Goal: Task Accomplishment & Management: Manage account settings

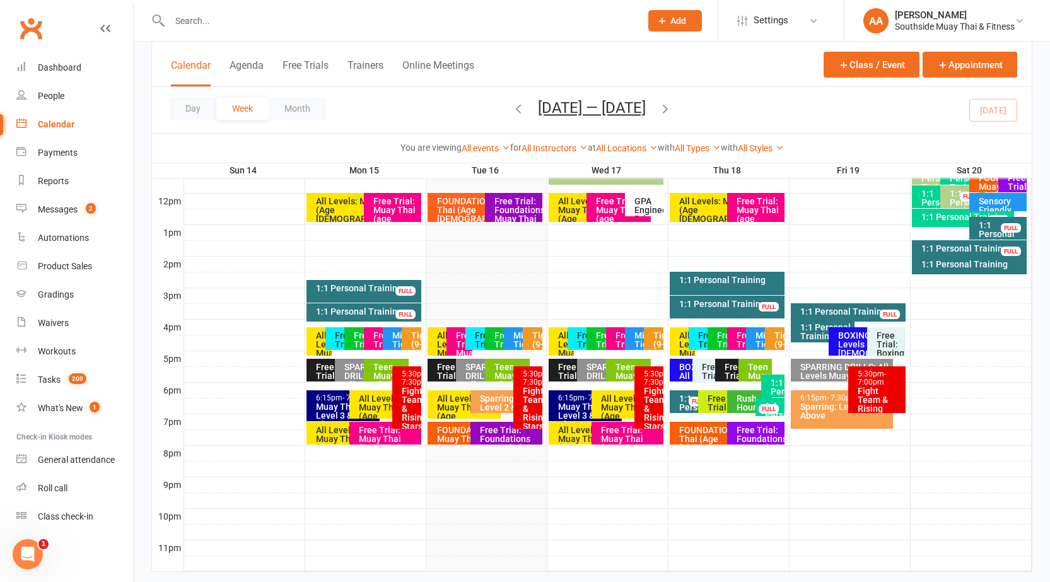
click at [334, 526] on div at bounding box center [607, 532] width 847 height 15
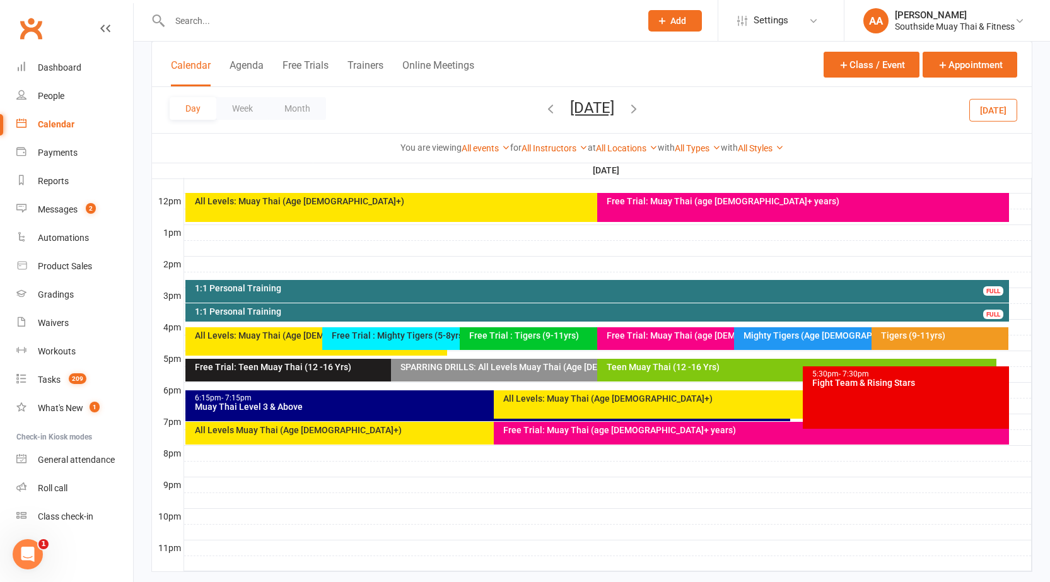
click at [742, 108] on div "Day Week Month [DATE] [DATE] Sun Mon Tue Wed Thu Fri Sat 31 01 02 03 04 05 06 0…" at bounding box center [592, 110] width 880 height 46
click at [479, 29] on input "text" at bounding box center [399, 21] width 466 height 18
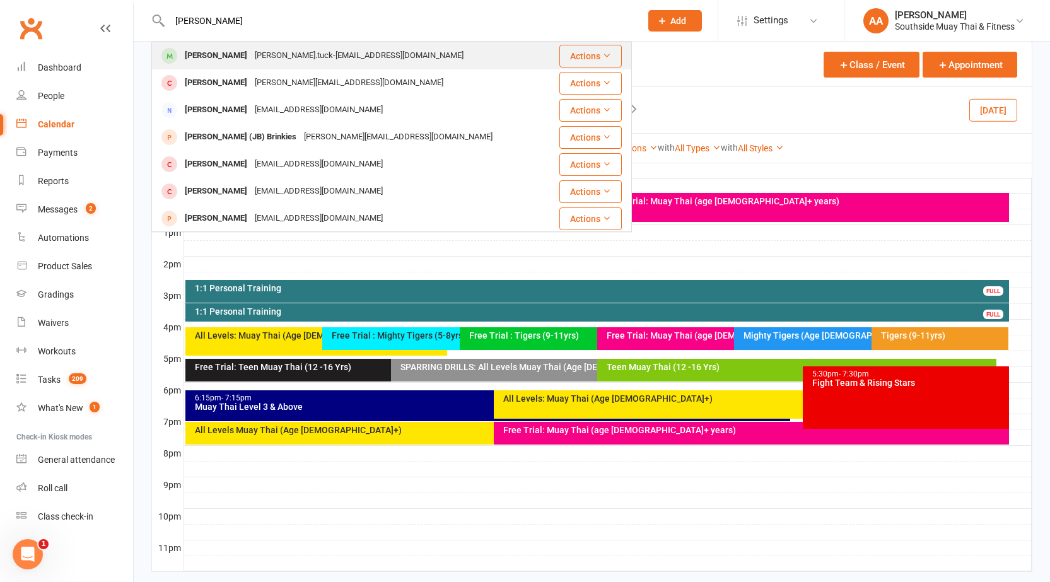
type input "justus"
click at [251, 44] on div "Justus Tuck Justus.tuck-marsh@proton.me" at bounding box center [355, 56] width 405 height 26
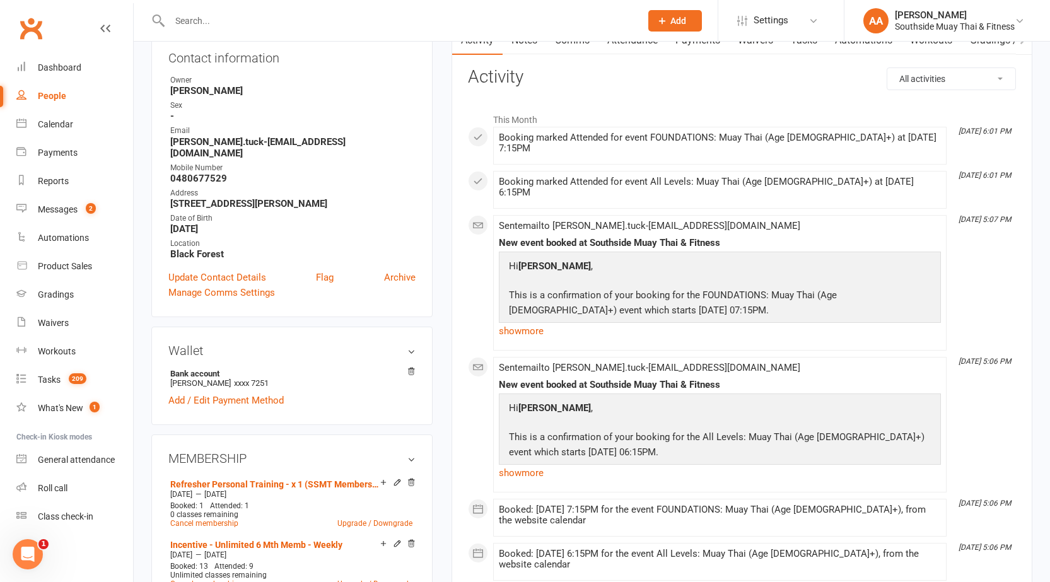
scroll to position [126, 0]
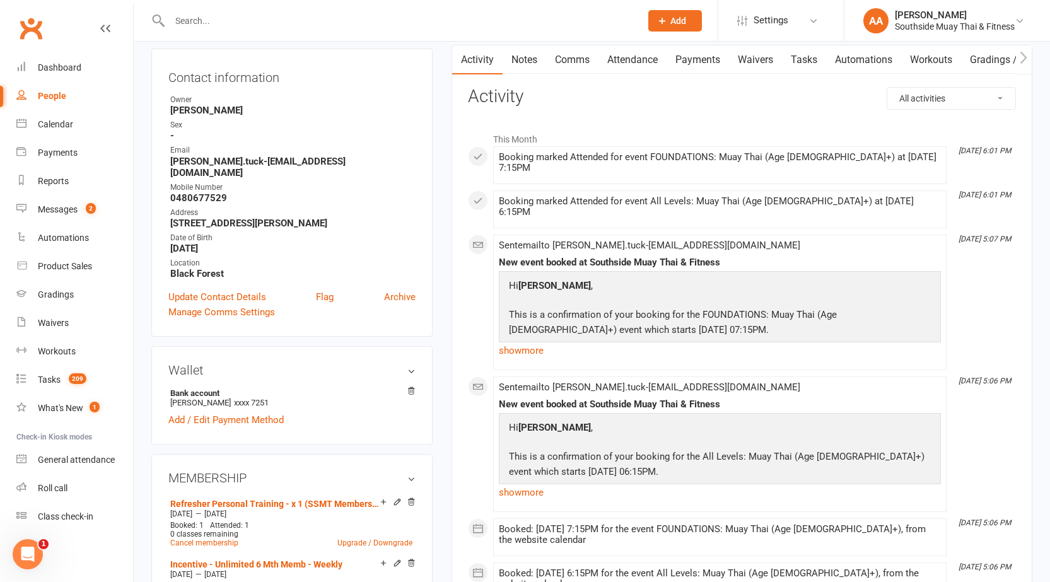
click at [679, 63] on link "Payments" at bounding box center [698, 59] width 62 height 29
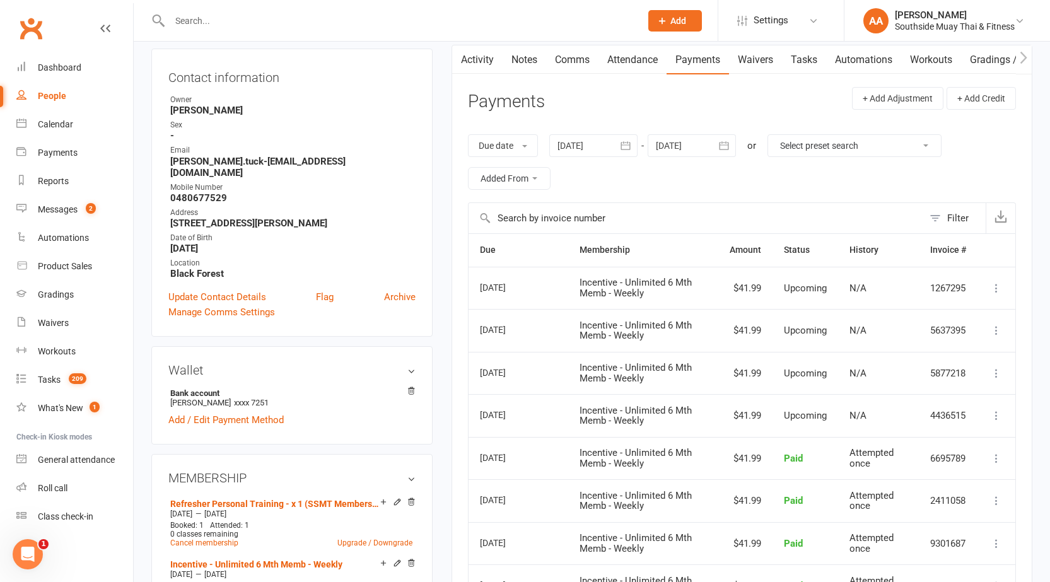
click at [484, 61] on link "Activity" at bounding box center [477, 59] width 50 height 29
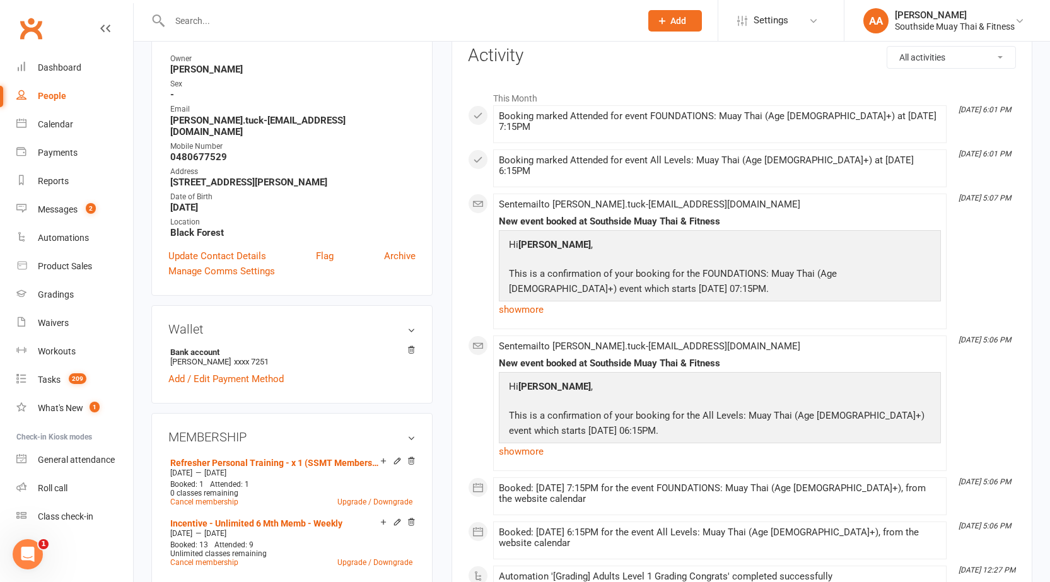
scroll to position [189, 0]
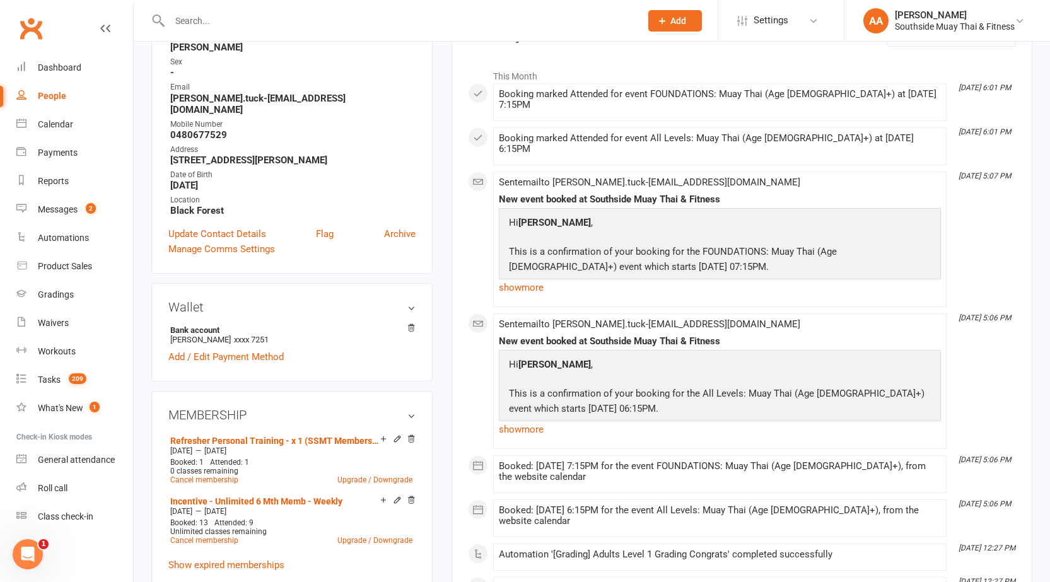
click at [600, 16] on input "text" at bounding box center [399, 21] width 466 height 18
click at [507, 6] on div at bounding box center [391, 20] width 480 height 41
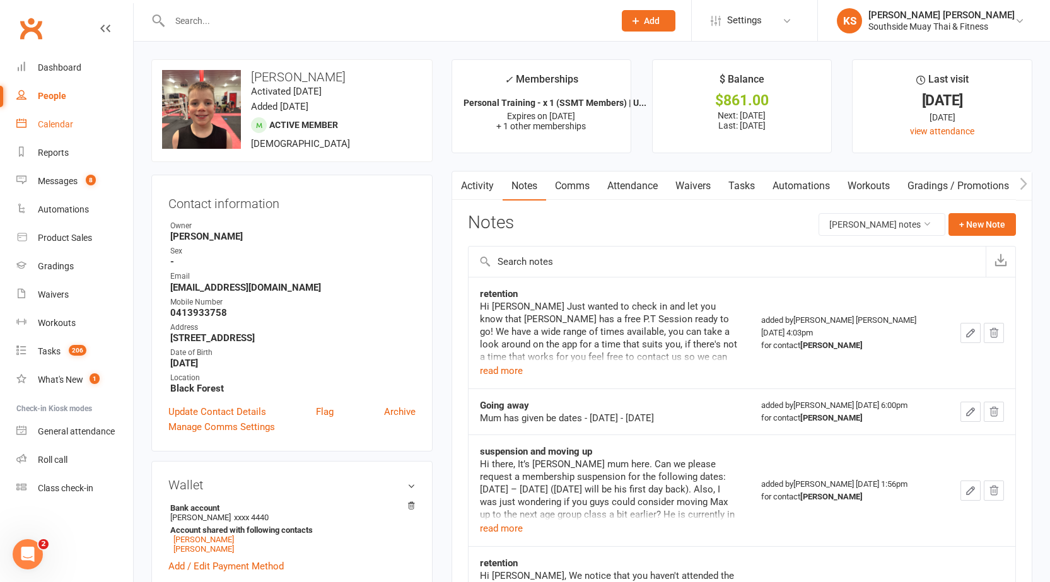
click at [71, 125] on div "Calendar" at bounding box center [55, 124] width 35 height 10
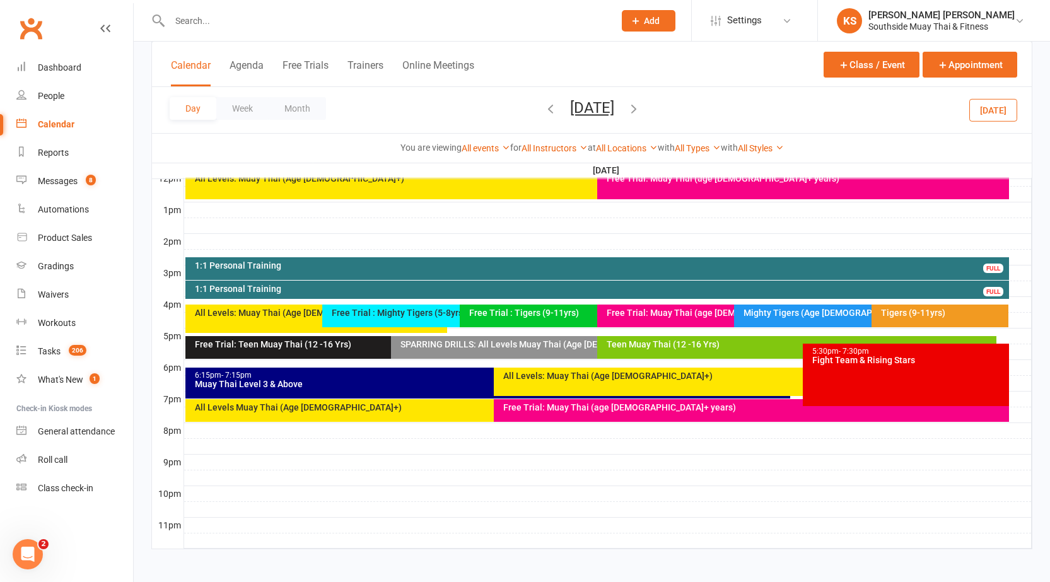
scroll to position [467, 0]
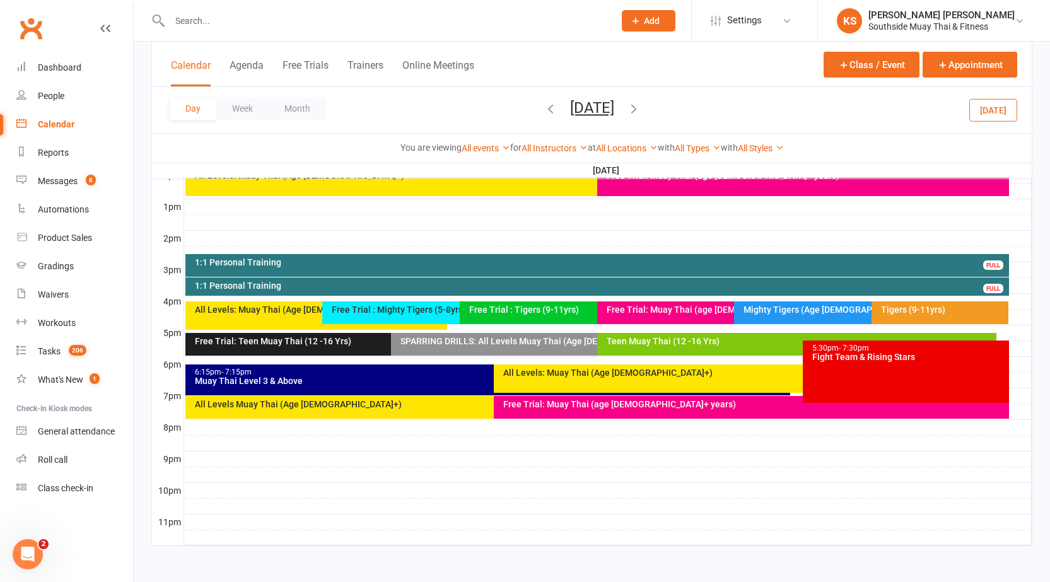
click at [565, 375] on div "All Levels: Muay Thai (Age 13+)" at bounding box center [754, 372] width 503 height 9
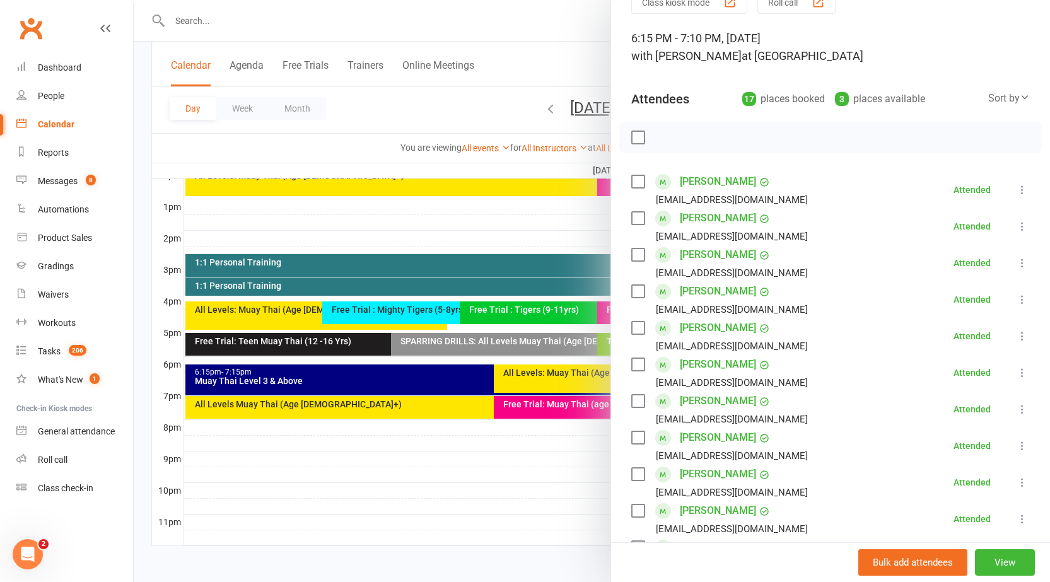
scroll to position [0, 0]
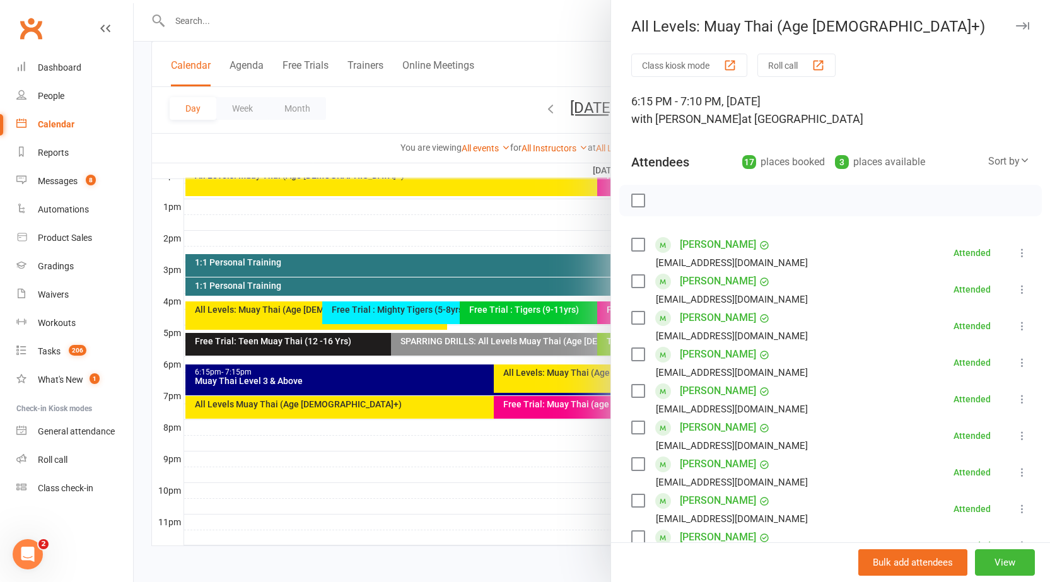
click at [1016, 23] on icon "button" at bounding box center [1022, 26] width 13 height 8
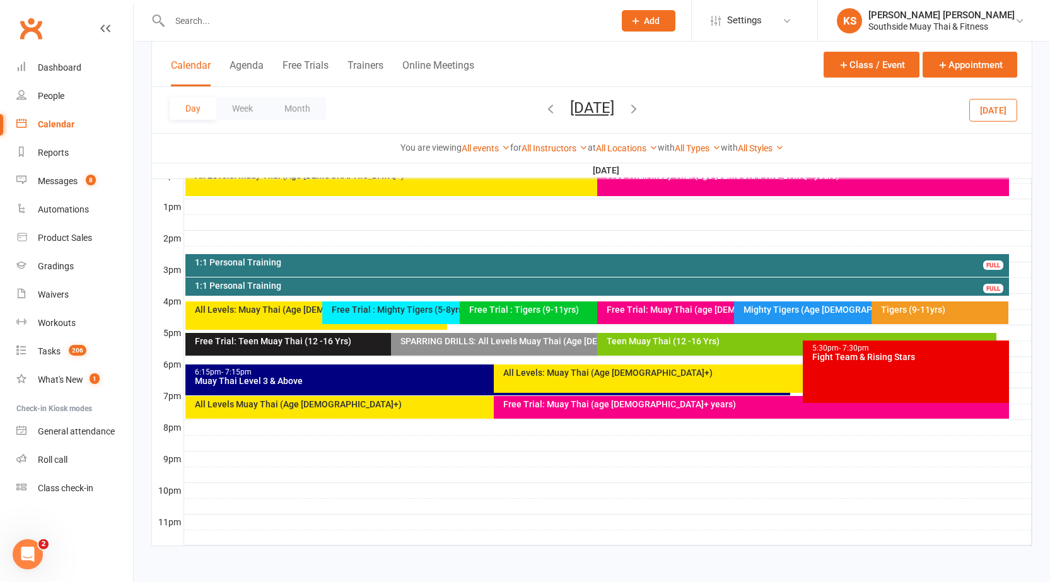
click at [494, 57] on div "Calendar Agenda Free Trials Trainers Online Meetings Class / Event Appointment" at bounding box center [592, 64] width 880 height 45
click at [989, 105] on button "Today" at bounding box center [993, 109] width 48 height 23
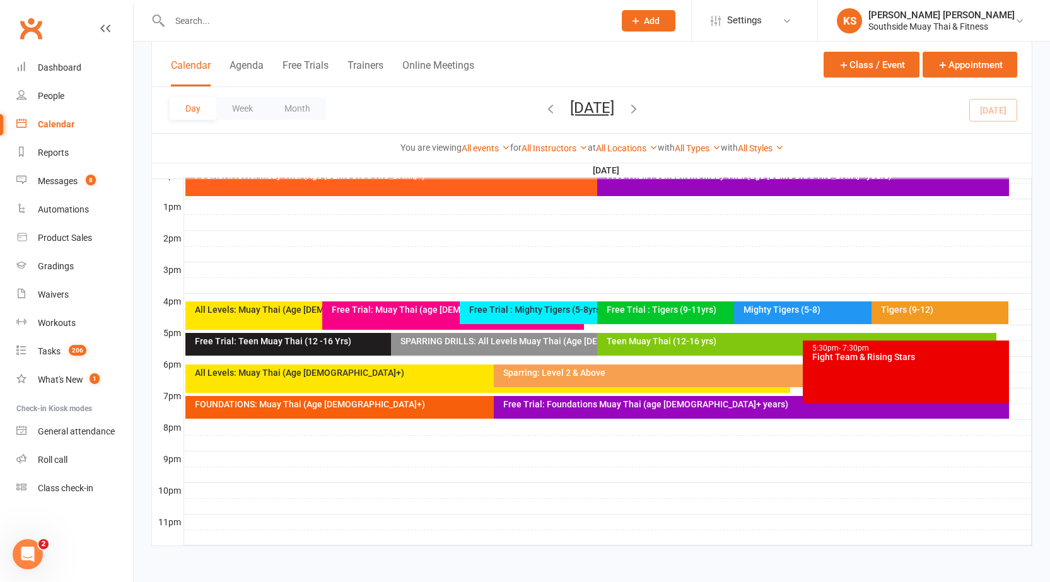
click at [573, 398] on div "Free Trial: Foundations Muay Thai (age 13+ years)" at bounding box center [751, 407] width 515 height 23
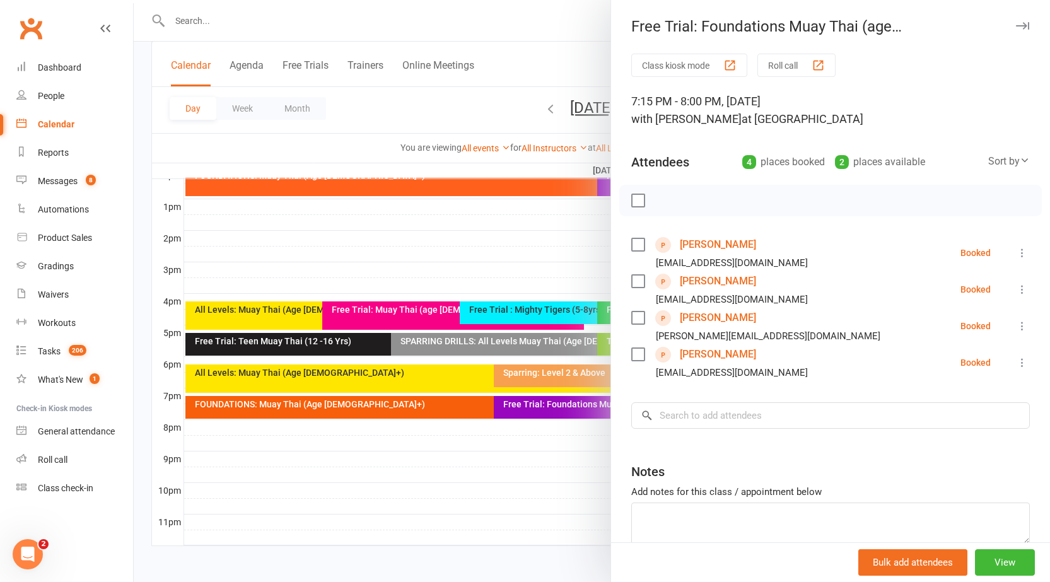
scroll to position [63, 0]
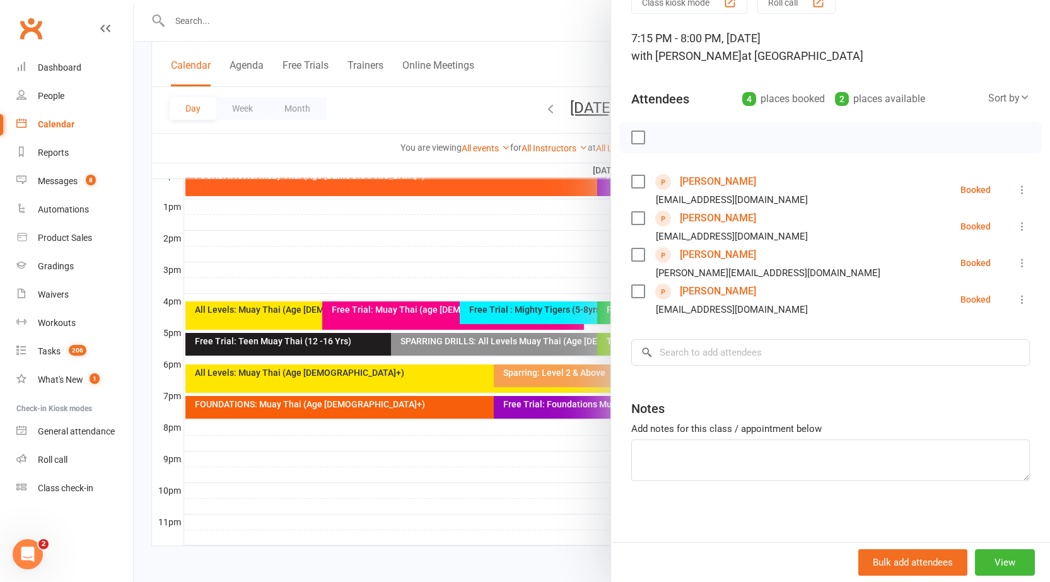
click at [1016, 230] on icon at bounding box center [1022, 226] width 13 height 13
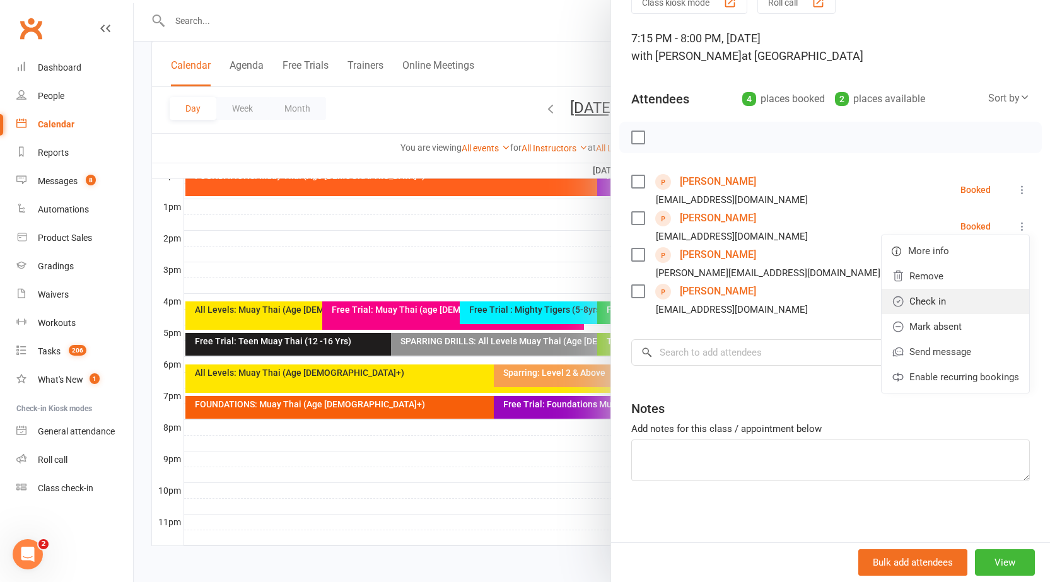
click at [932, 295] on link "Check in" at bounding box center [956, 301] width 148 height 25
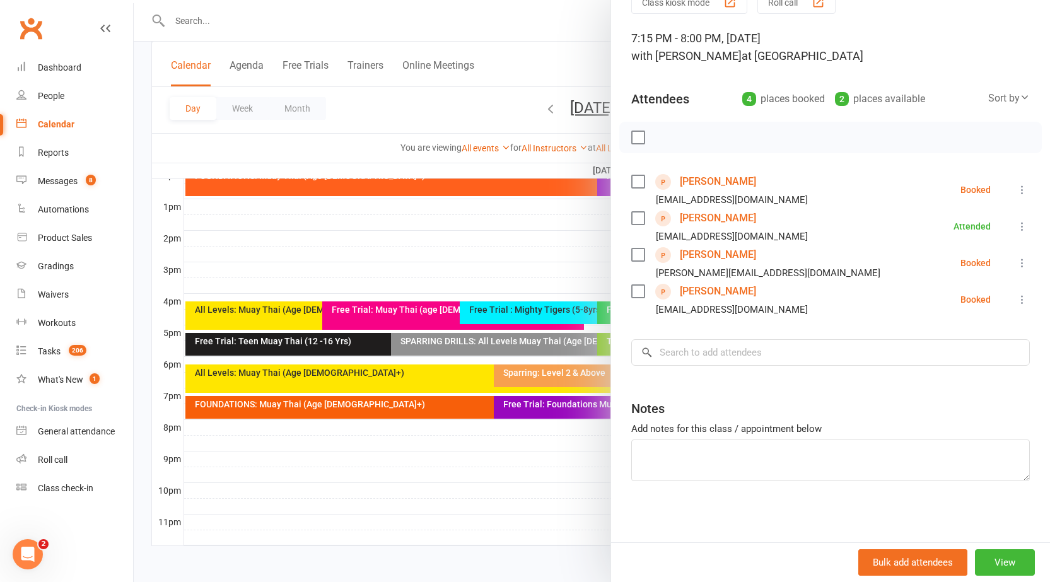
click at [1016, 183] on icon at bounding box center [1022, 189] width 13 height 13
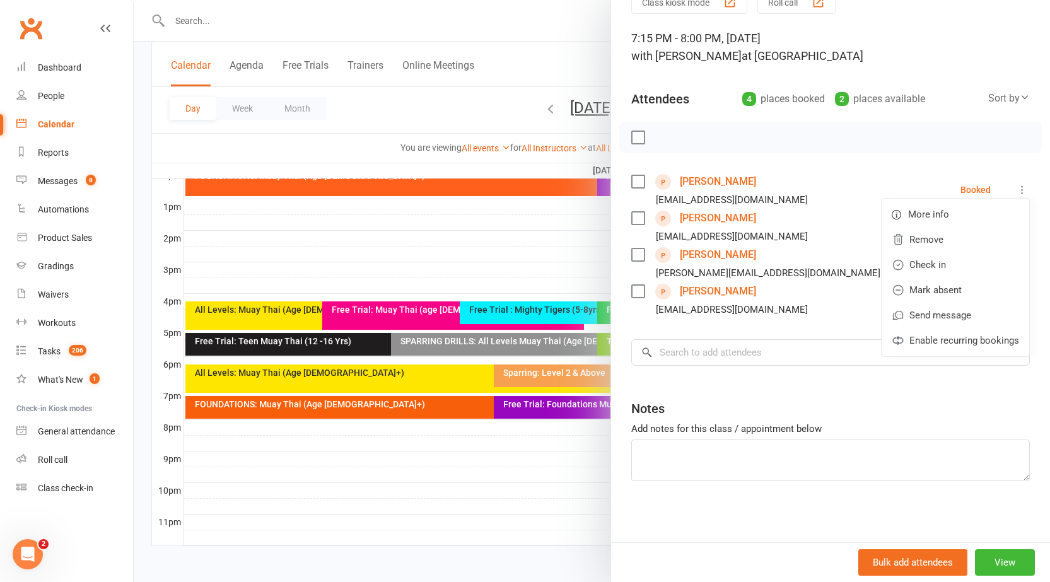
click at [1025, 243] on div "Class kiosk mode Roll call 7:15 PM - 8:00 PM, Tuesday, September, 16, 2025 with…" at bounding box center [830, 268] width 439 height 554
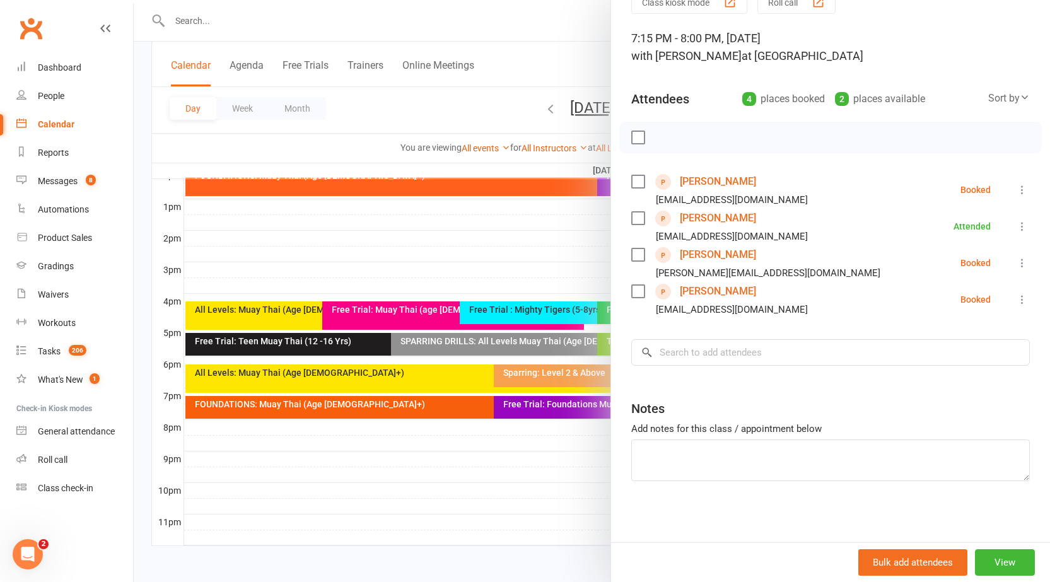
click at [1016, 186] on icon at bounding box center [1022, 189] width 13 height 13
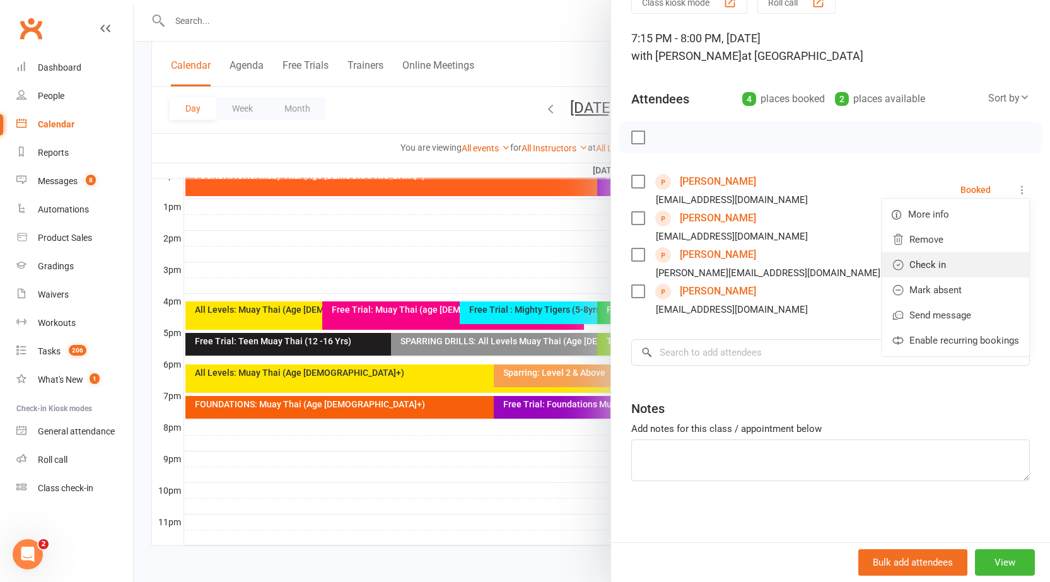
click at [929, 261] on link "Check in" at bounding box center [956, 264] width 148 height 25
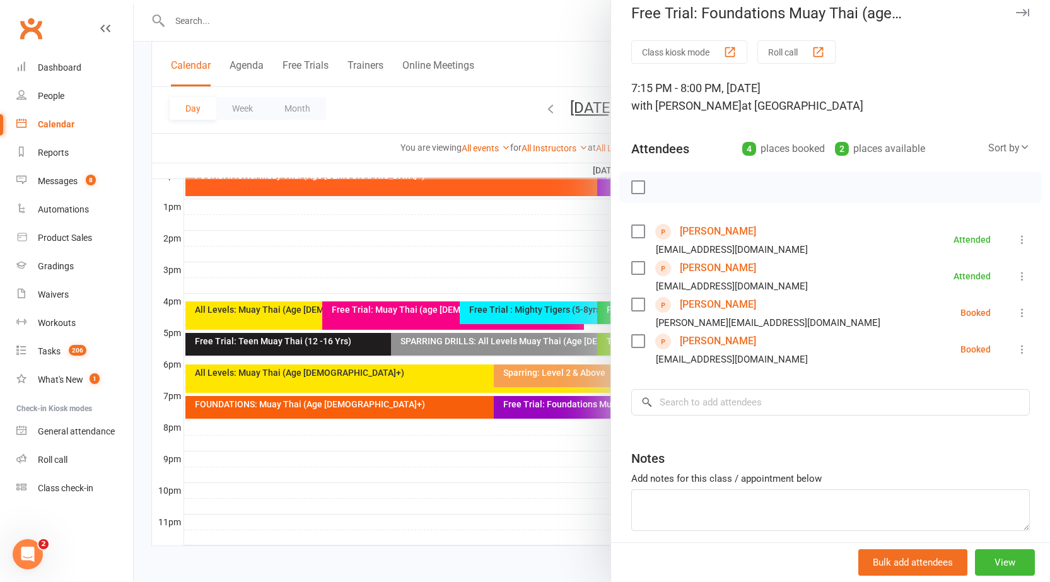
scroll to position [0, 0]
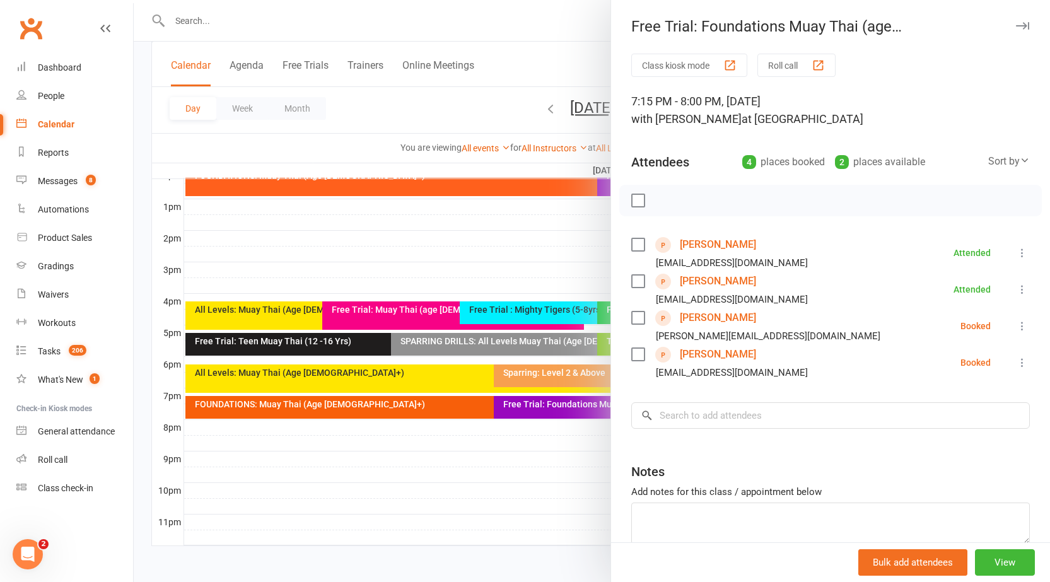
click at [1016, 28] on icon "button" at bounding box center [1022, 26] width 13 height 8
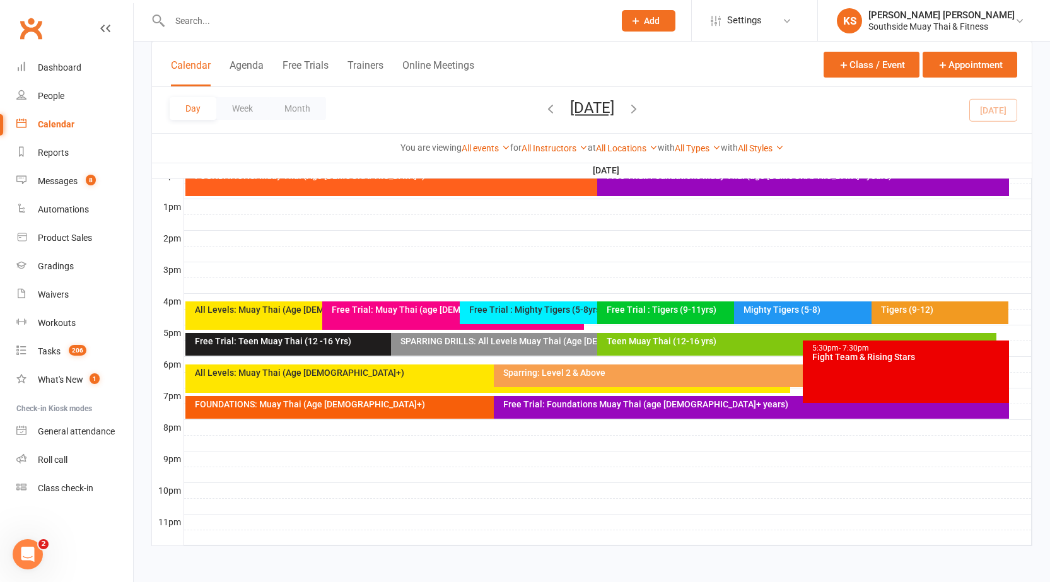
click at [468, 414] on div "FOUNDATIONS: Muay Thai (Age 13+)" at bounding box center [487, 407] width 605 height 23
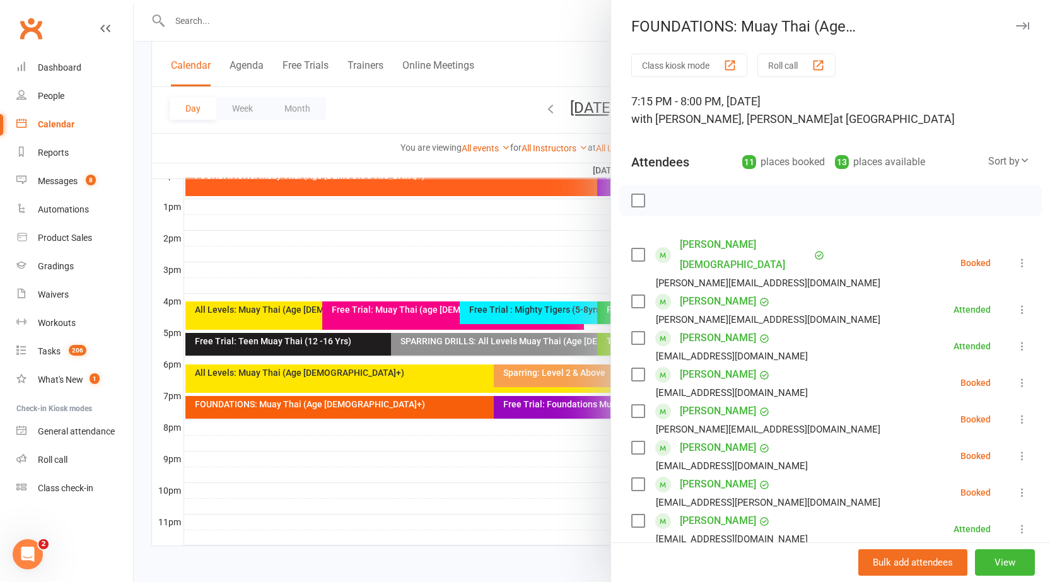
click at [1016, 23] on icon "button" at bounding box center [1022, 26] width 13 height 8
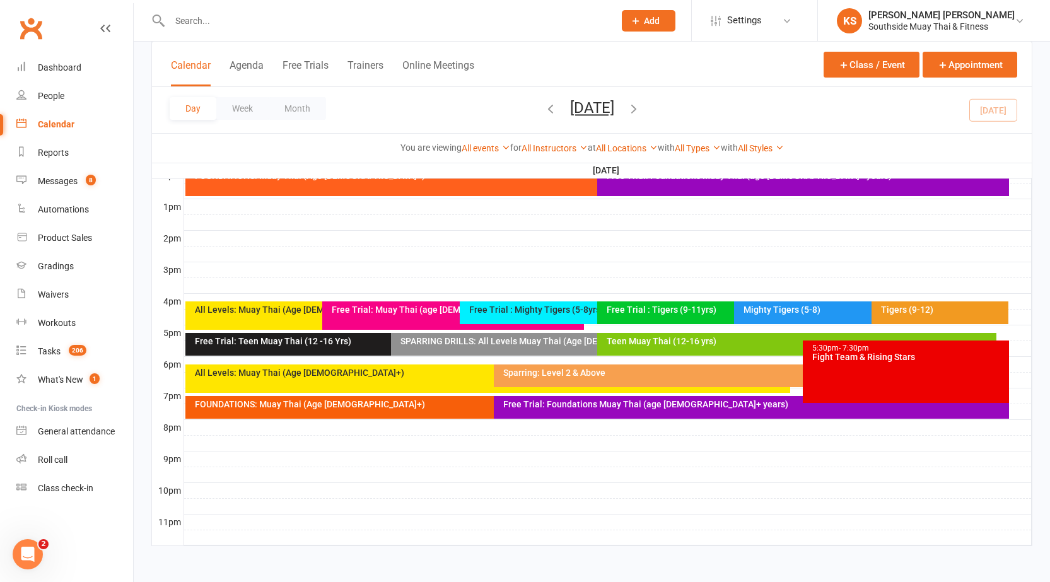
click at [614, 410] on div "Free Trial: Foundations Muay Thai (age 13+ years)" at bounding box center [751, 407] width 515 height 23
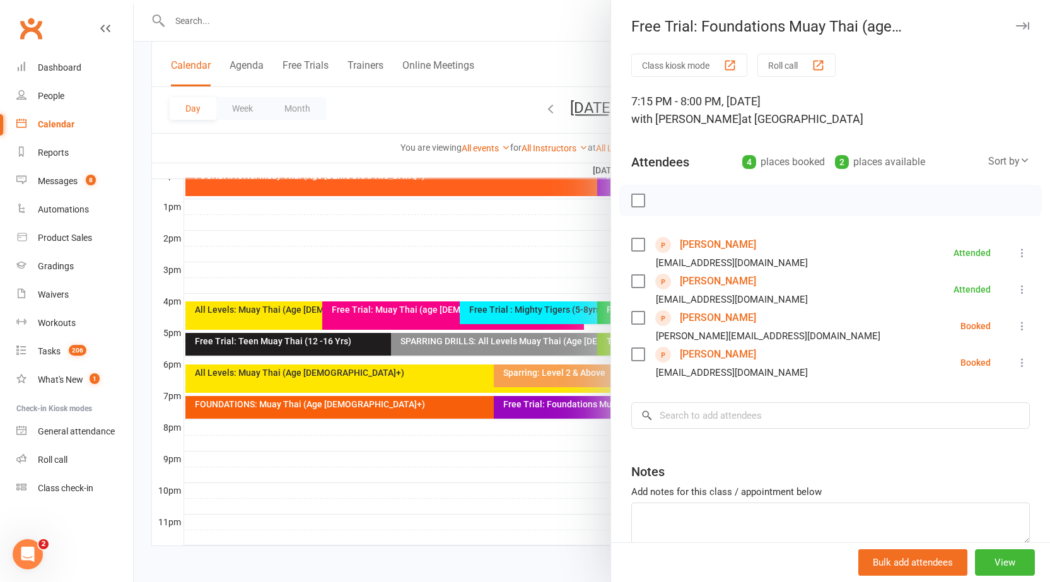
drag, startPoint x: 597, startPoint y: 149, endPoint x: 598, endPoint y: 157, distance: 8.2
click at [598, 151] on div at bounding box center [592, 291] width 916 height 582
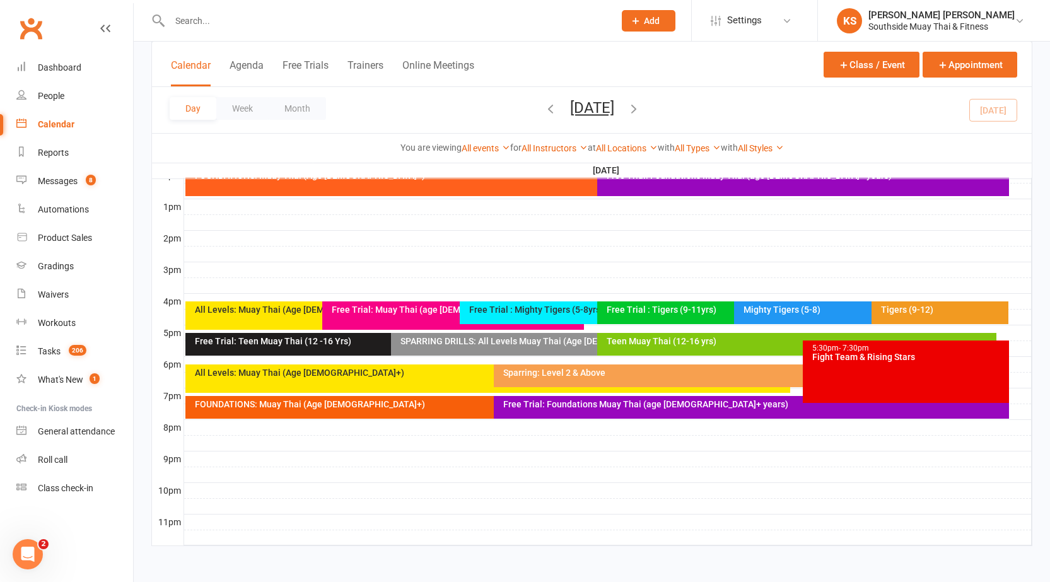
click at [525, 25] on input "text" at bounding box center [386, 21] width 440 height 18
click at [238, 21] on input "text" at bounding box center [386, 21] width 440 height 18
click at [1046, 385] on div "Class kiosk mode Member self check-in Roll call kiosk mode Staff check-in for m…" at bounding box center [592, 68] width 916 height 989
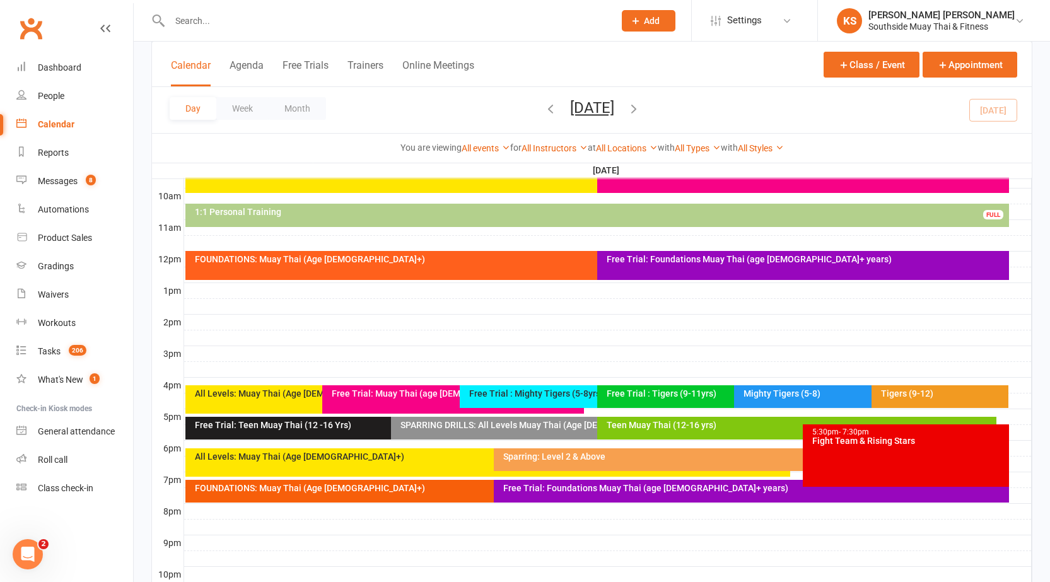
scroll to position [404, 0]
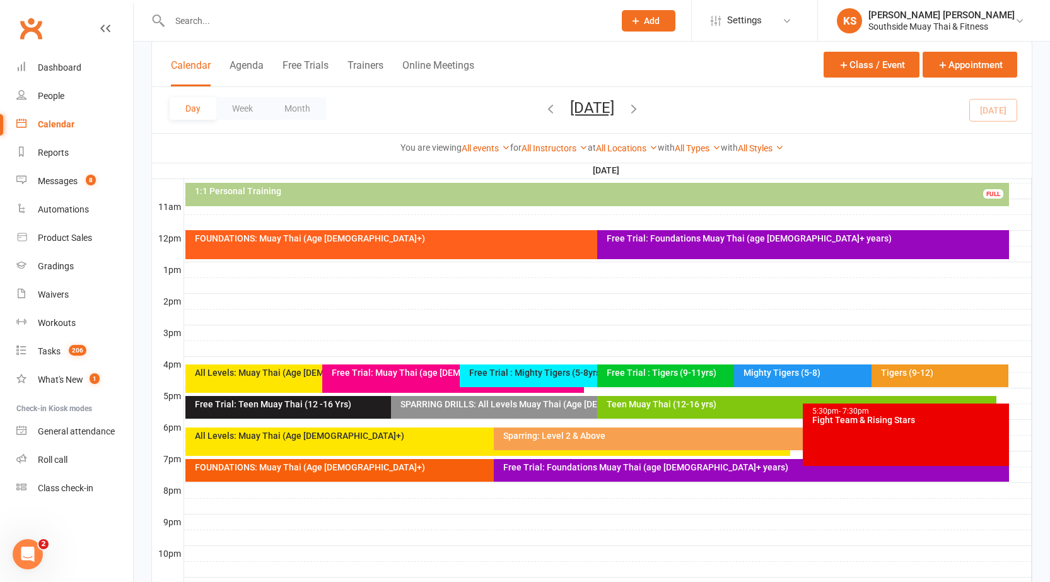
click at [795, 114] on div "Day Week Month Tuesday, Sep 16, 2025 September 2025 Sun Mon Tue Wed Thu Fri Sat…" at bounding box center [592, 110] width 880 height 46
click at [711, 476] on div "Free Trial: Foundations Muay Thai (age 13+ years)" at bounding box center [751, 470] width 515 height 23
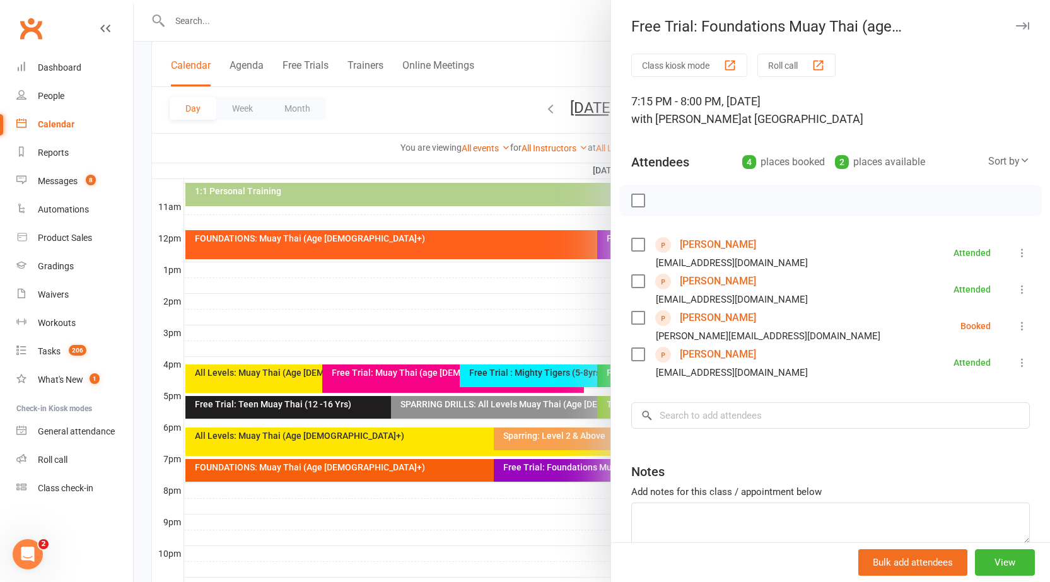
click at [1015, 20] on button "button" at bounding box center [1022, 25] width 15 height 15
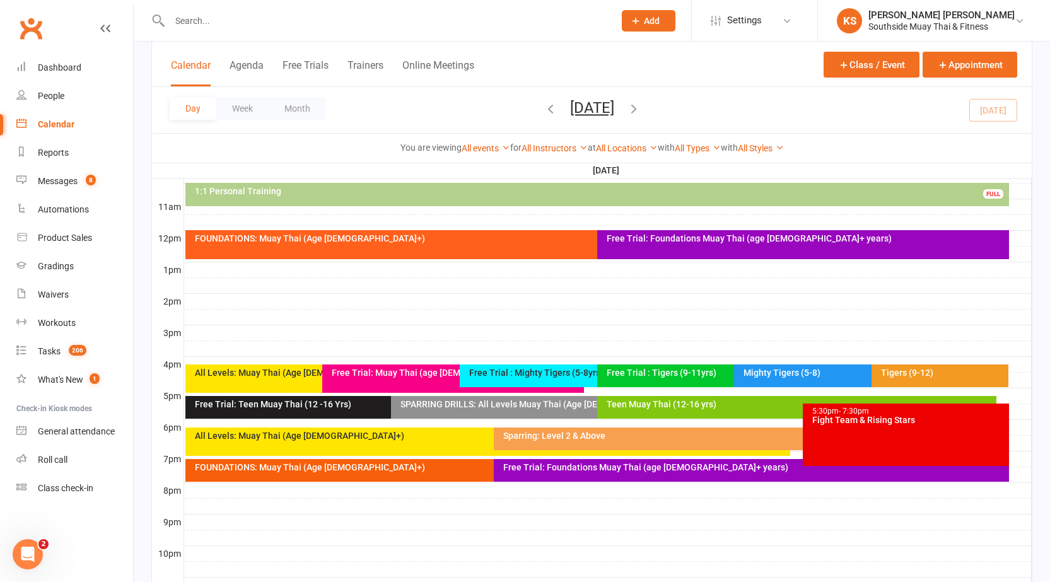
click at [464, 460] on div "FOUNDATIONS: Muay Thai (Age 13+)" at bounding box center [487, 470] width 605 height 23
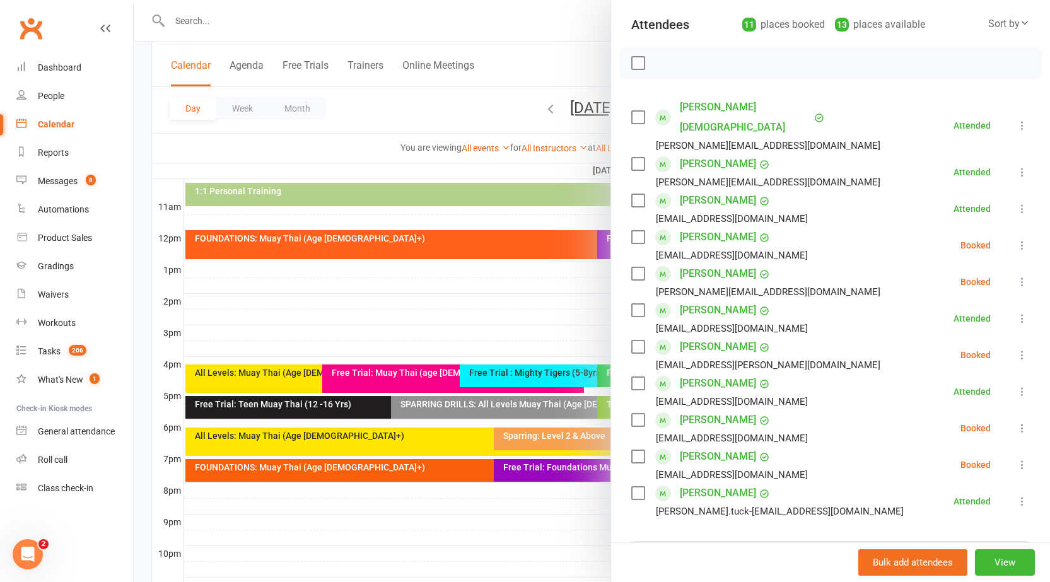
scroll to position [0, 0]
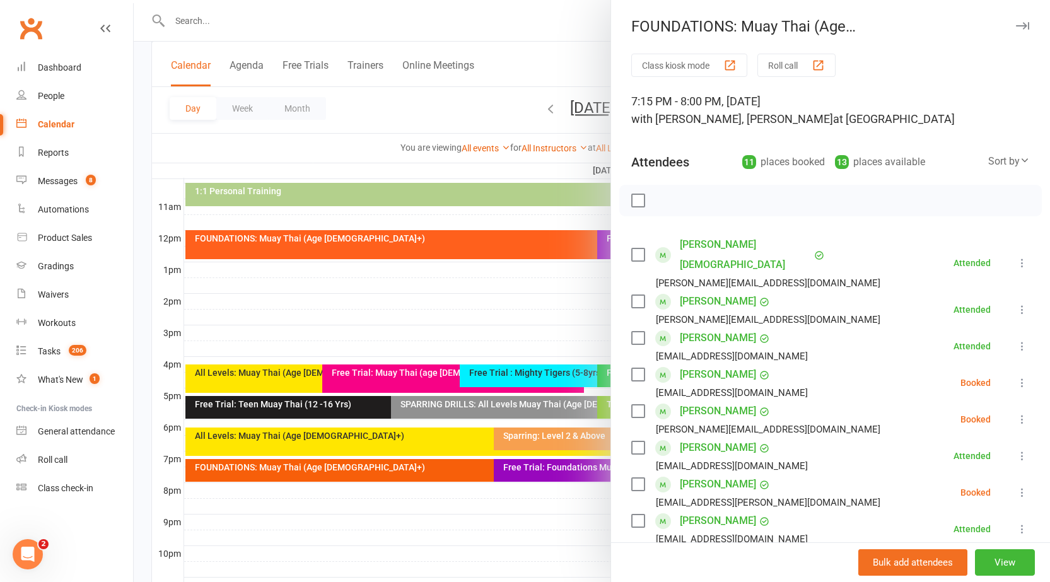
click at [1016, 25] on icon "button" at bounding box center [1022, 26] width 13 height 8
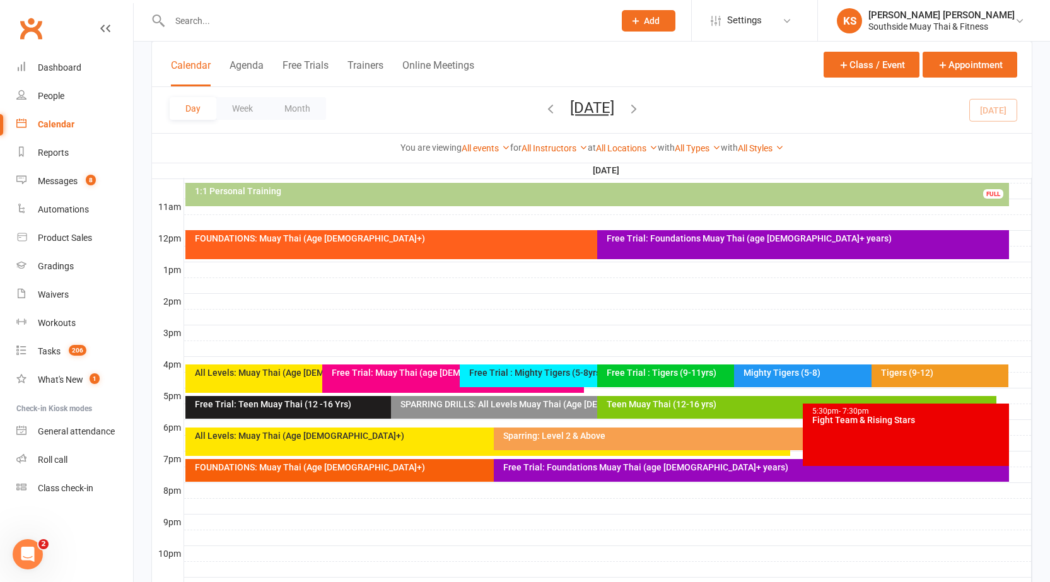
click at [394, 462] on div "FOUNDATIONS: Muay Thai (Age 13+)" at bounding box center [487, 470] width 605 height 23
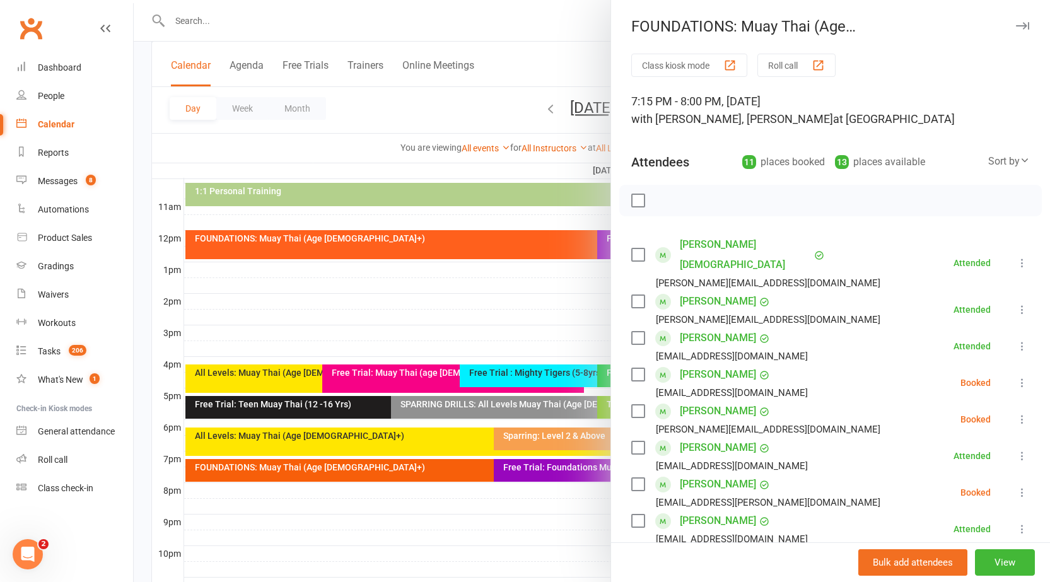
click at [1016, 26] on icon "button" at bounding box center [1022, 26] width 13 height 8
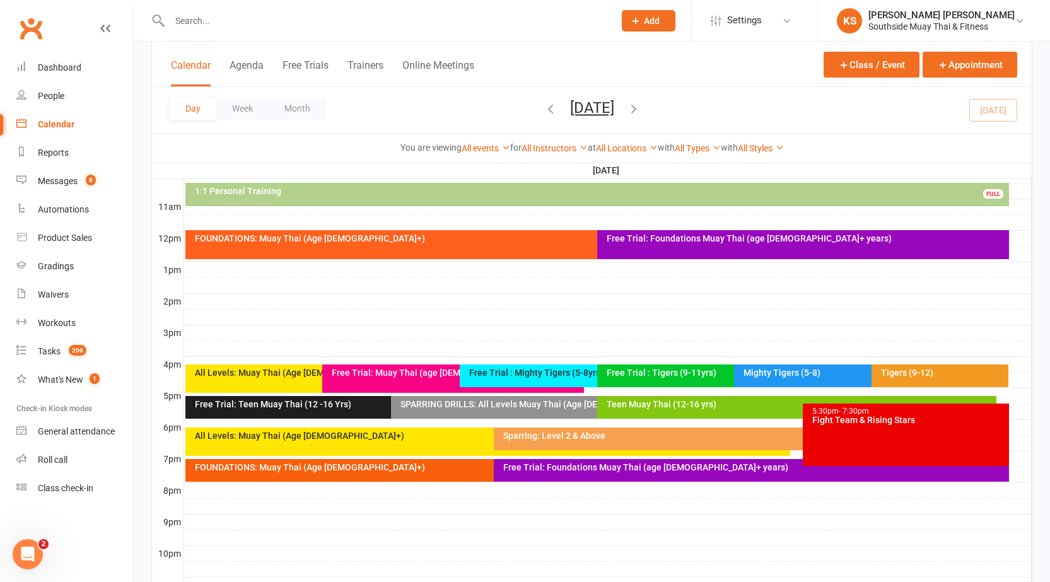
click at [631, 475] on div "Free Trial: Foundations Muay Thai (age 13+ years)" at bounding box center [751, 470] width 515 height 23
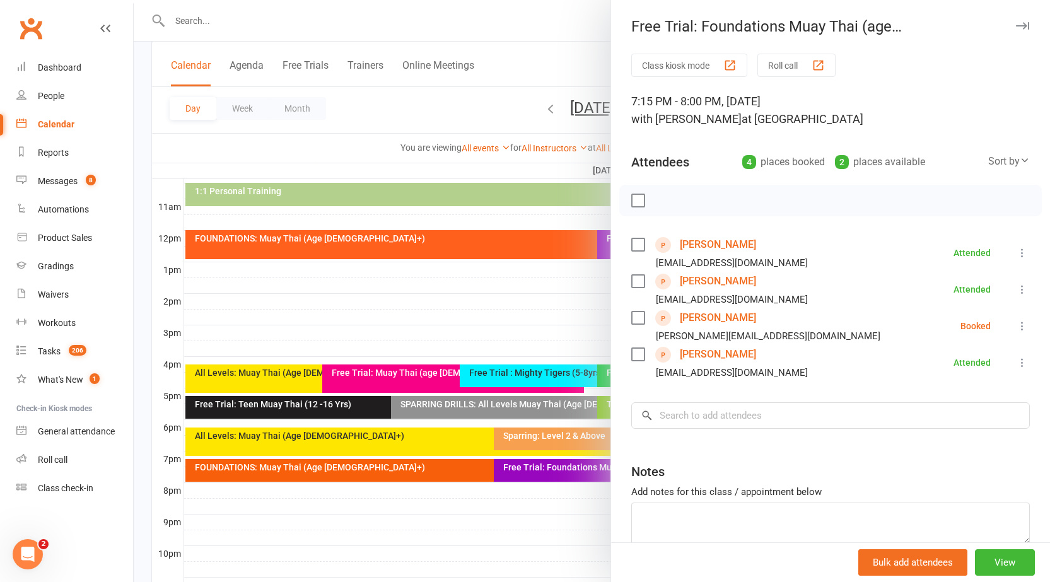
click at [1016, 28] on icon "button" at bounding box center [1022, 26] width 13 height 8
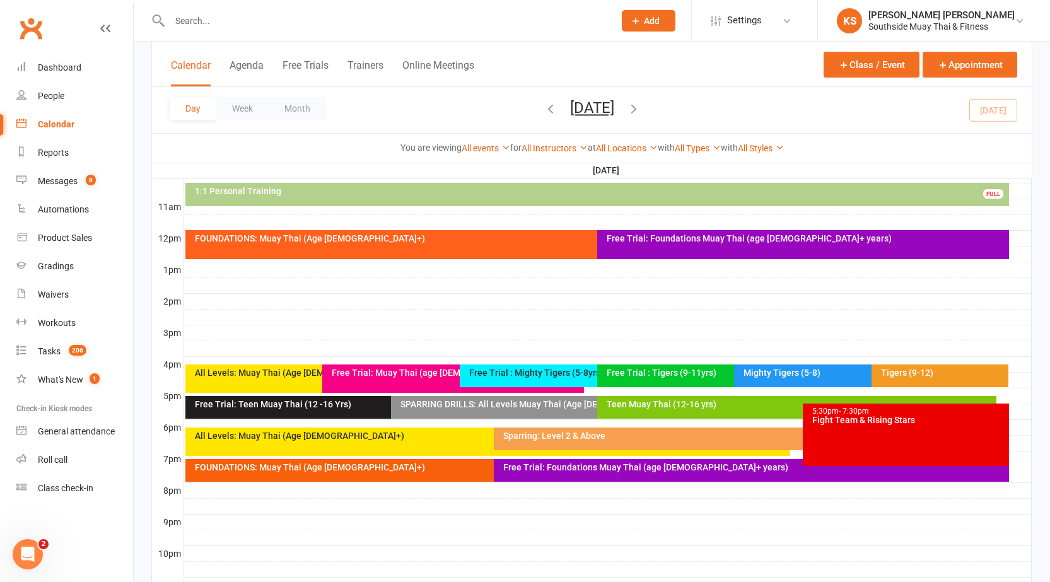
click at [725, 463] on div "Free Trial: Foundations Muay Thai (age 13+ years)" at bounding box center [754, 467] width 503 height 9
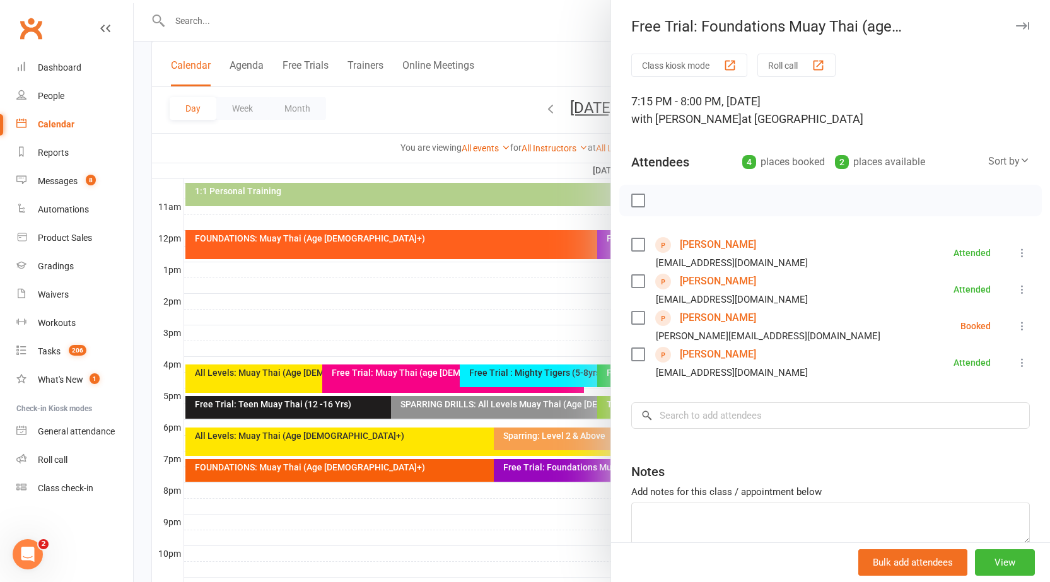
click at [1012, 30] on div "Free Trial: Foundations Muay Thai (age 13+ years)" at bounding box center [830, 27] width 439 height 18
click at [1015, 30] on button "button" at bounding box center [1022, 25] width 15 height 15
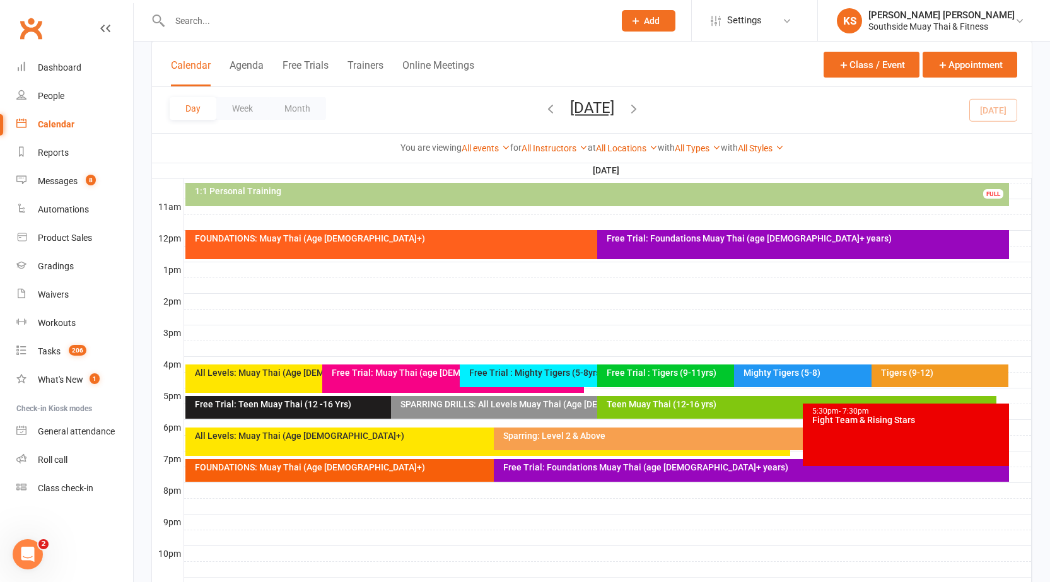
click at [667, 66] on div "Calendar Agenda Free Trials Trainers Online Meetings Class / Event Appointment" at bounding box center [592, 64] width 880 height 45
click at [138, 359] on div "Class kiosk mode Member self check-in Roll call kiosk mode Staff check-in for m…" at bounding box center [592, 131] width 916 height 989
click at [141, 228] on div "Class kiosk mode Member self check-in Roll call kiosk mode Staff check-in for m…" at bounding box center [592, 131] width 916 height 989
click at [742, 91] on div "Day Week Month Tuesday, Sep 16, 2025 September 2025 Sun Mon Tue Wed Thu Fri Sat…" at bounding box center [592, 110] width 880 height 46
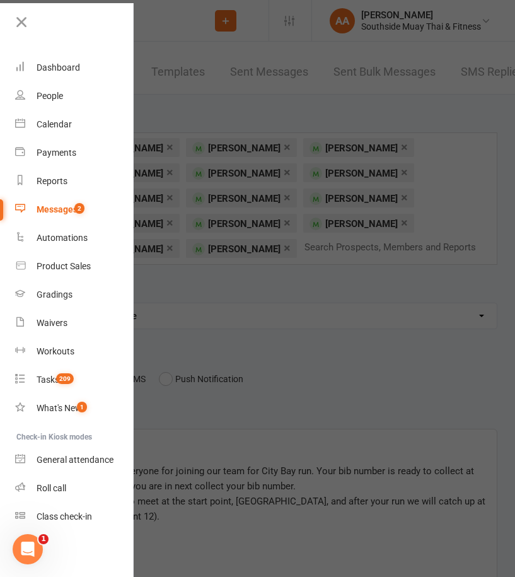
click at [289, 331] on div at bounding box center [257, 288] width 515 height 577
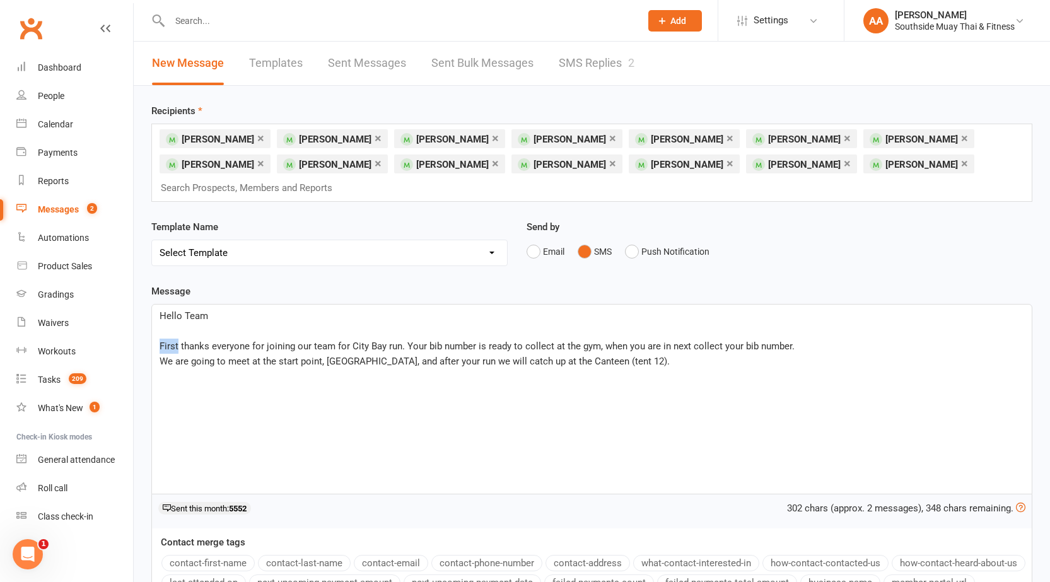
drag, startPoint x: 179, startPoint y: 346, endPoint x: 156, endPoint y: 349, distance: 22.9
click at [156, 349] on div "Hello Team ﻿ First thanks everyone for joining our team for City Bay run. Your …" at bounding box center [592, 399] width 880 height 189
click at [515, 359] on span "We are going to meet at the start point, Festival Theater, and after your run w…" at bounding box center [415, 361] width 510 height 11
click at [515, 342] on p "Thanks everyone for joining our team for City Bay run. Your bib number is ready…" at bounding box center [592, 346] width 865 height 15
click at [515, 369] on div "Hello Team ﻿ Thanks everyone for joining our team for City Bay run. Your bib nu…" at bounding box center [592, 399] width 880 height 189
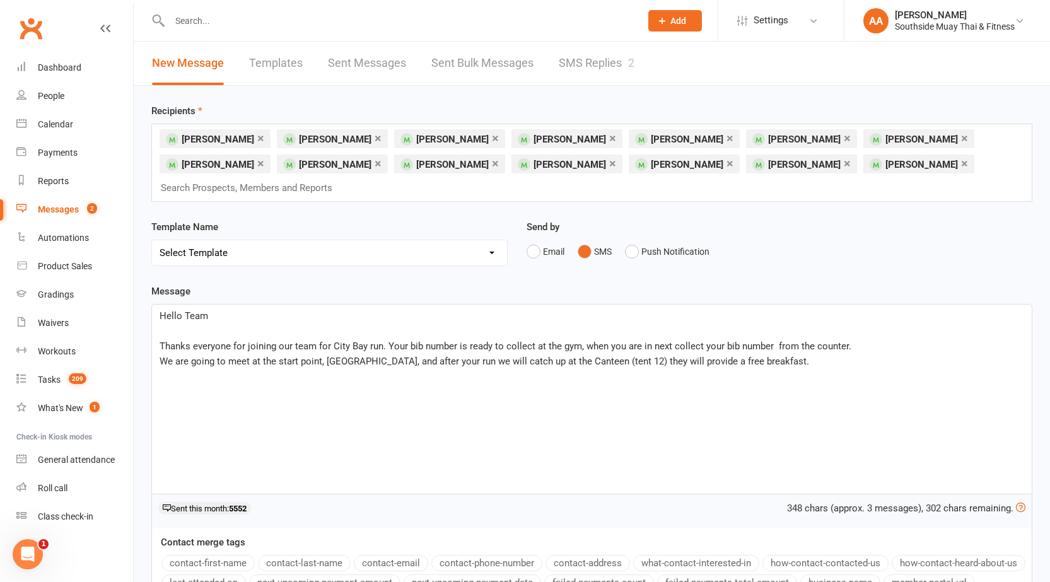
click at [390, 361] on span "We are going to meet at the start point, Festival Theater, and after your run w…" at bounding box center [484, 361] width 649 height 11
click at [515, 368] on p "We are going to meet at the start point, Festival Theatre, and after your run w…" at bounding box center [592, 361] width 865 height 15
click at [515, 358] on span "We are going to meet at the start point, Festival Theatre, and after your run w…" at bounding box center [484, 361] width 649 height 11
click at [515, 361] on span "We are going to meet at the start point, Festival Theatre, and after your run w…" at bounding box center [509, 361] width 699 height 11
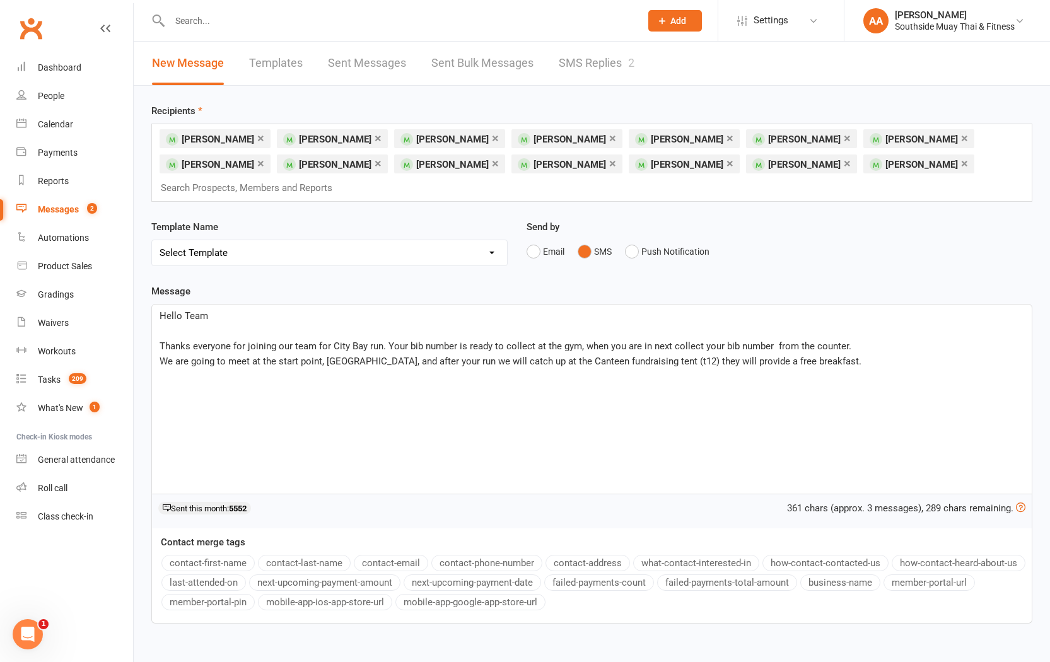
click at [515, 396] on div "Hello Team ﻿ Thanks everyone for joining our team for City Bay run. Your bib nu…" at bounding box center [592, 399] width 880 height 189
click at [515, 365] on span "We are going to meet at the start point, Festival Theatre, and after your run w…" at bounding box center [511, 361] width 702 height 11
click at [515, 363] on span "We are going to meet at the start point, Festival Theatre, and after your run w…" at bounding box center [511, 361] width 702 height 11
click at [515, 362] on span "We are going to meet at the start point, Festival Theatre, and after your run w…" at bounding box center [518, 361] width 717 height 11
click at [515, 371] on div "Hello Team ﻿ Thanks everyone for joining our team for City Bay run. Your bib nu…" at bounding box center [592, 399] width 880 height 189
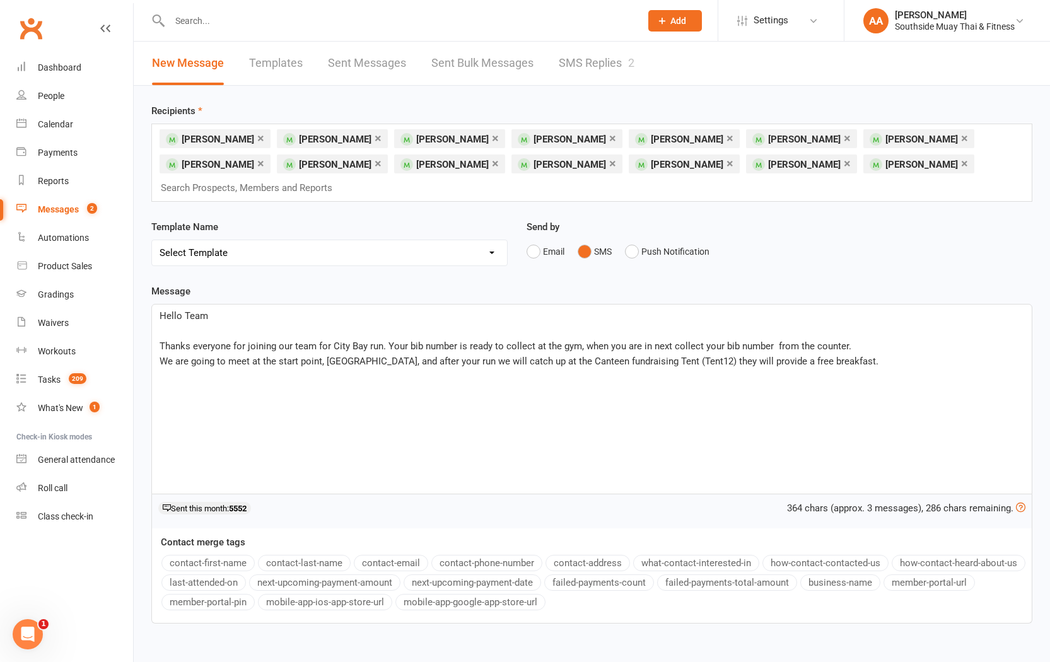
click at [515, 364] on span "We are going to meet at the start point, Festival Theatre, and after your run w…" at bounding box center [519, 361] width 719 height 11
click at [515, 366] on p "We are going to meet at the start point, Festival Theatre, and after your run w…" at bounding box center [592, 361] width 865 height 15
click at [515, 365] on p "We are going to meet at the start point, Festival Theatre, and after your run w…" at bounding box center [592, 361] width 865 height 15
click at [515, 366] on p "We are going to meet at the start point, Festival Theatre, and after your run w…" at bounding box center [592, 361] width 865 height 15
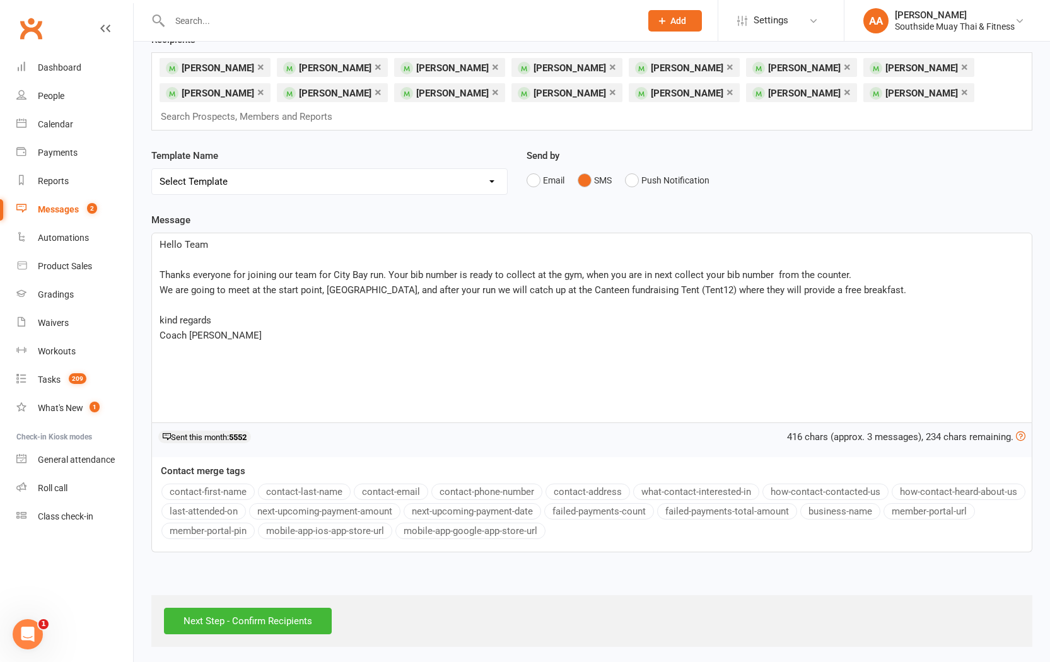
scroll to position [74, 0]
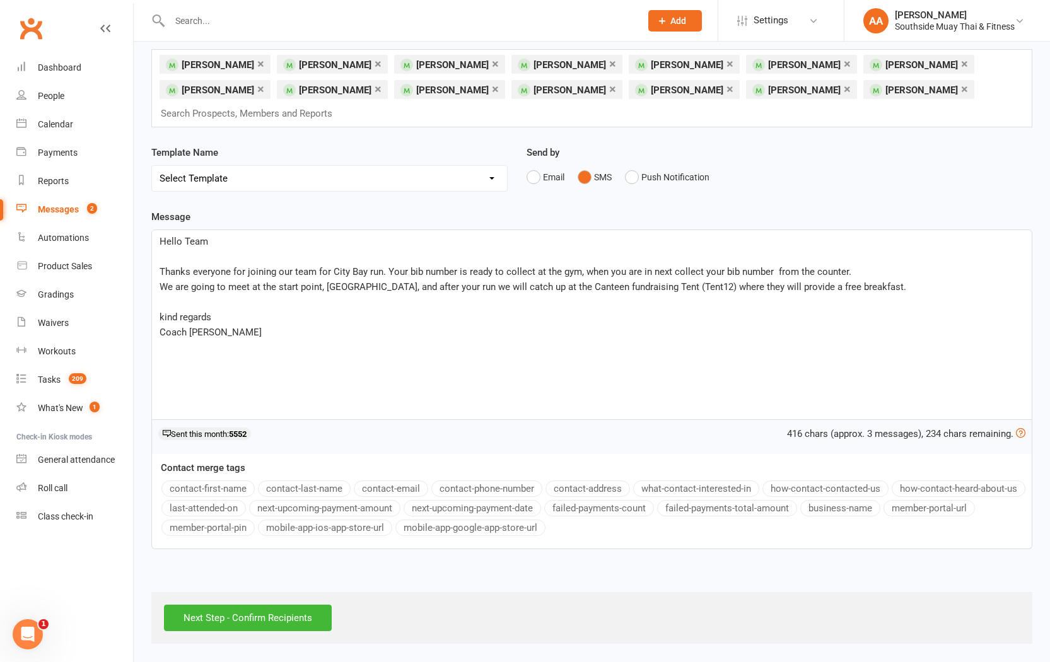
click at [231, 243] on p "Hello Team" at bounding box center [592, 241] width 865 height 15
click at [235, 486] on button "contact-first-name" at bounding box center [207, 488] width 93 height 16
click at [284, 576] on input "Next Step - Confirm Recipients" at bounding box center [248, 618] width 168 height 26
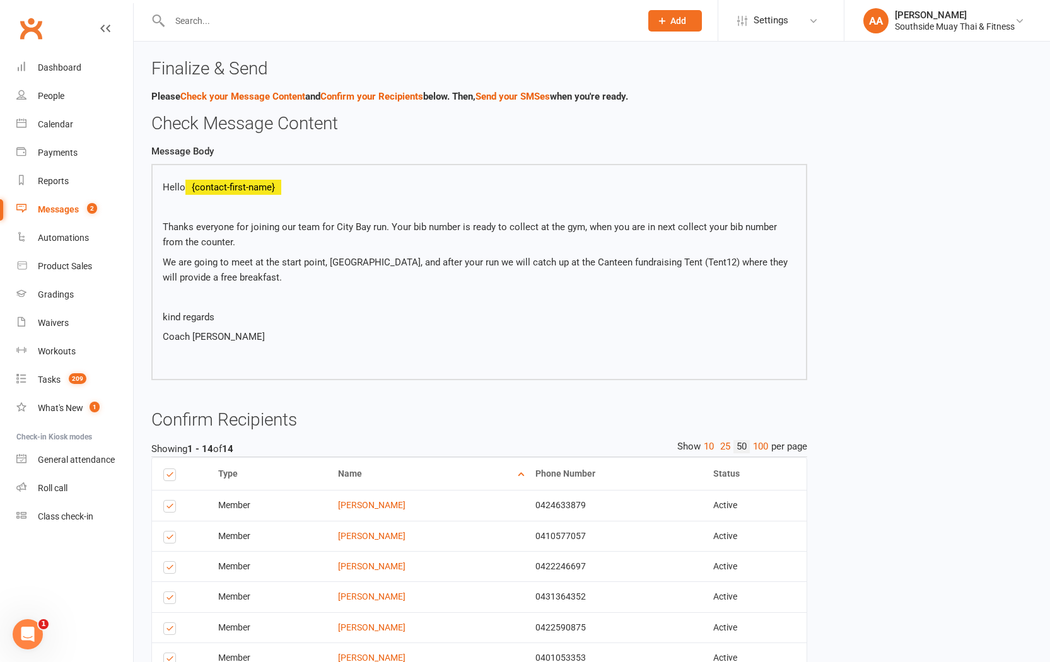
scroll to position [358, 0]
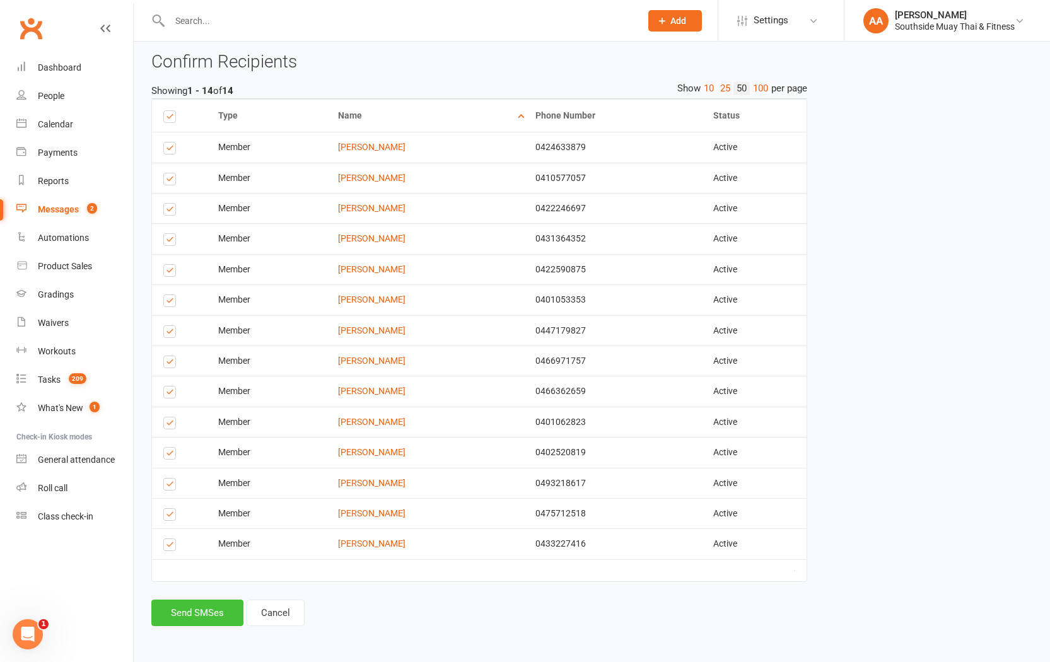
click at [216, 576] on button "Send SMSes" at bounding box center [197, 613] width 92 height 26
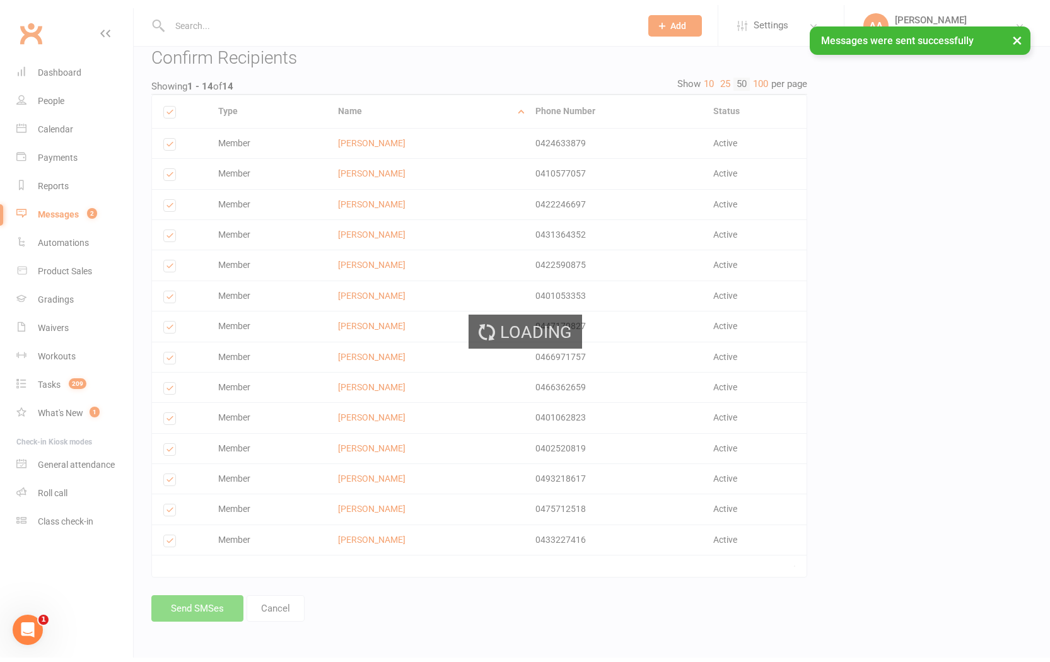
scroll to position [300, 0]
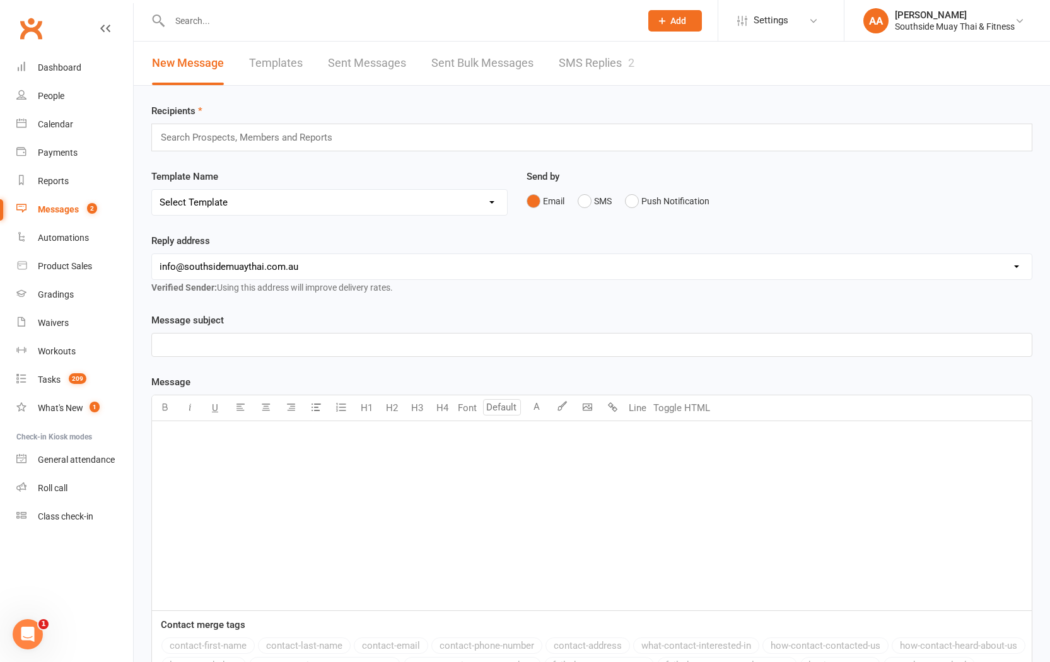
click at [480, 35] on div at bounding box center [391, 20] width 480 height 41
click at [484, 18] on input "text" at bounding box center [399, 21] width 466 height 18
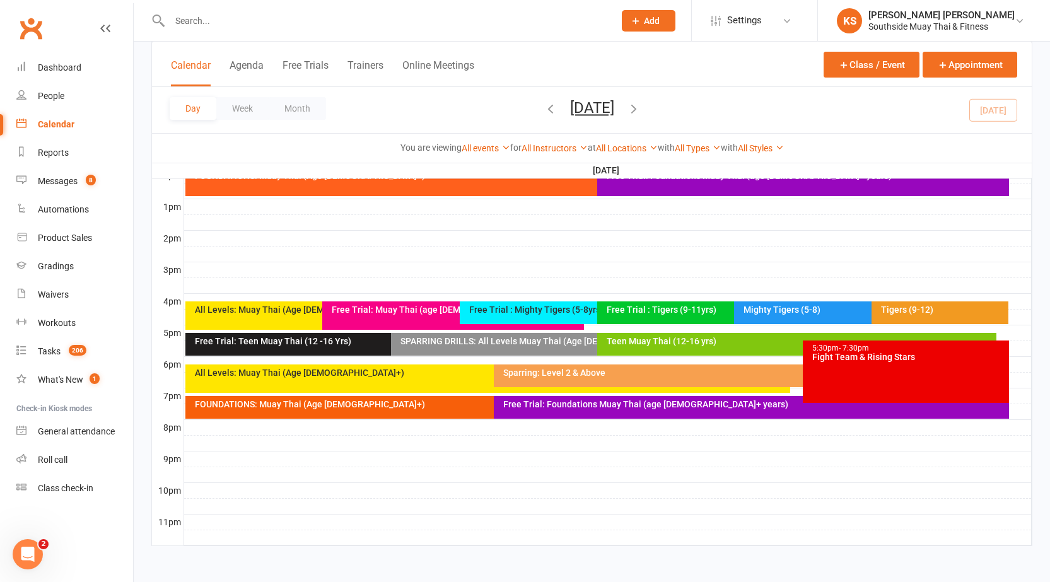
click at [552, 403] on div "Free Trial: Foundations Muay Thai (age 13+ years)" at bounding box center [754, 404] width 503 height 9
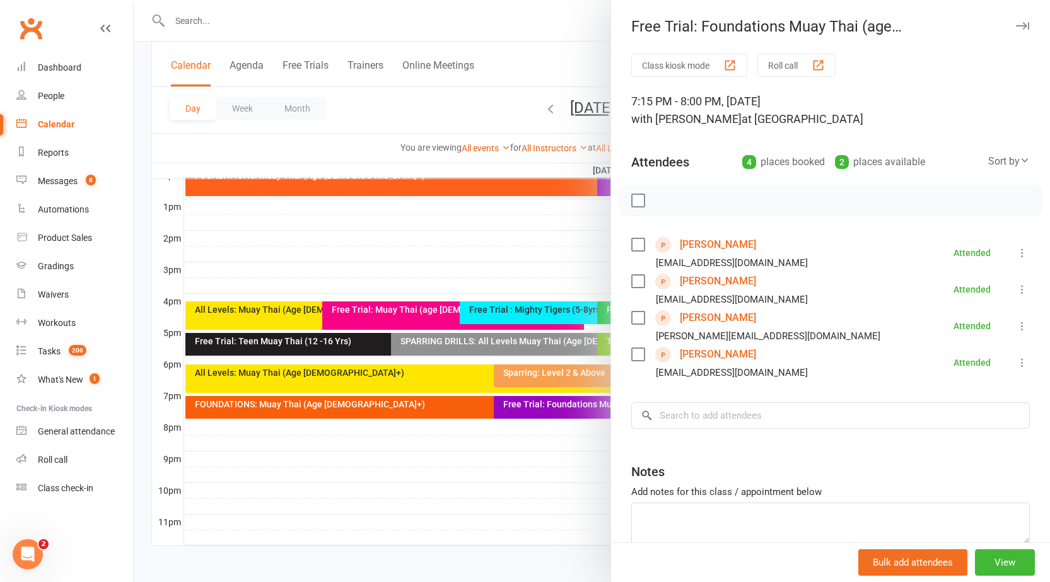
click at [272, 25] on div at bounding box center [592, 291] width 916 height 582
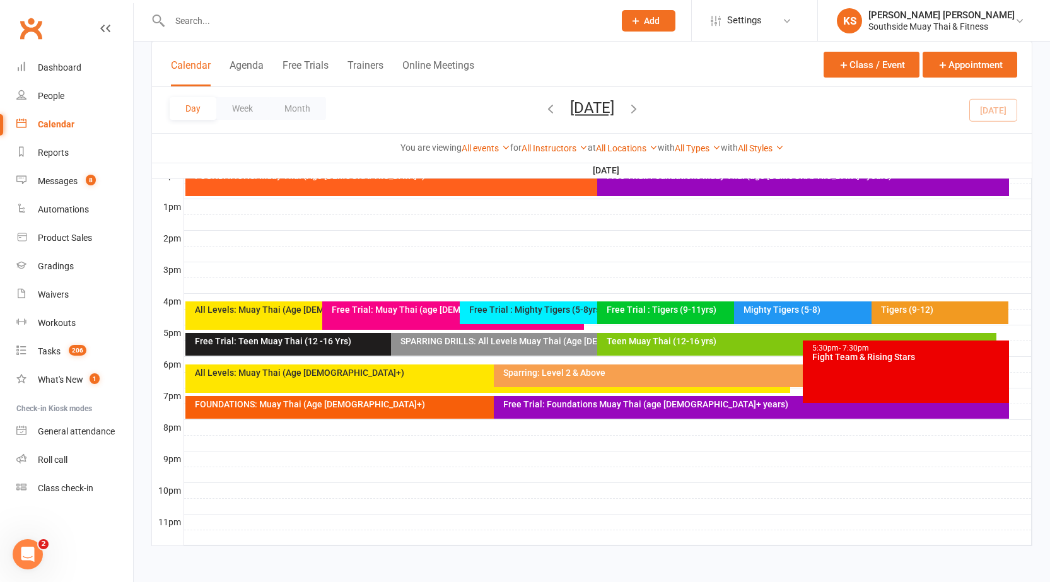
click at [245, 25] on input "text" at bounding box center [386, 21] width 440 height 18
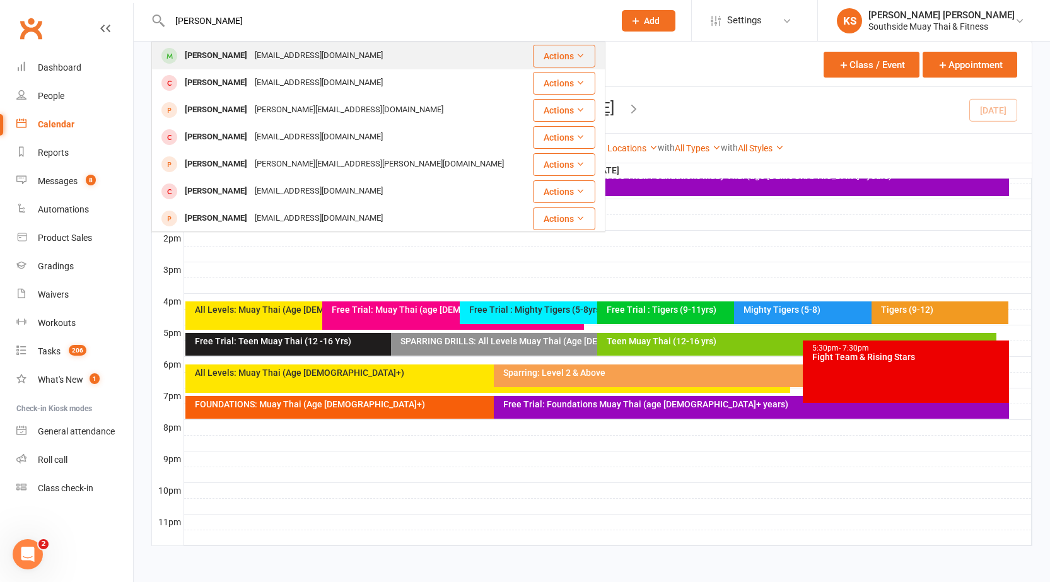
type input "cody doo"
click at [209, 46] on div "Cody Doolan syeah.edwards2108@gmail.com" at bounding box center [341, 56] width 376 height 26
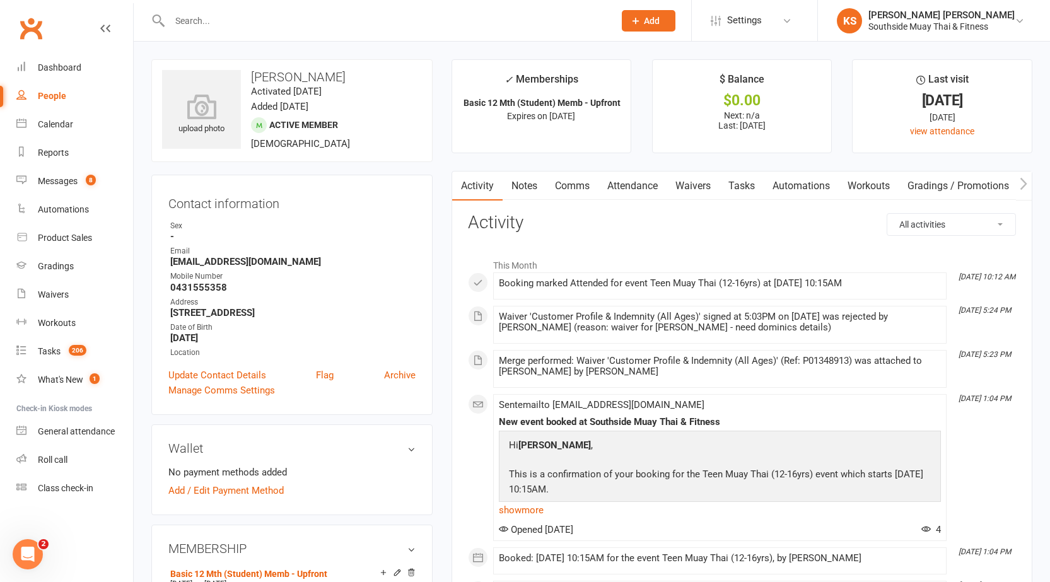
click at [620, 180] on link "Attendance" at bounding box center [632, 186] width 68 height 29
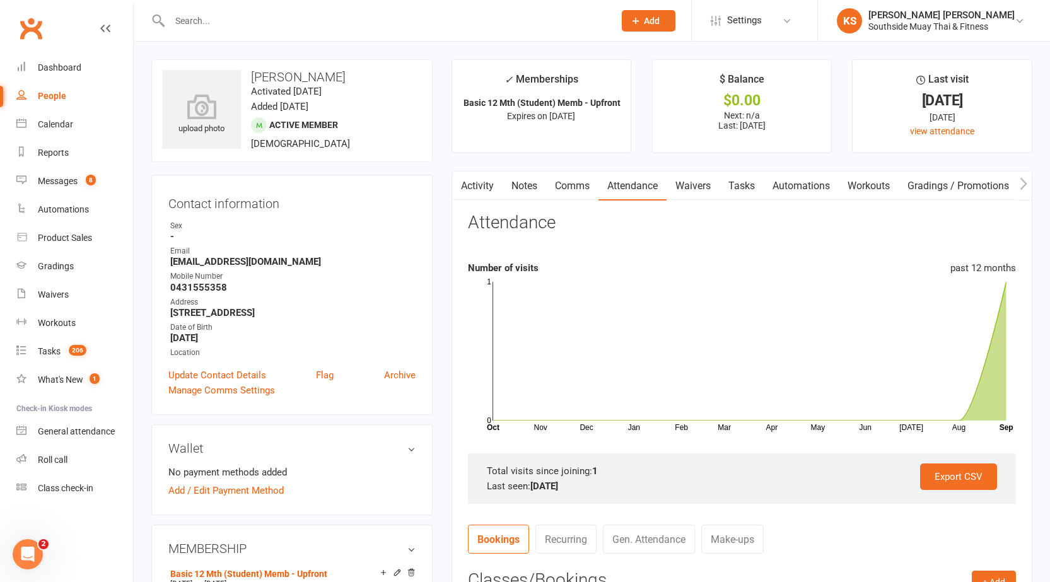
click at [442, 240] on main "✓ Memberships Basic 12 Mth (Student) Memb - Upfront Expires on 26th August, 202…" at bounding box center [742, 458] width 600 height 798
click at [475, 189] on link "Activity" at bounding box center [477, 186] width 50 height 29
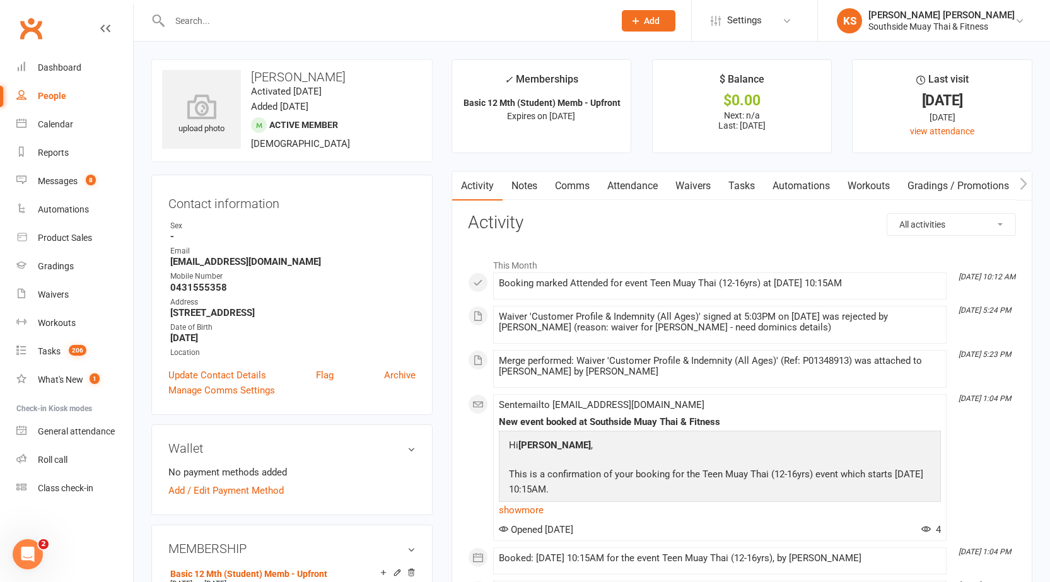
click at [626, 189] on link "Attendance" at bounding box center [632, 186] width 68 height 29
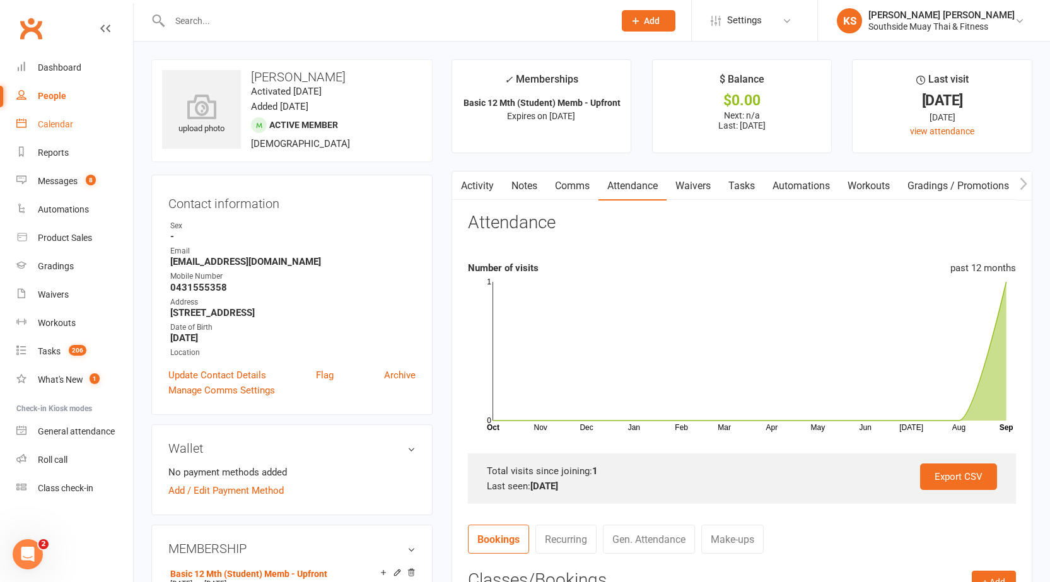
click at [64, 124] on div "Calendar" at bounding box center [55, 124] width 35 height 10
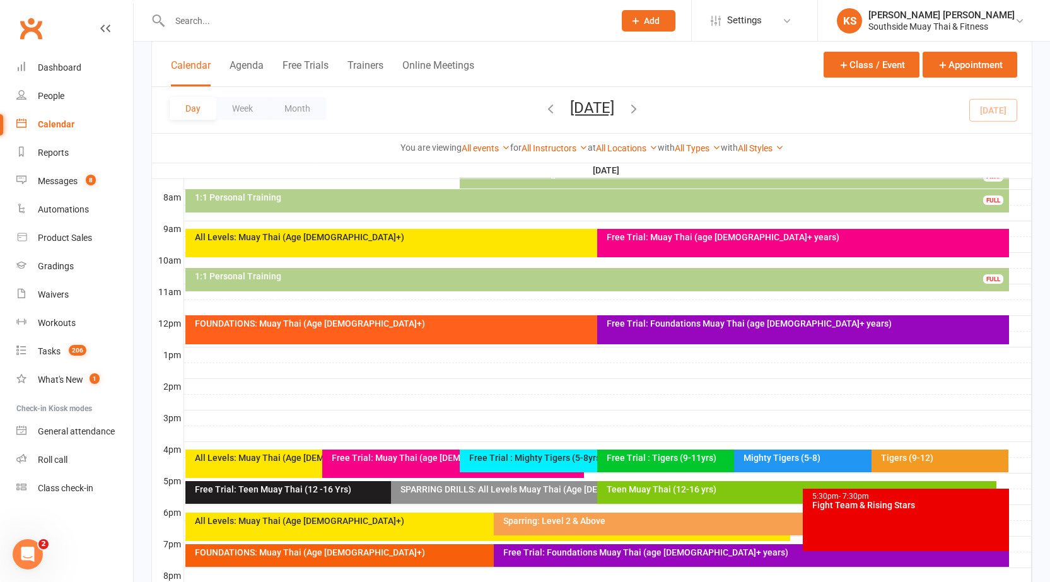
scroll to position [467, 0]
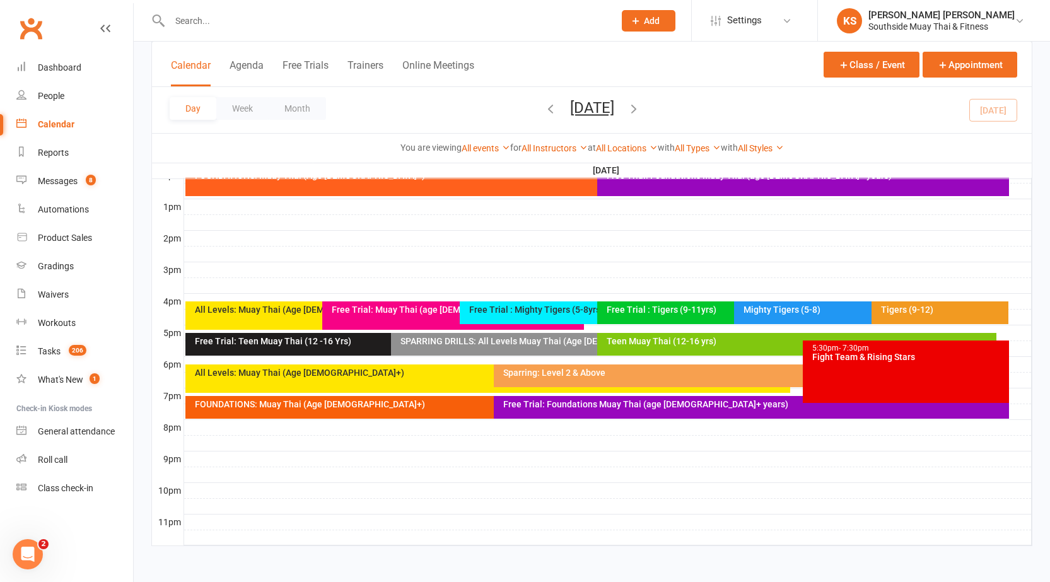
drag, startPoint x: 682, startPoint y: 105, endPoint x: 686, endPoint y: 116, distance: 11.6
click at [641, 106] on icon "button" at bounding box center [634, 109] width 14 height 14
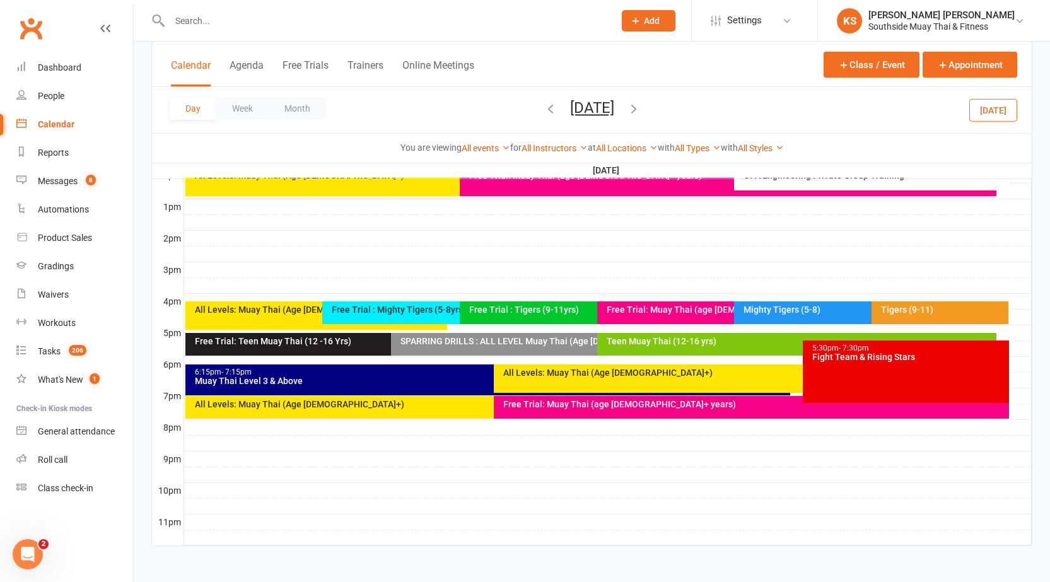
click at [641, 107] on icon "button" at bounding box center [634, 109] width 14 height 14
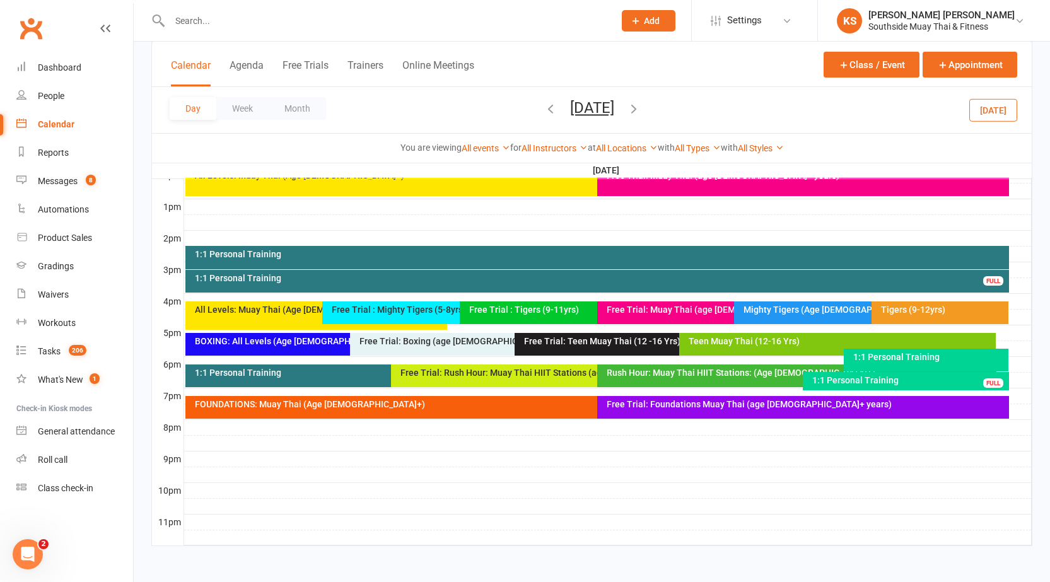
click at [641, 112] on icon "button" at bounding box center [634, 109] width 14 height 14
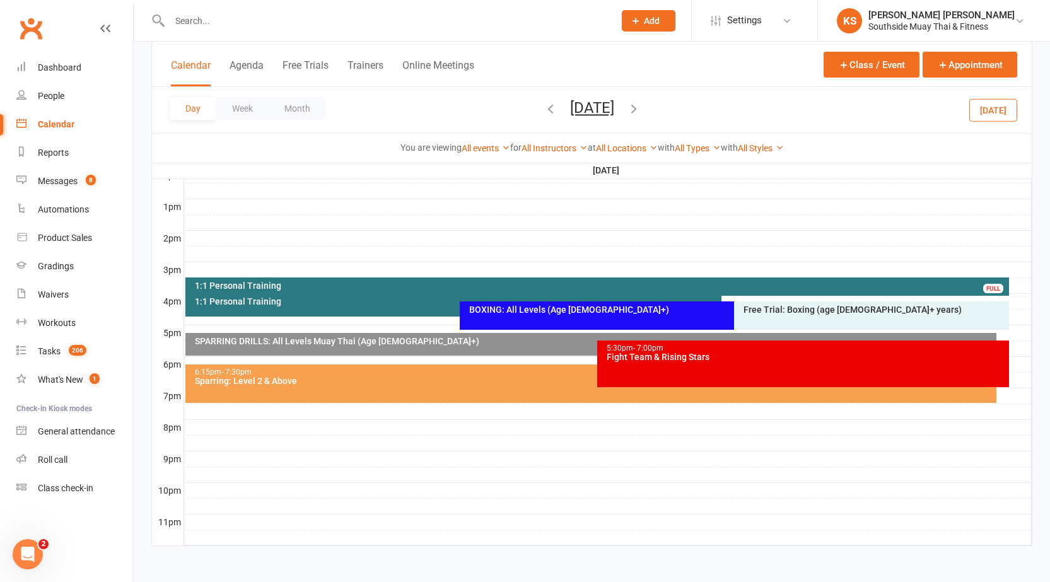
click at [641, 114] on icon "button" at bounding box center [634, 109] width 14 height 14
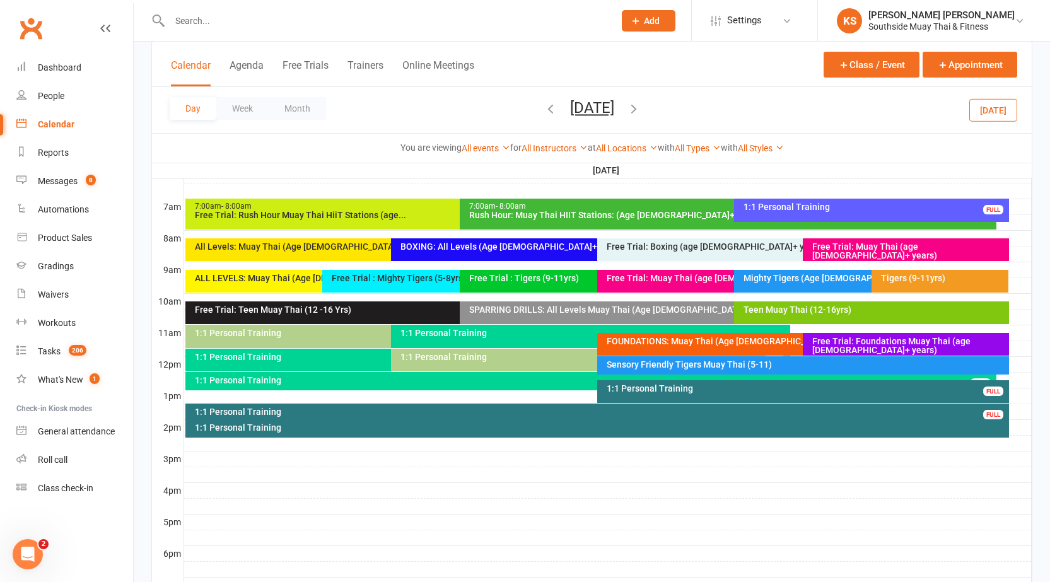
scroll to position [215, 0]
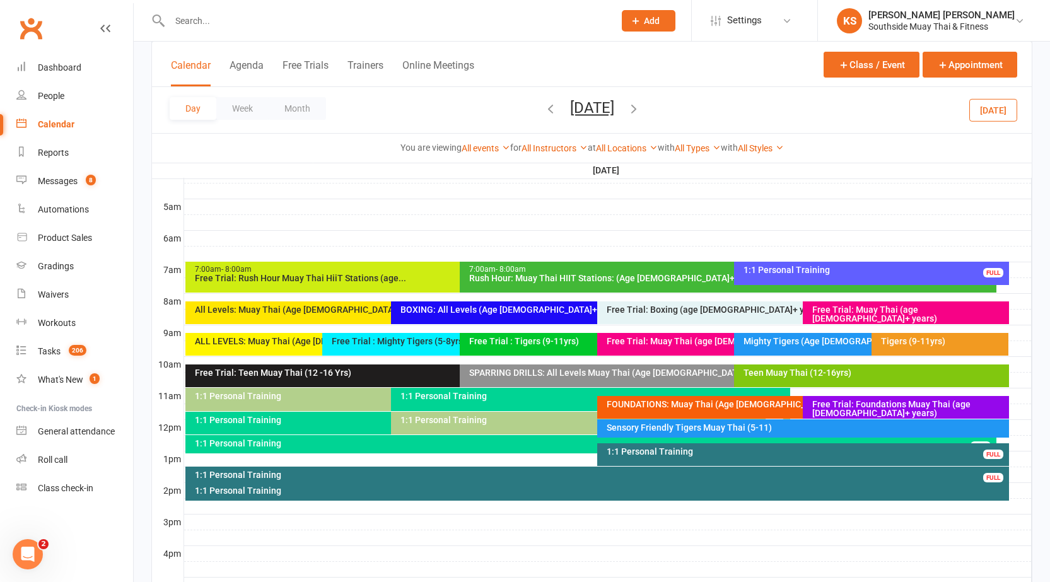
click at [757, 373] on div "Teen Muay Thai (12-16yrs)" at bounding box center [874, 372] width 263 height 9
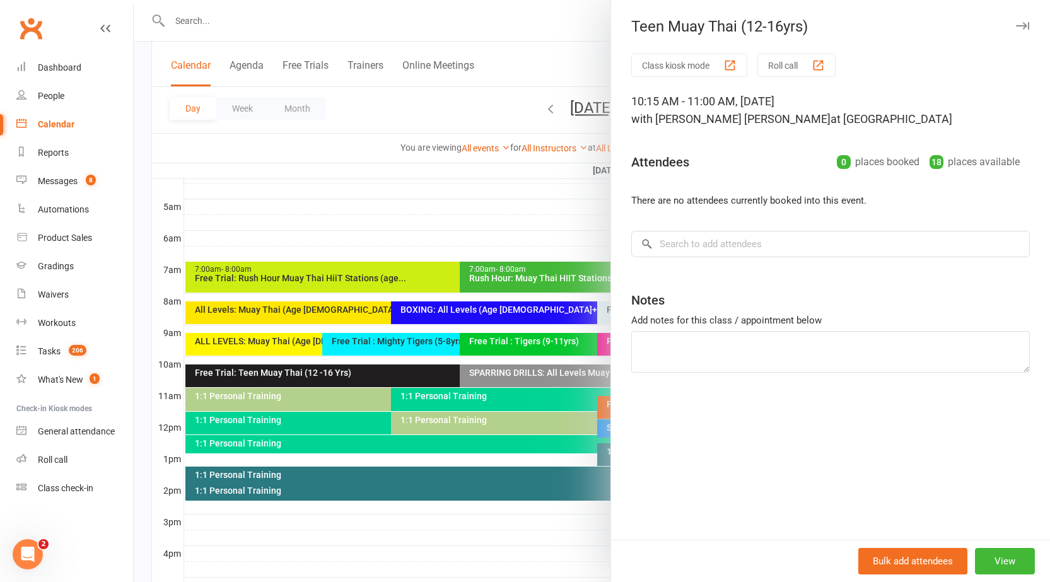
drag, startPoint x: 1015, startPoint y: 24, endPoint x: 957, endPoint y: 77, distance: 78.6
click at [1016, 23] on icon "button" at bounding box center [1022, 26] width 13 height 8
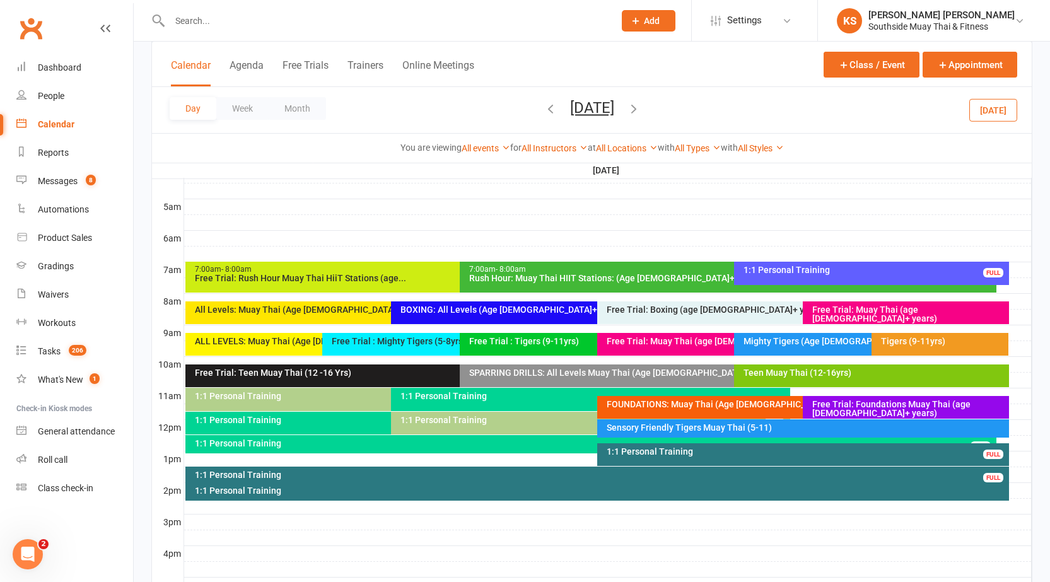
click at [803, 373] on div "Teen Muay Thai (12-16yrs)" at bounding box center [874, 372] width 263 height 9
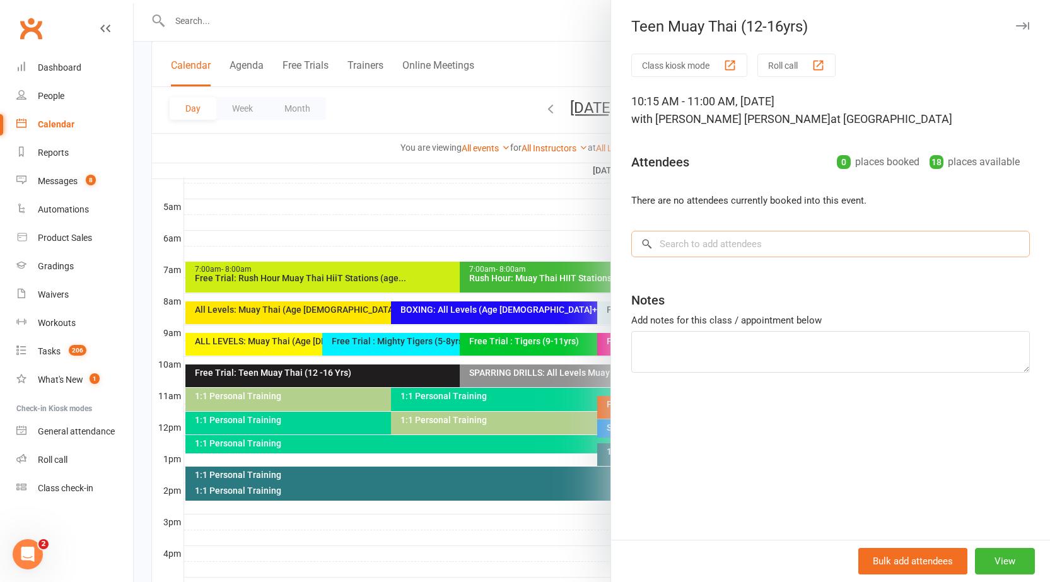
click at [744, 257] on input "search" at bounding box center [830, 244] width 399 height 26
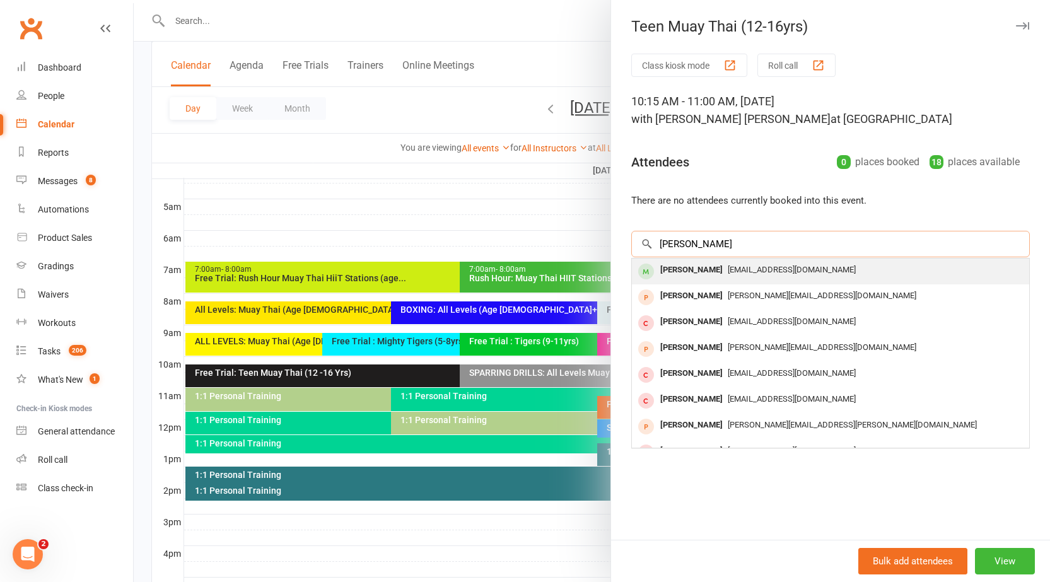
type input "cody doo"
click at [699, 277] on div "Cody Doolan" at bounding box center [691, 270] width 73 height 18
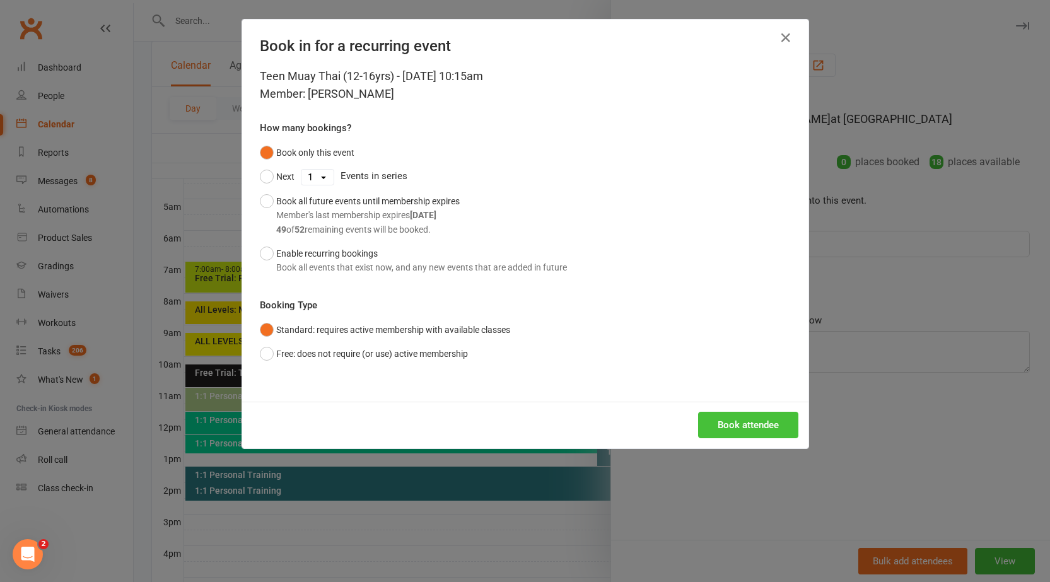
click at [715, 422] on button "Book attendee" at bounding box center [748, 425] width 100 height 26
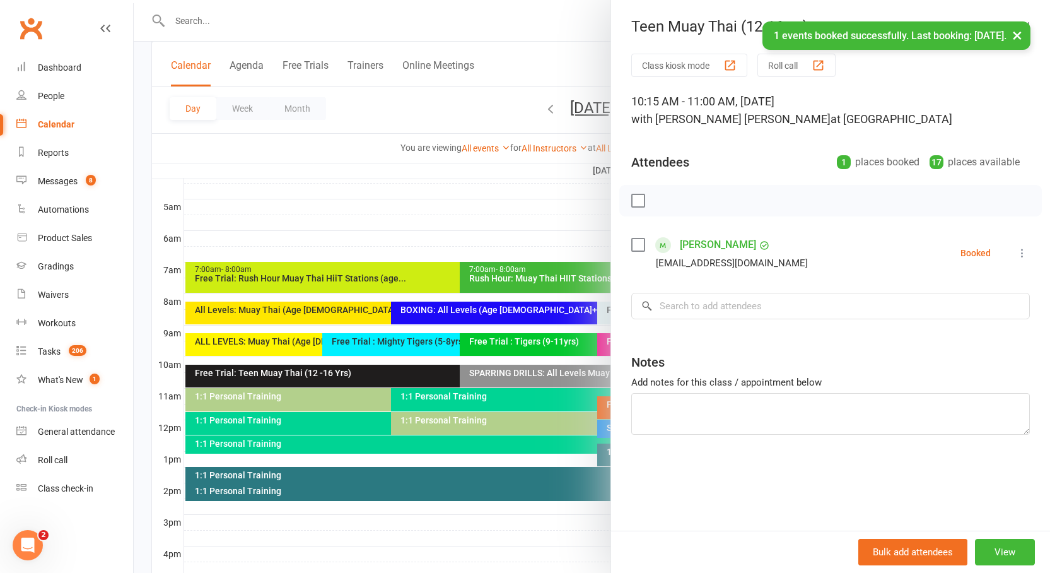
click at [1013, 36] on button "×" at bounding box center [1017, 34] width 23 height 27
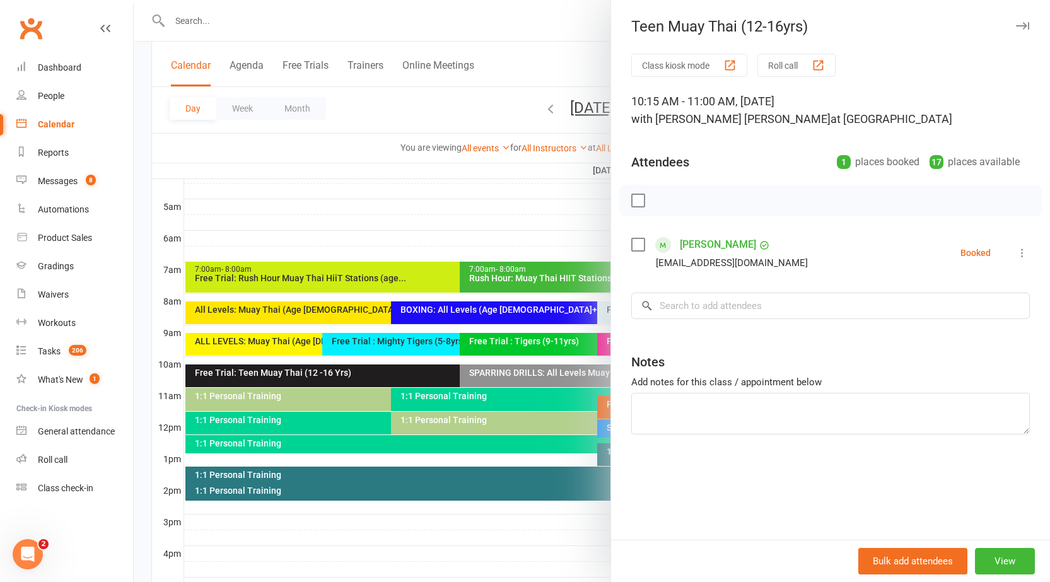
click at [1016, 23] on icon "button" at bounding box center [1022, 26] width 13 height 8
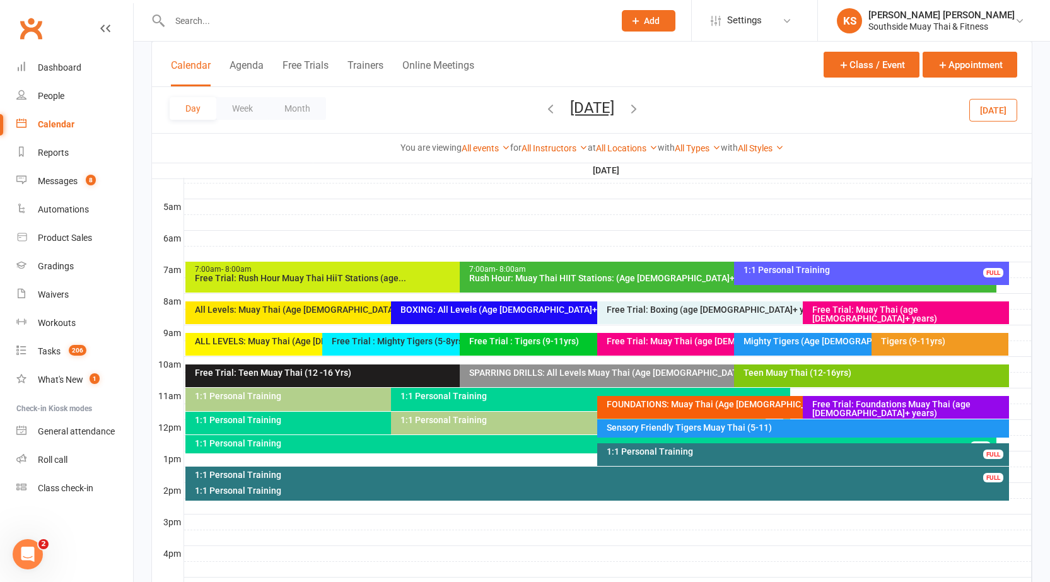
click at [336, 370] on div "Free Trial: Teen Muay Thai (12 -16 Yrs)" at bounding box center [456, 372] width 525 height 9
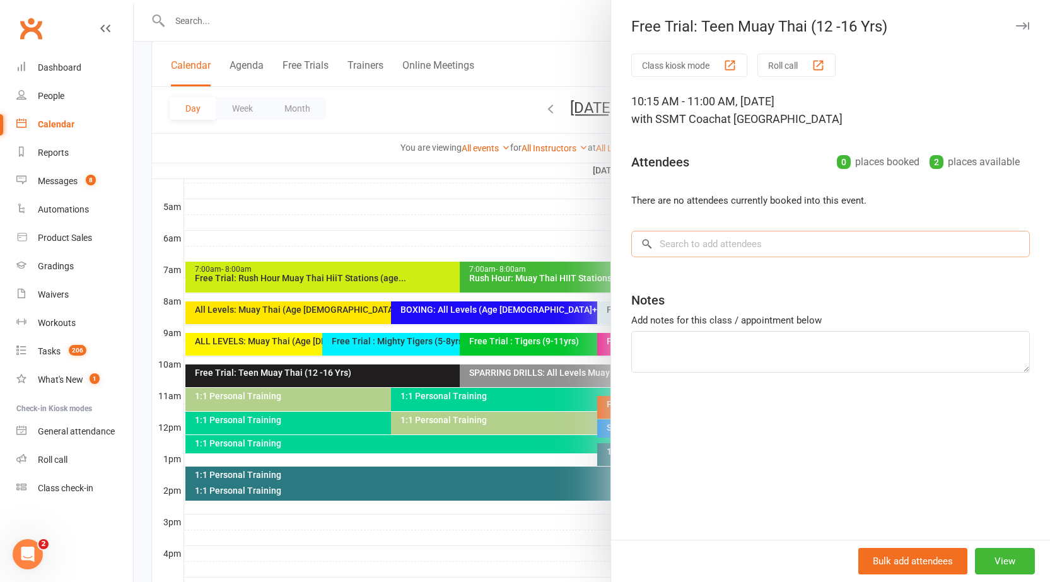
click at [743, 245] on input "search" at bounding box center [830, 244] width 399 height 26
type input "c"
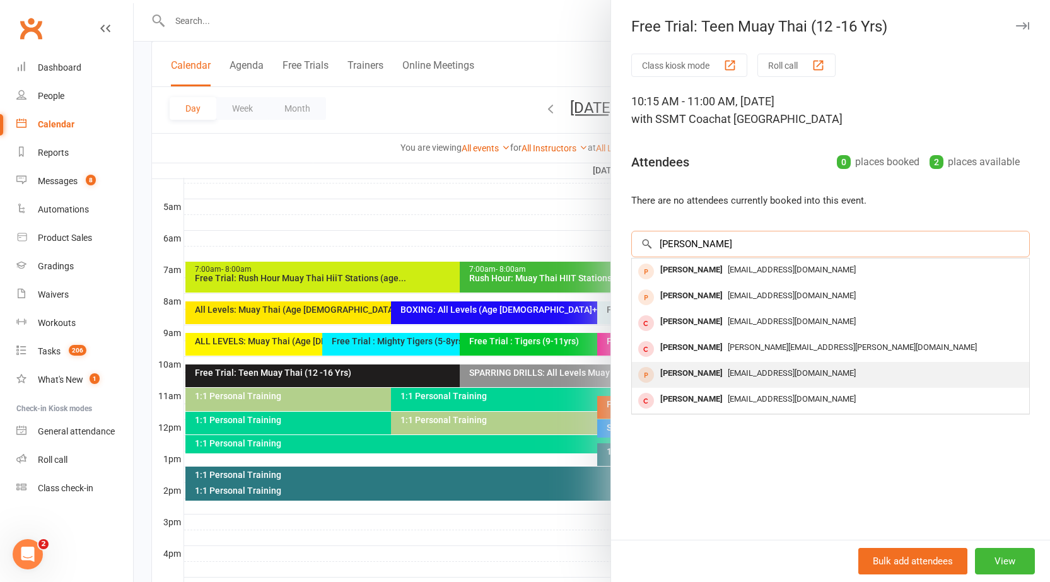
type input "dominic"
click at [684, 380] on div "Domanic Doolan" at bounding box center [691, 373] width 73 height 18
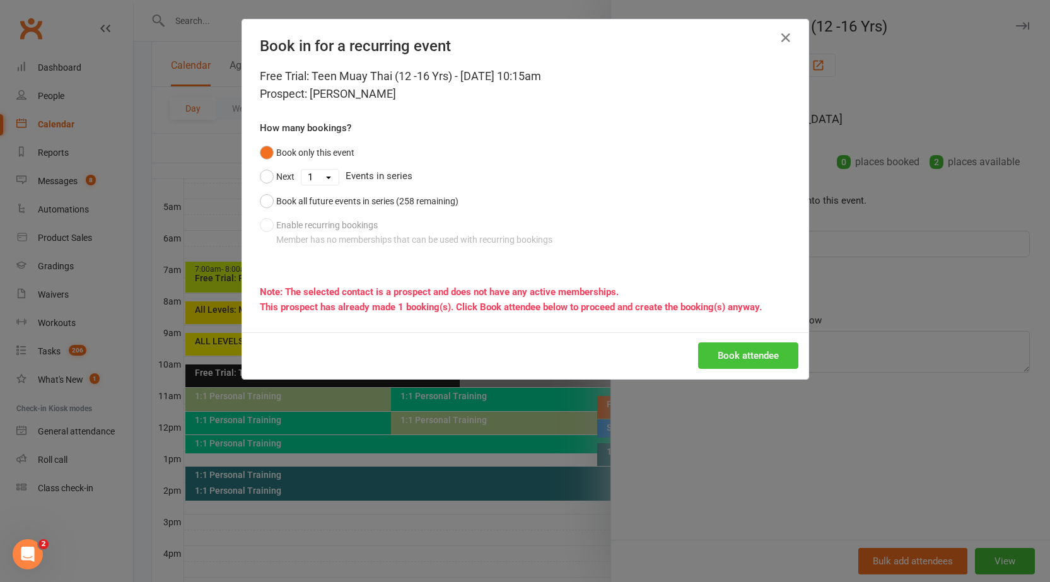
click at [716, 359] on button "Book attendee" at bounding box center [748, 355] width 100 height 26
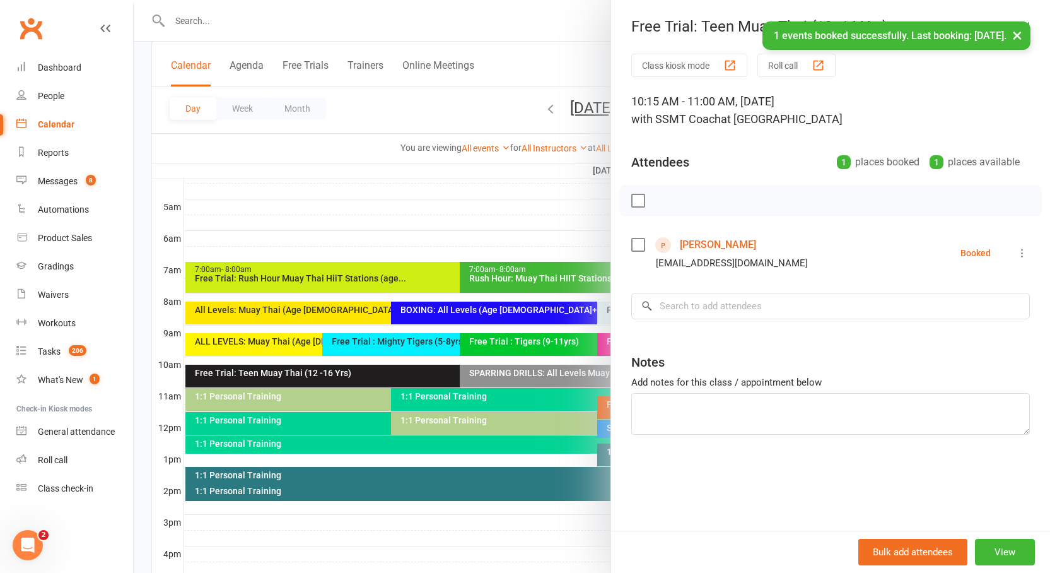
click at [1018, 43] on body "Prospect Member Non-attending contact Class / event Appointment Grading event T…" at bounding box center [525, 302] width 1050 height 1028
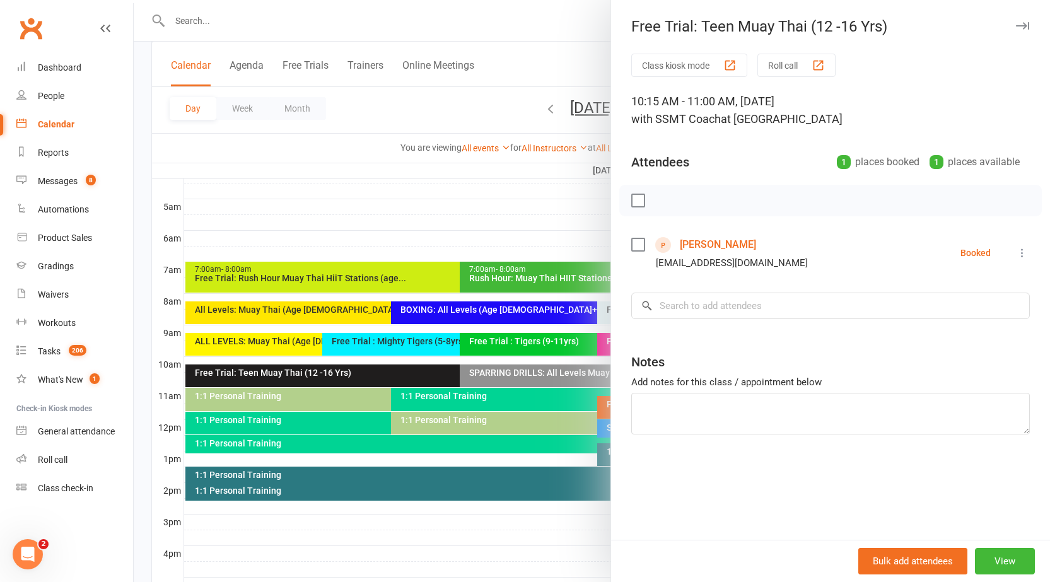
click at [1016, 26] on icon "button" at bounding box center [1022, 26] width 13 height 8
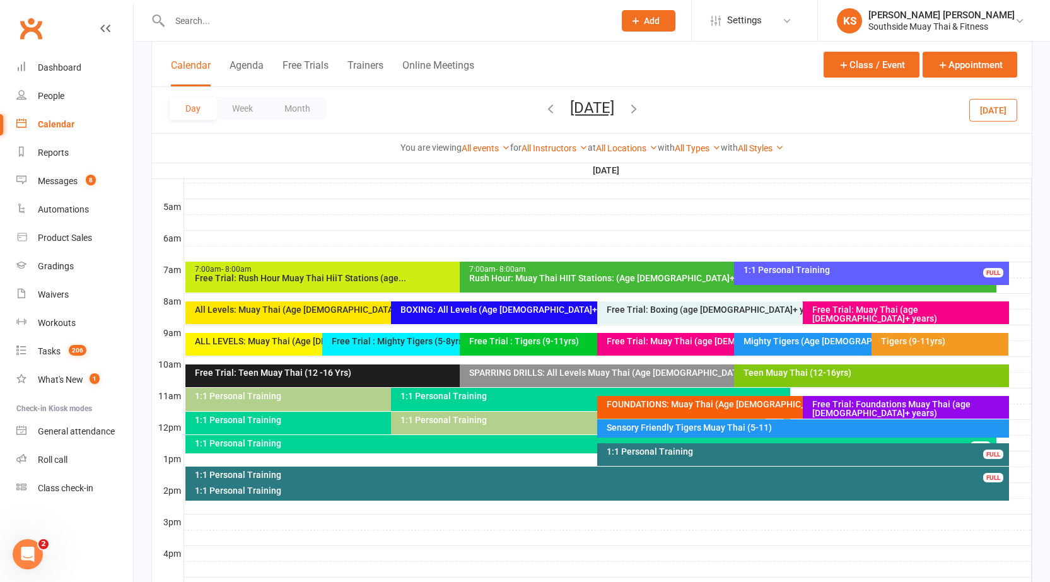
click at [808, 385] on div "Teen Muay Thai (12-16yrs)" at bounding box center [871, 375] width 274 height 23
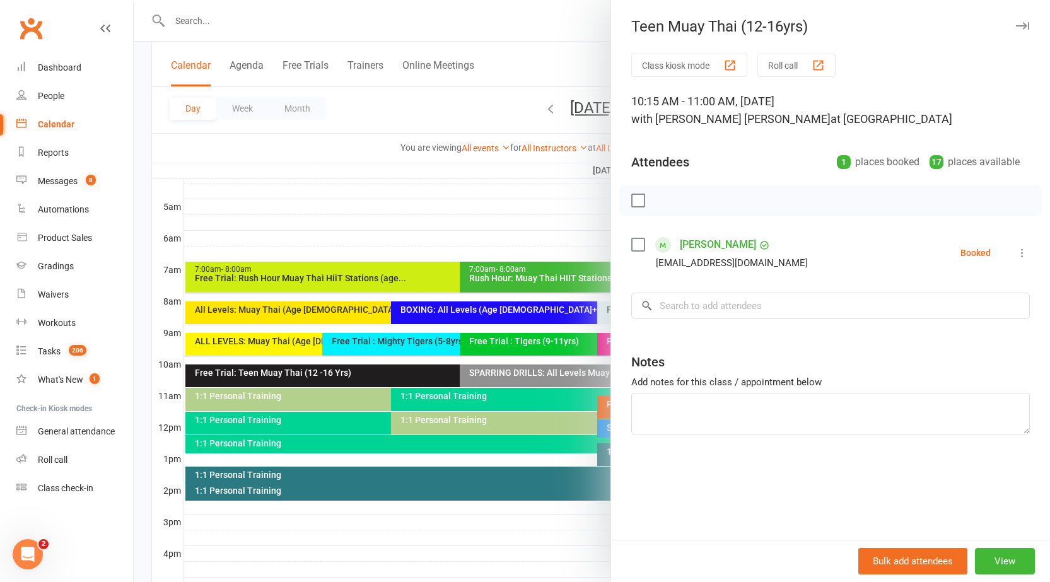
click at [1016, 28] on icon "button" at bounding box center [1022, 26] width 13 height 8
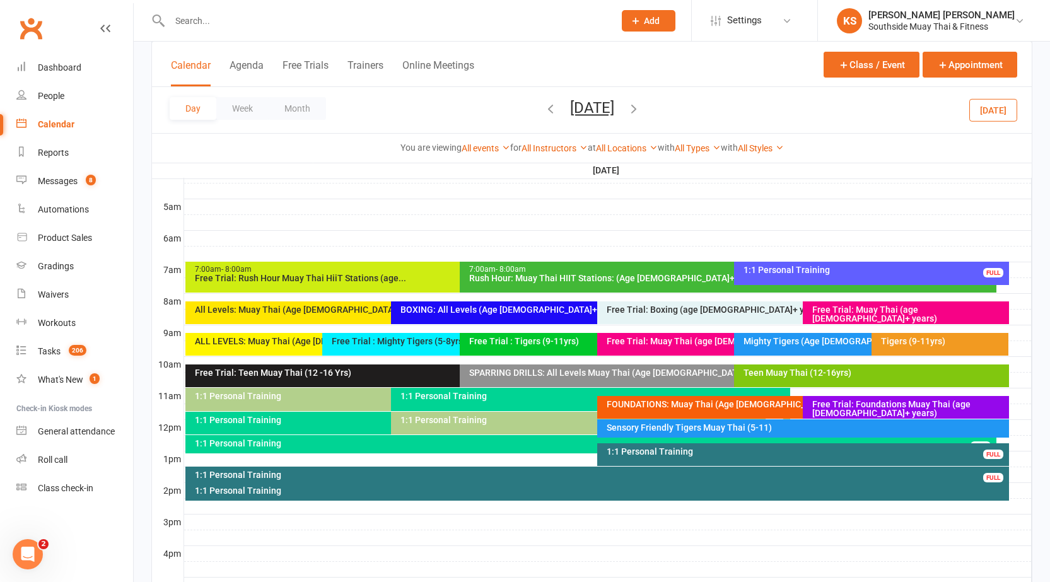
click at [139, 370] on div "Class kiosk mode Member self check-in Roll call kiosk mode Staff check-in for m…" at bounding box center [592, 321] width 916 height 989
click at [982, 115] on button "Today" at bounding box center [993, 109] width 48 height 23
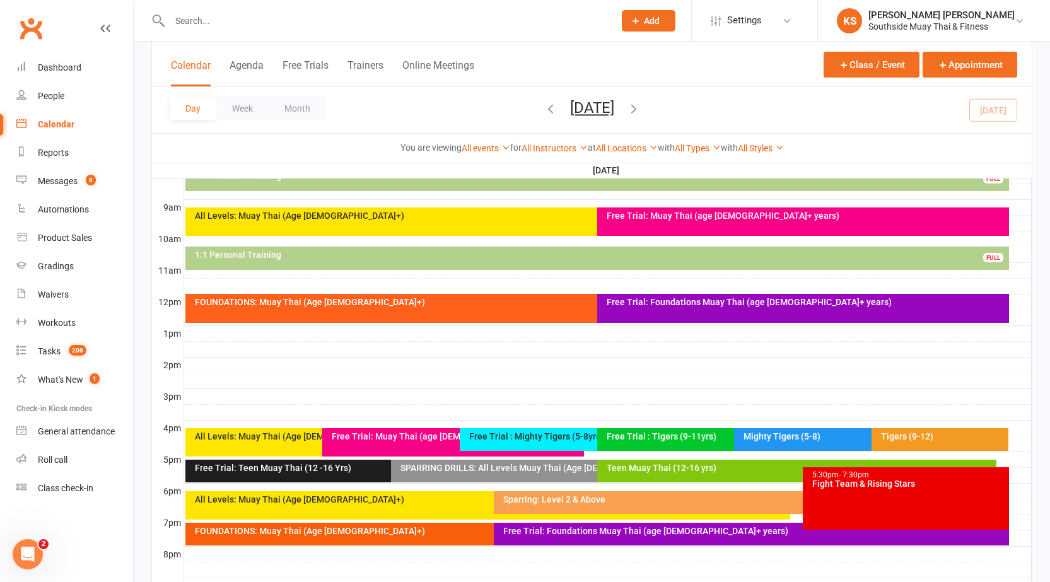
scroll to position [467, 0]
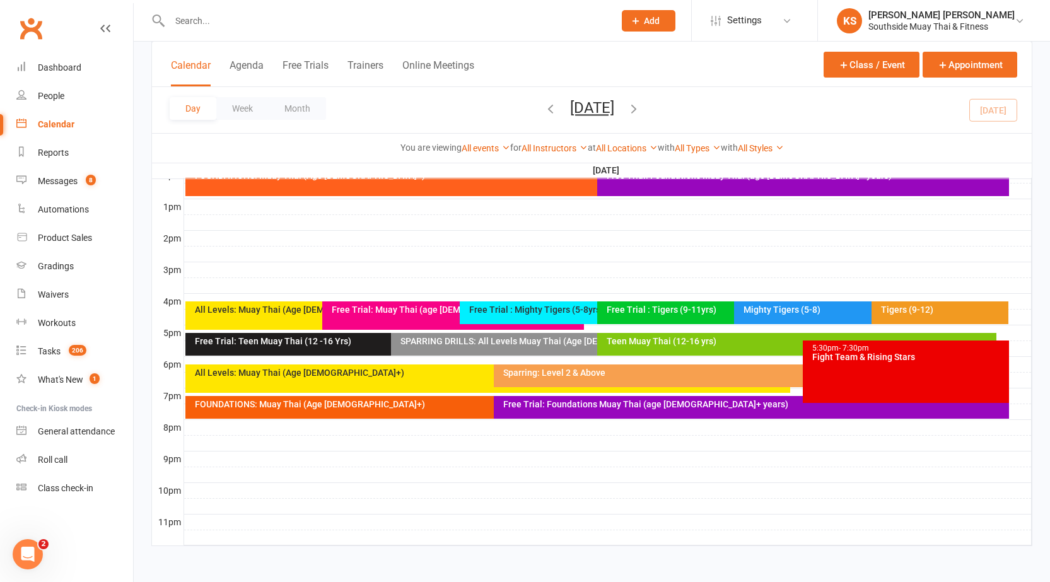
click at [674, 401] on div "Free Trial: Foundations Muay Thai (age 13+ years)" at bounding box center [754, 404] width 503 height 9
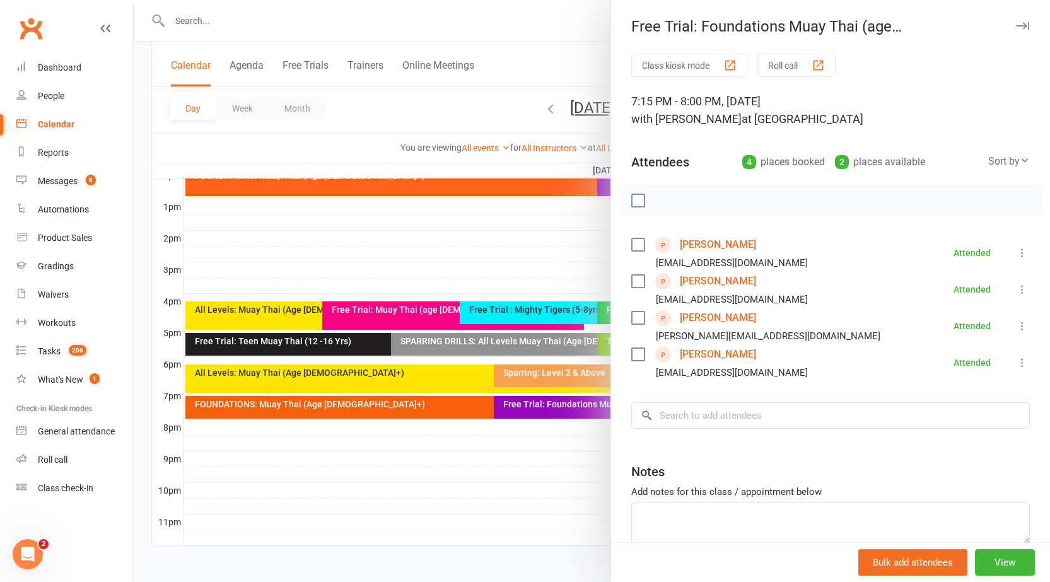
click at [1016, 23] on icon "button" at bounding box center [1022, 26] width 13 height 8
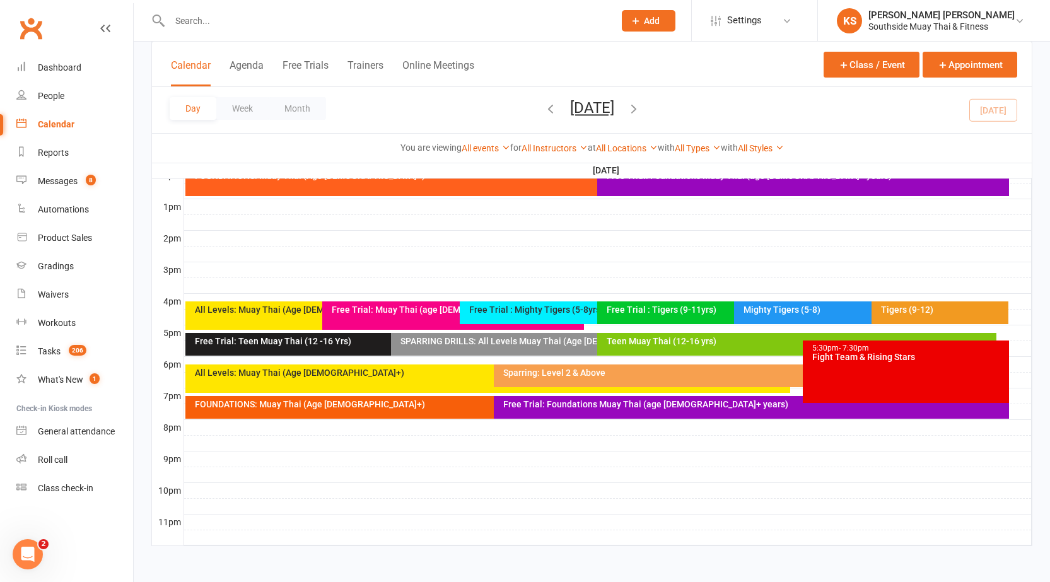
click at [463, 411] on div "FOUNDATIONS: Muay Thai (Age 13+)" at bounding box center [487, 407] width 605 height 23
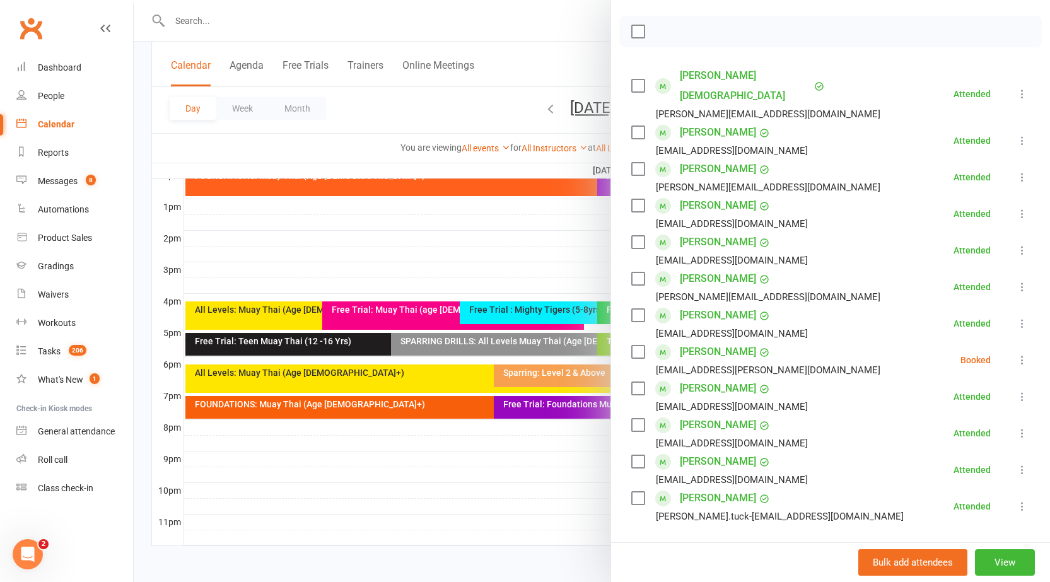
scroll to position [189, 0]
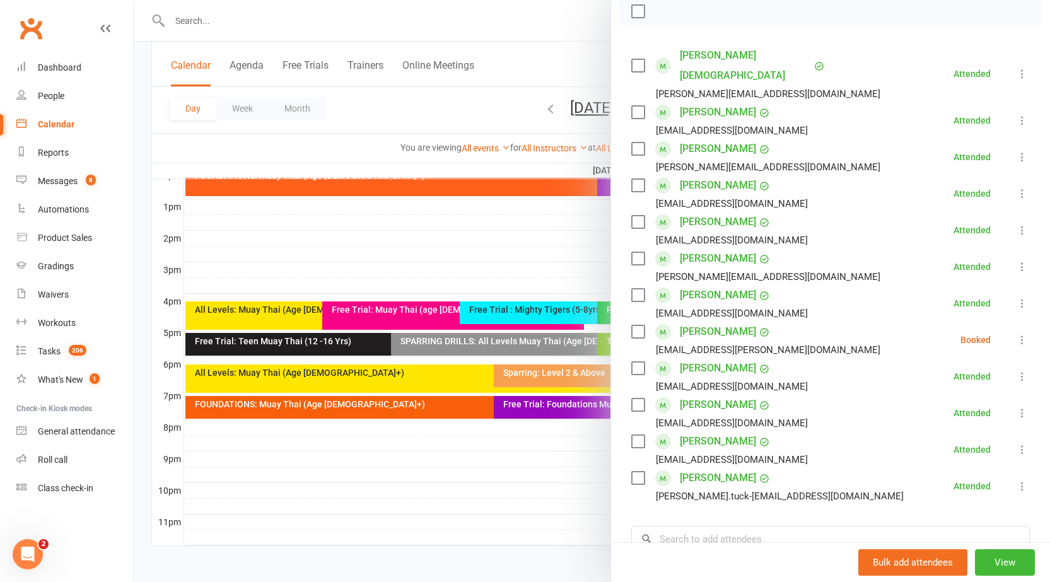
drag, startPoint x: 570, startPoint y: 467, endPoint x: 572, endPoint y: 441, distance: 25.3
click at [570, 467] on div at bounding box center [592, 291] width 916 height 582
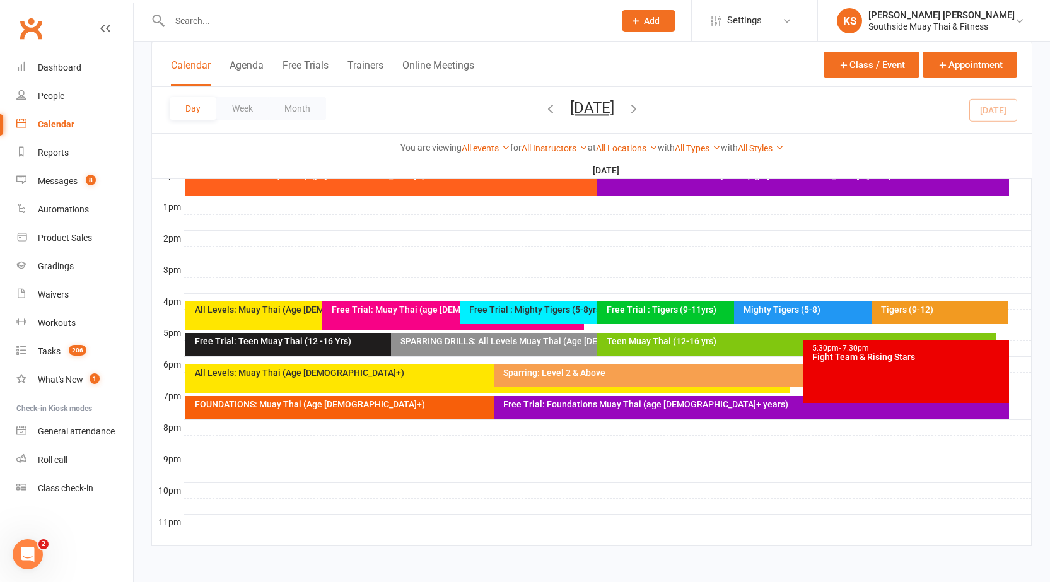
click at [581, 405] on div "Free Trial: Foundations Muay Thai (age 13+ years)" at bounding box center [754, 404] width 503 height 9
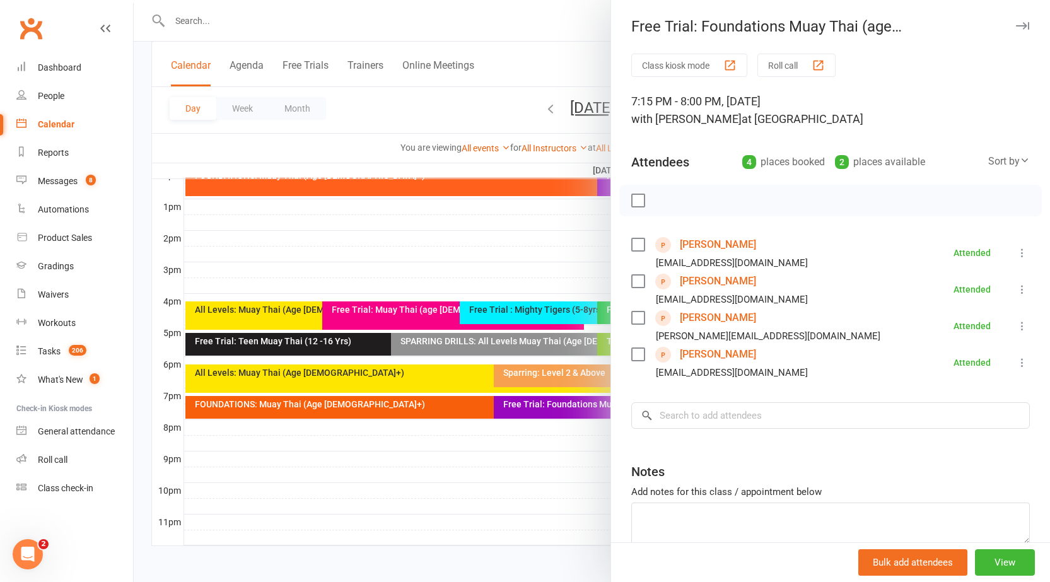
click at [1016, 23] on icon "button" at bounding box center [1022, 26] width 13 height 8
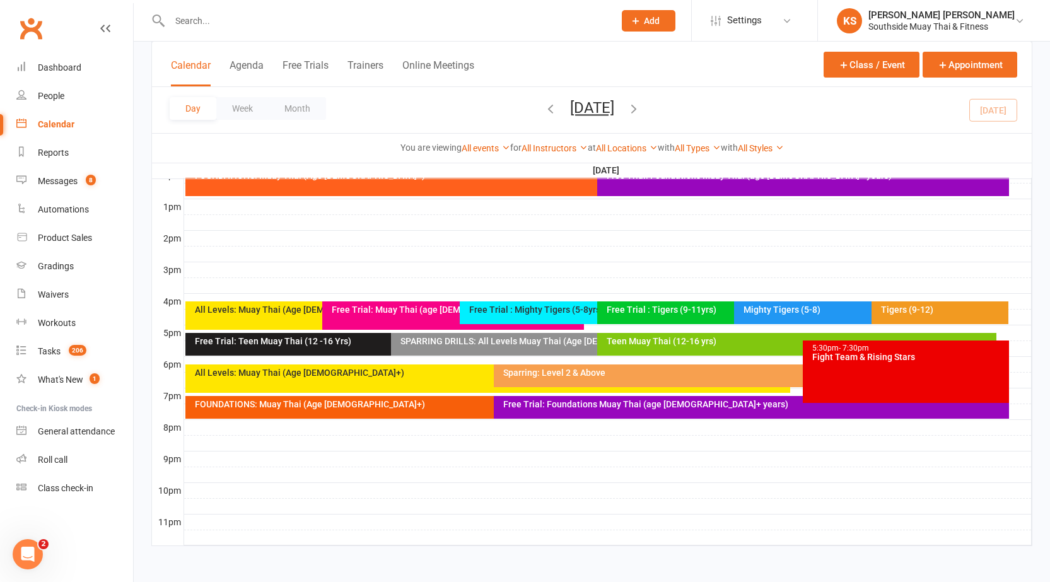
click at [445, 404] on div "FOUNDATIONS: Muay Thai (Age 13+)" at bounding box center [491, 404] width 594 height 9
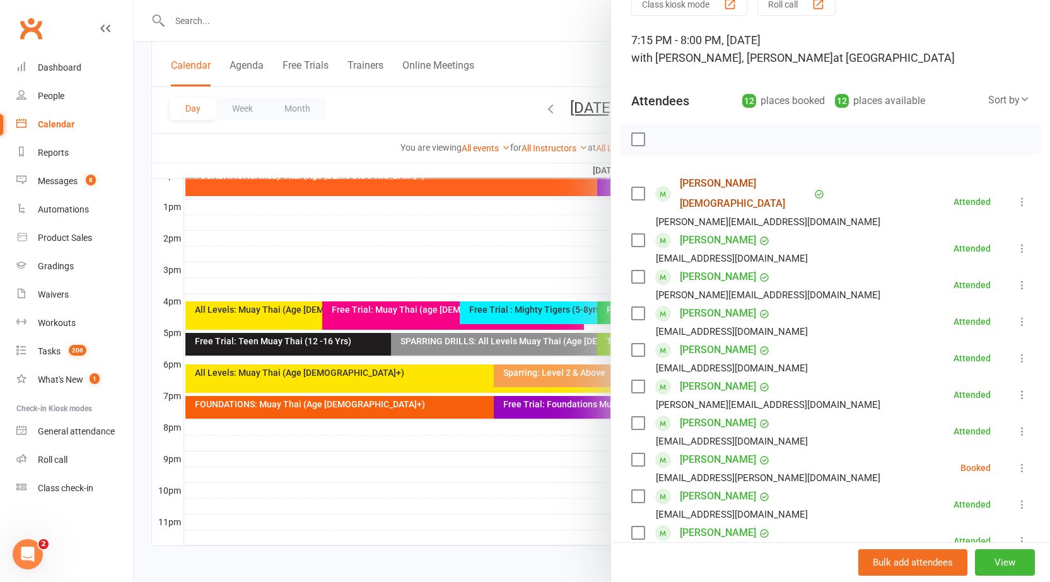
scroll to position [0, 0]
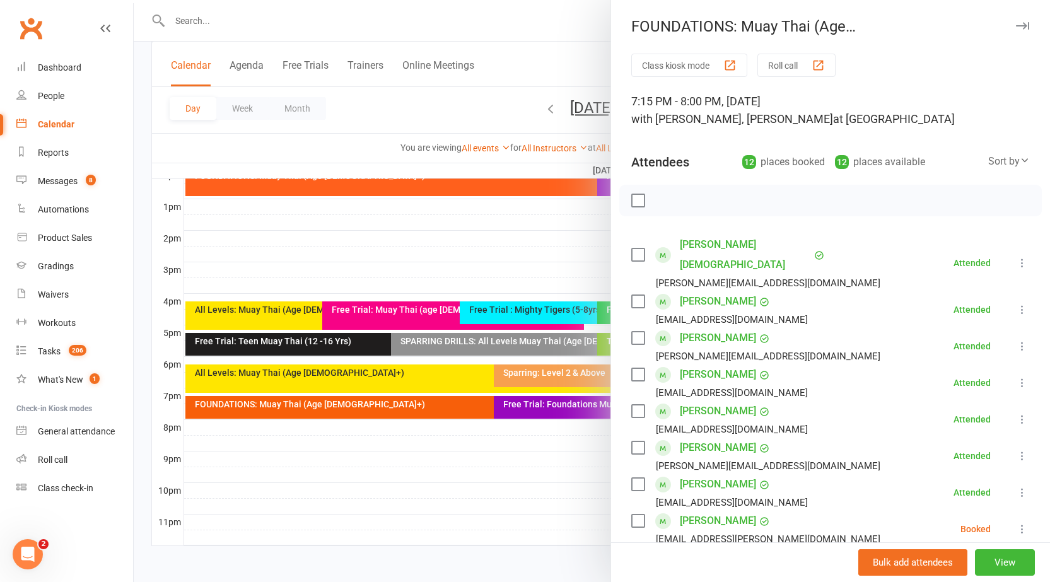
click at [1016, 24] on icon "button" at bounding box center [1022, 26] width 13 height 8
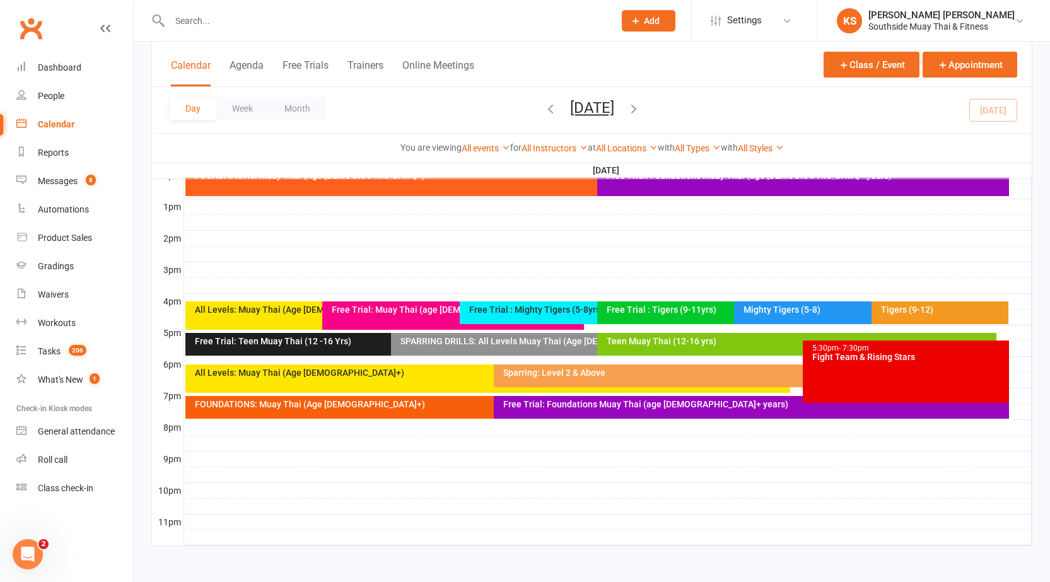
click at [648, 412] on div "Free Trial: Foundations Muay Thai (age 13+ years)" at bounding box center [751, 407] width 515 height 23
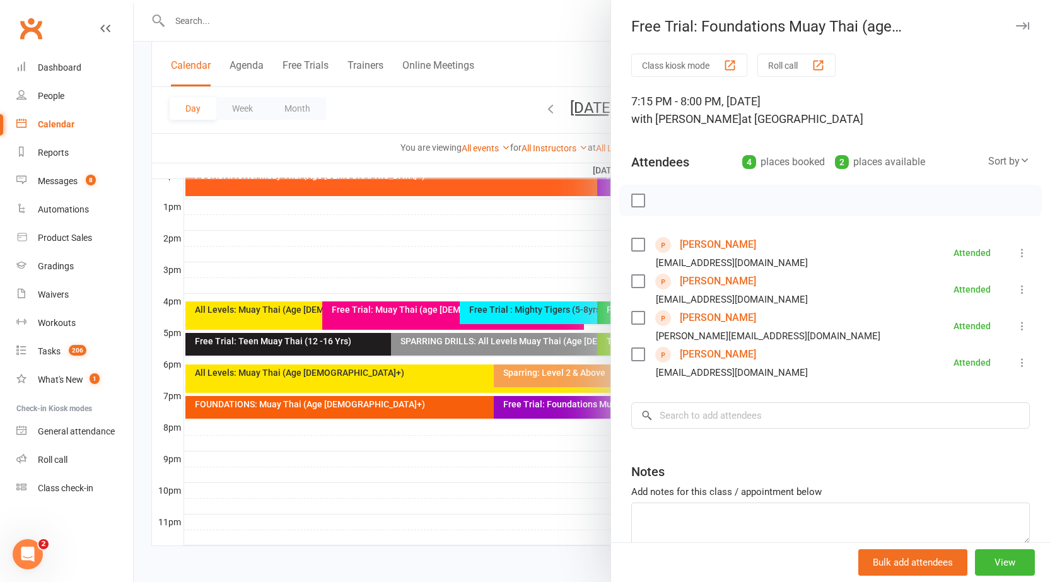
click at [726, 354] on link "David Osborn" at bounding box center [718, 354] width 76 height 20
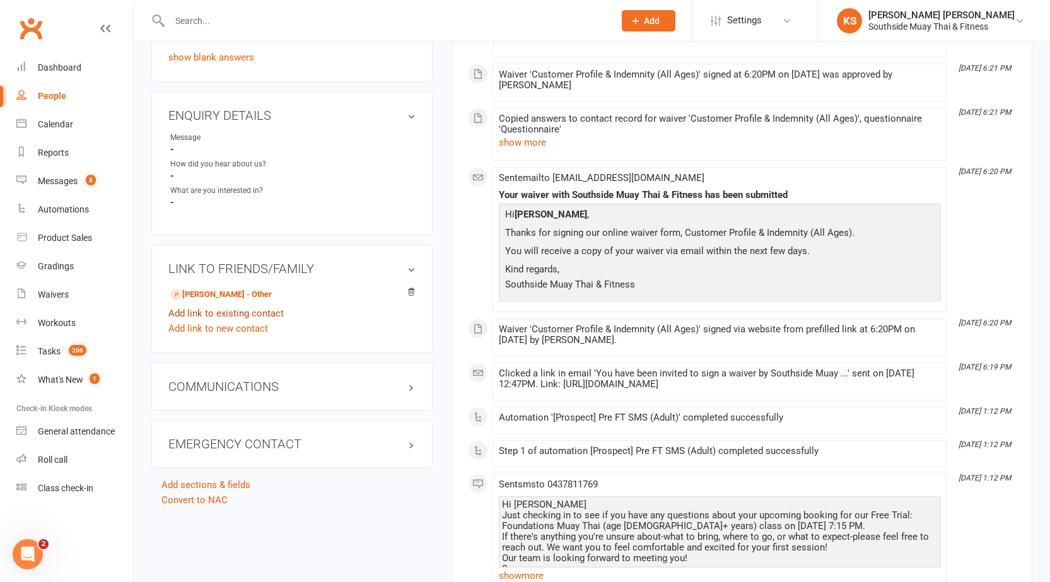
scroll to position [694, 0]
click at [196, 292] on link "David Osborn - Other" at bounding box center [221, 294] width 102 height 13
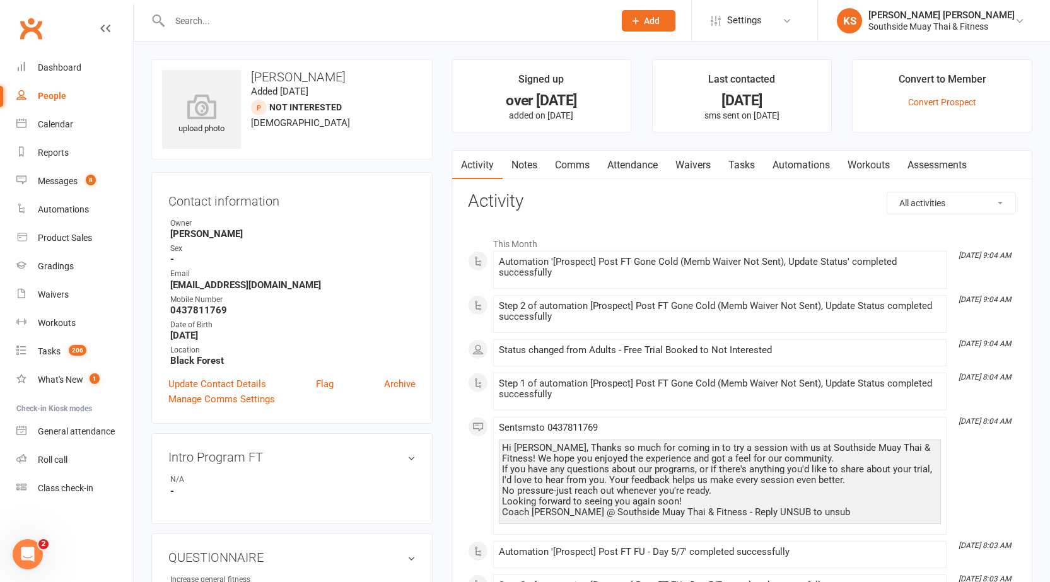
click at [521, 167] on link "Notes" at bounding box center [525, 165] width 44 height 29
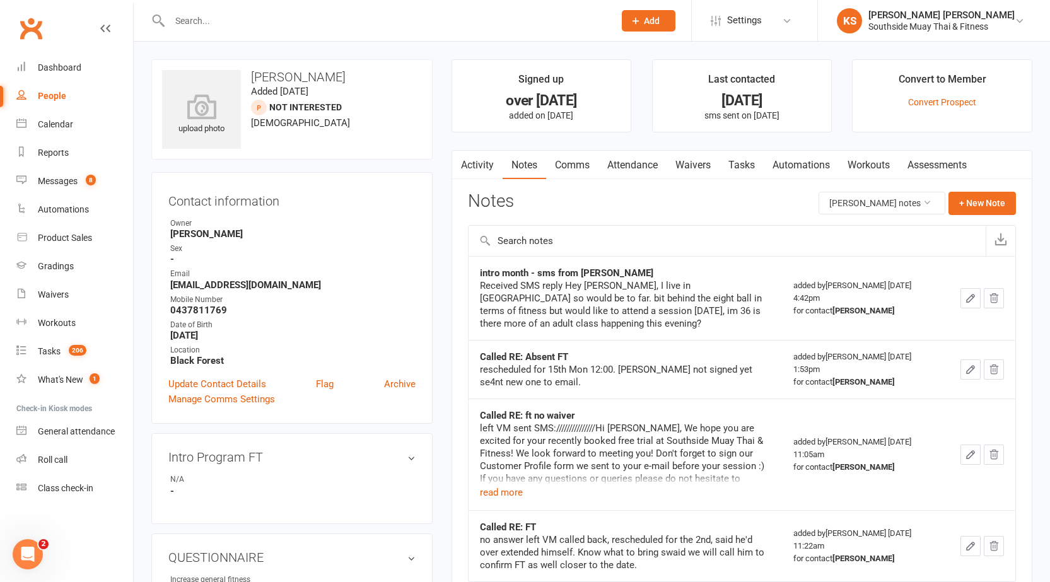
click at [476, 167] on link "Activity" at bounding box center [477, 165] width 50 height 29
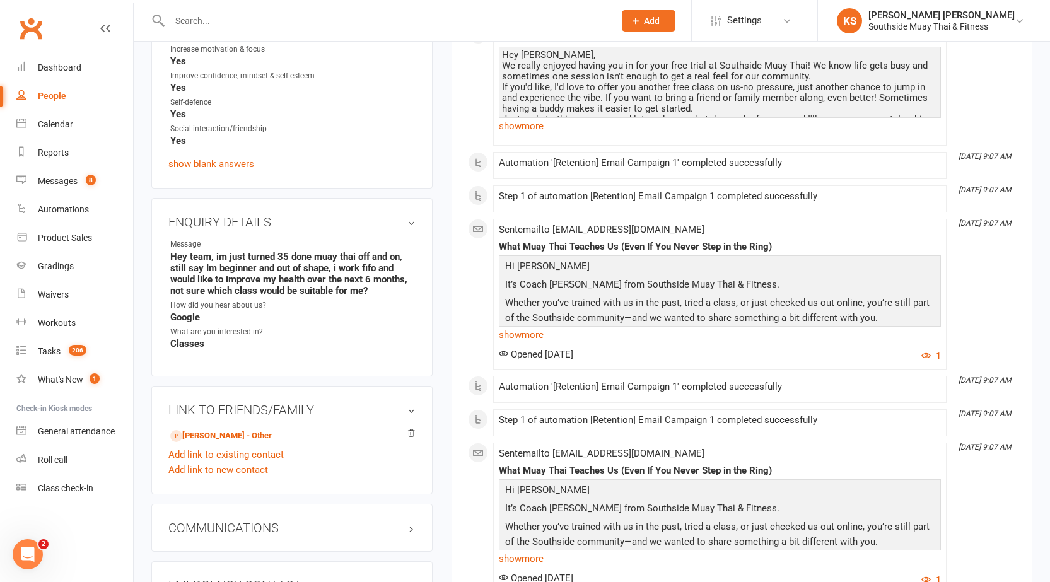
scroll to position [694, 0]
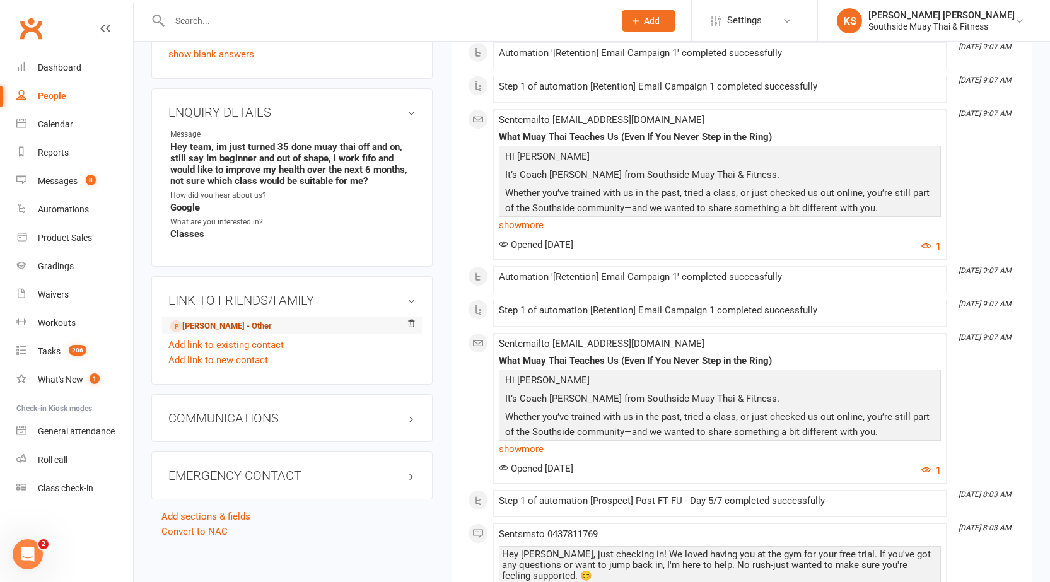
click at [247, 323] on link "David Osborn - Other" at bounding box center [221, 326] width 102 height 13
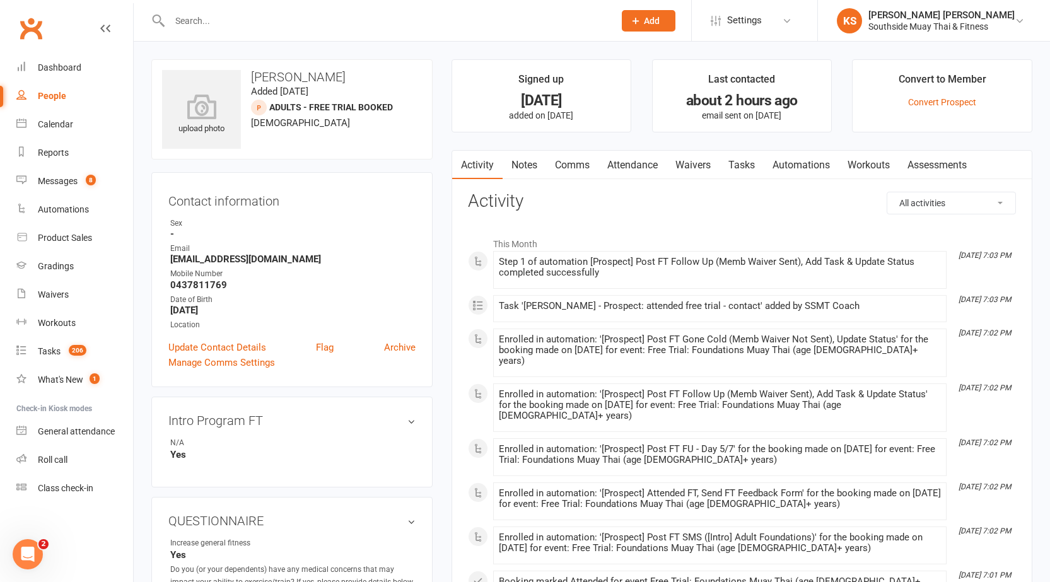
click at [608, 161] on link "Attendance" at bounding box center [632, 165] width 68 height 29
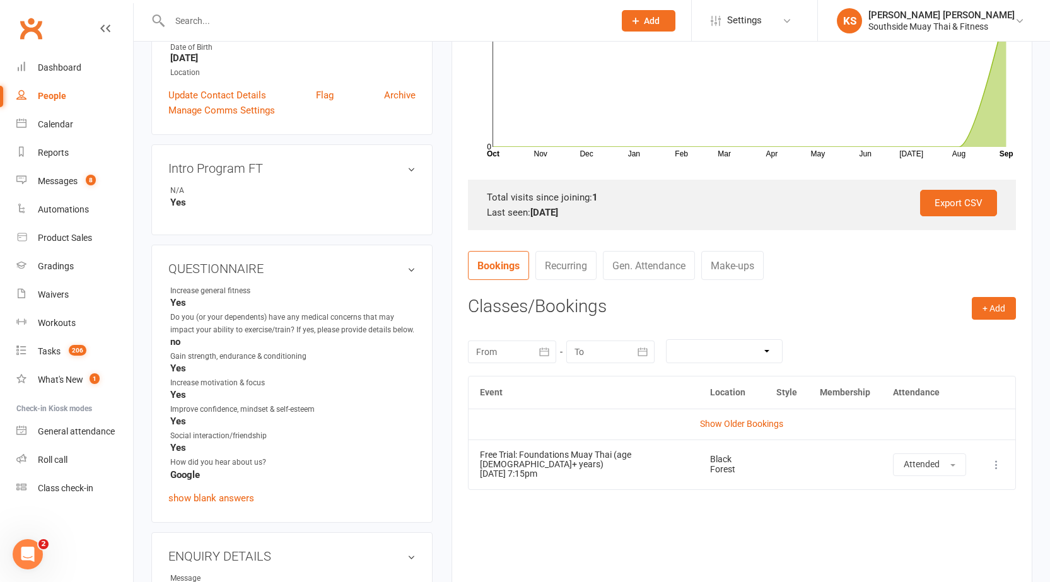
scroll to position [315, 0]
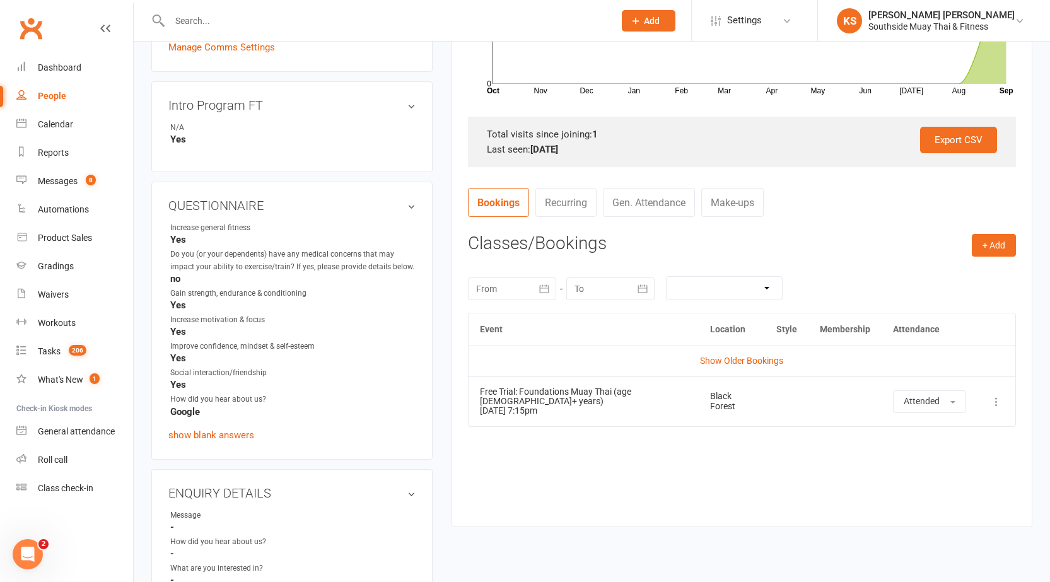
click at [733, 355] on td "Show Older Bookings" at bounding box center [742, 361] width 547 height 30
click at [714, 358] on link "Show Older Bookings" at bounding box center [741, 361] width 83 height 10
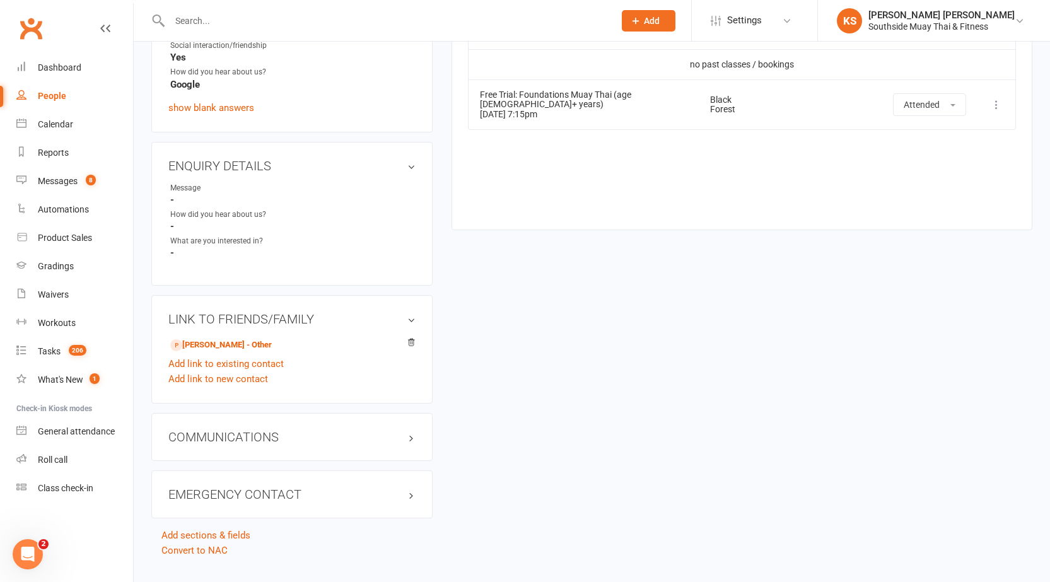
scroll to position [668, 0]
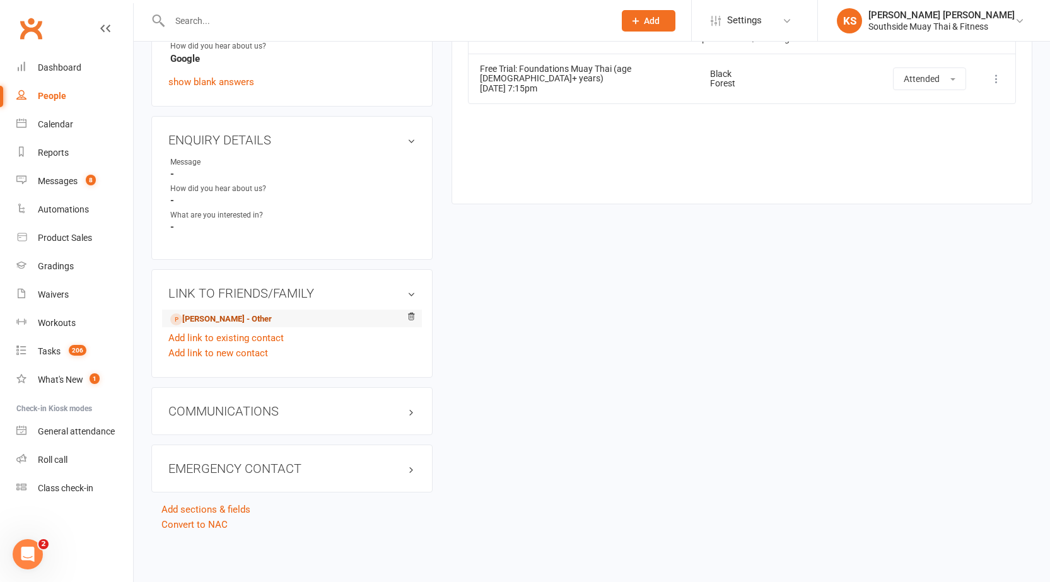
click at [214, 321] on link "David Osborn - Other" at bounding box center [221, 319] width 102 height 13
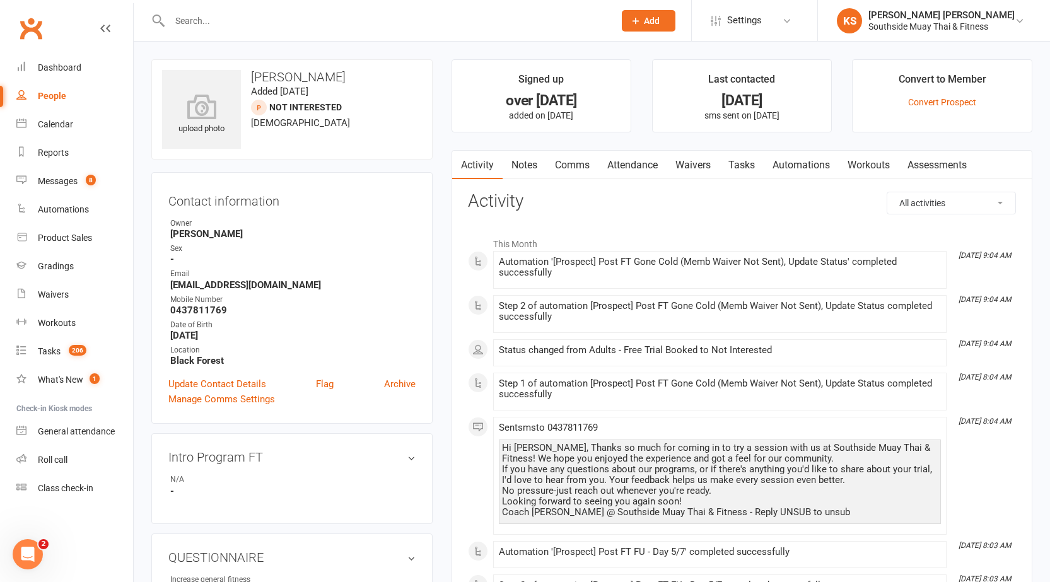
click at [634, 163] on link "Attendance" at bounding box center [632, 165] width 68 height 29
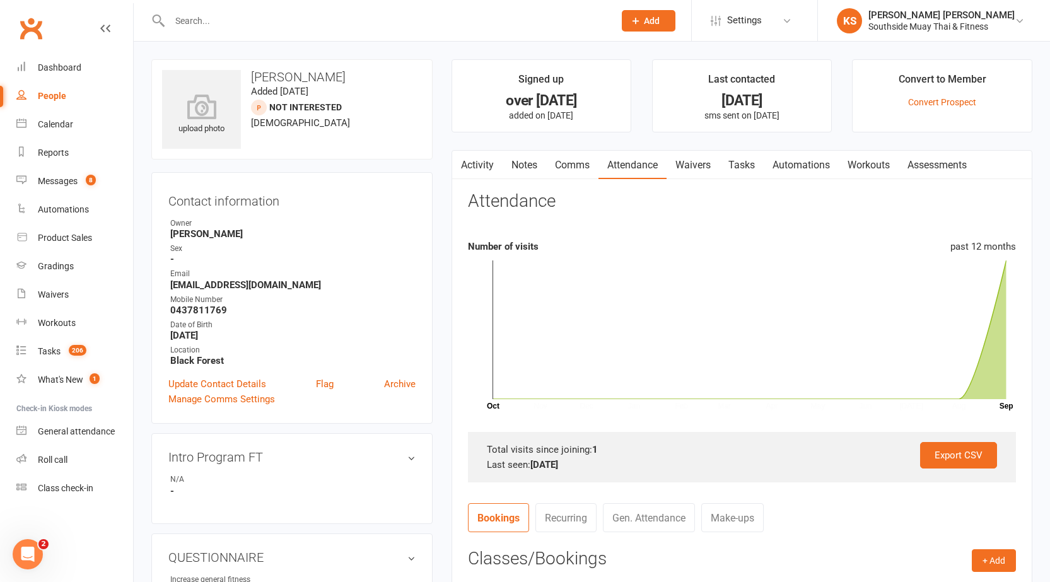
scroll to position [378, 0]
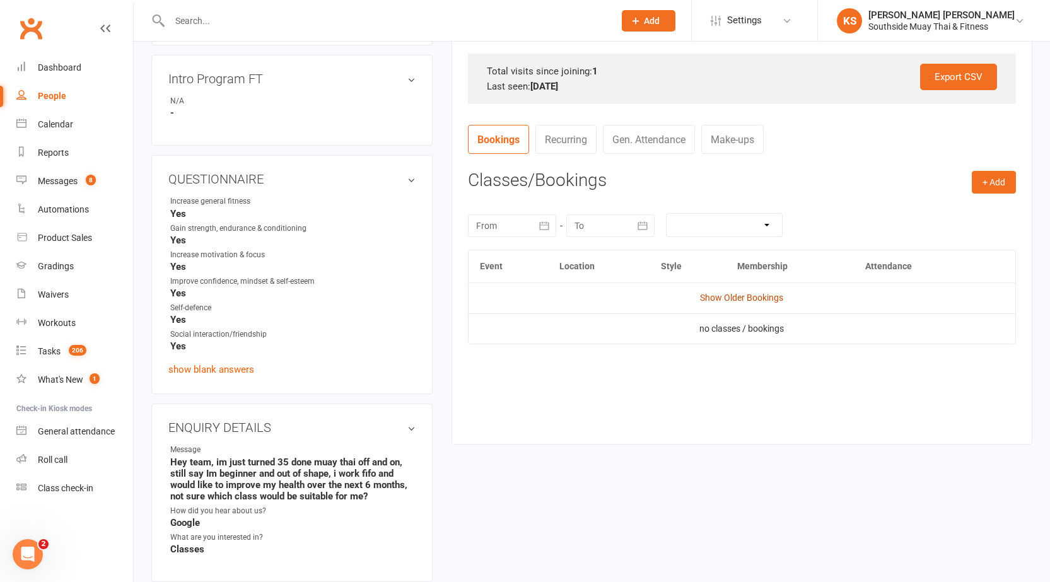
click at [733, 298] on link "Show Older Bookings" at bounding box center [741, 298] width 83 height 10
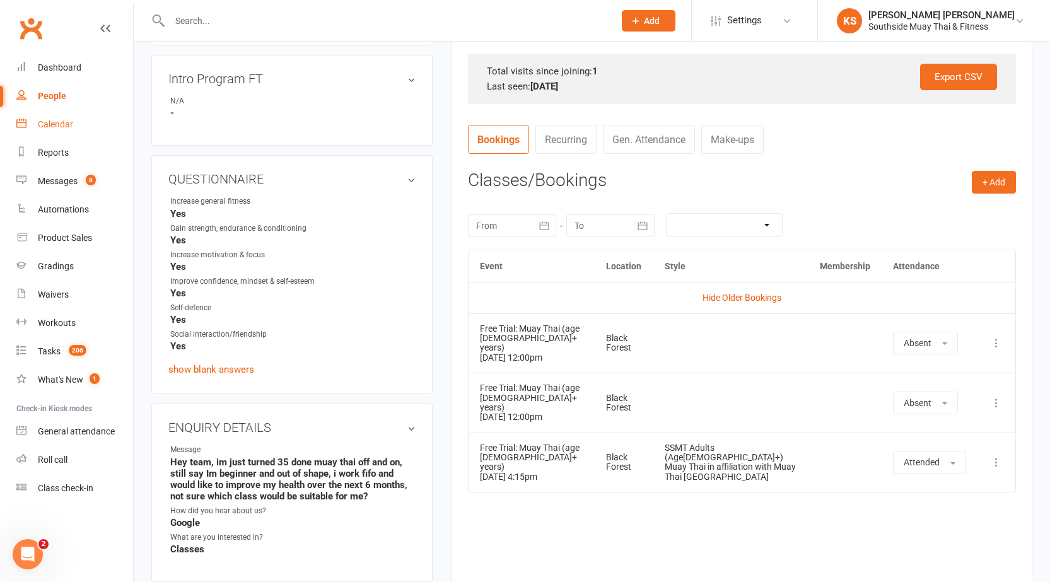
click at [81, 132] on link "Calendar" at bounding box center [74, 124] width 117 height 28
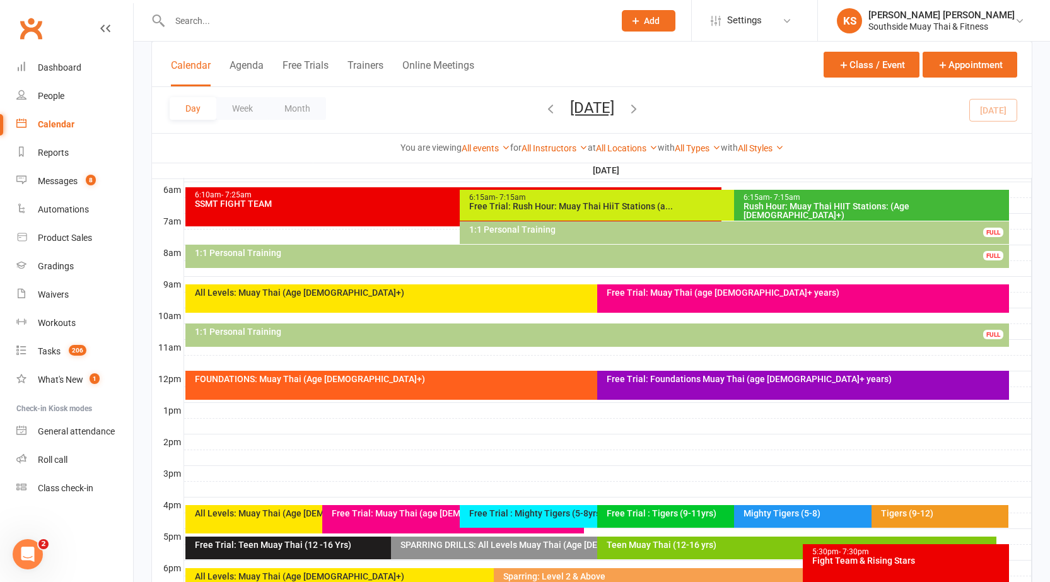
scroll to position [441, 0]
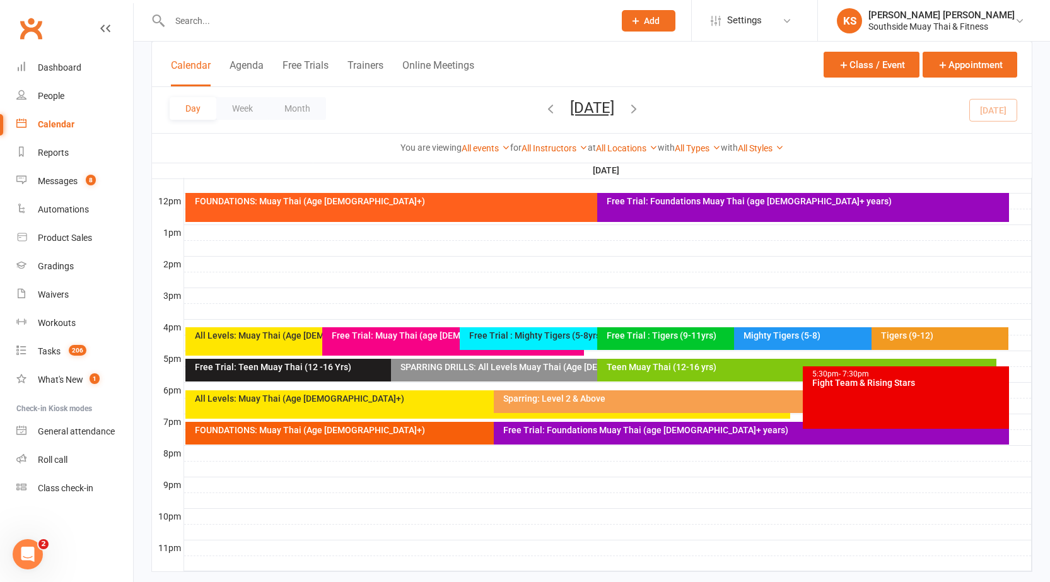
click at [466, 428] on div "FOUNDATIONS: Muay Thai (Age 13+)" at bounding box center [491, 430] width 594 height 9
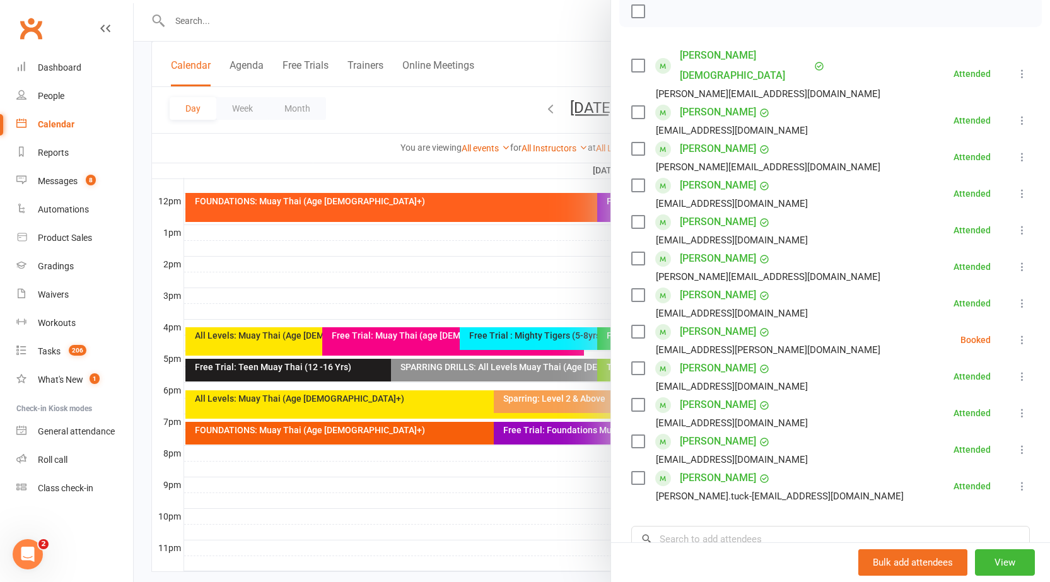
scroll to position [126, 0]
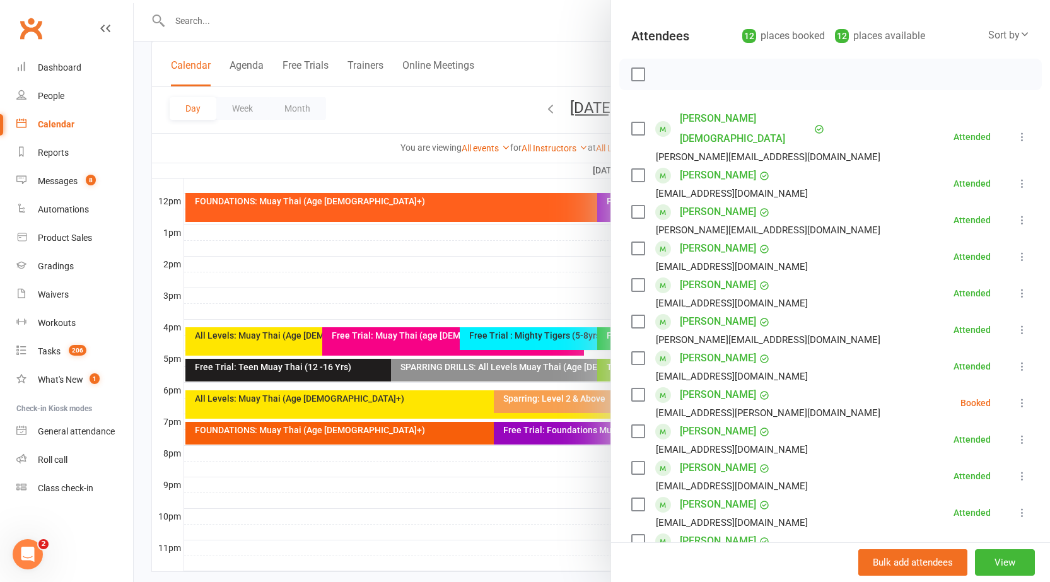
click at [325, 13] on div at bounding box center [592, 291] width 916 height 582
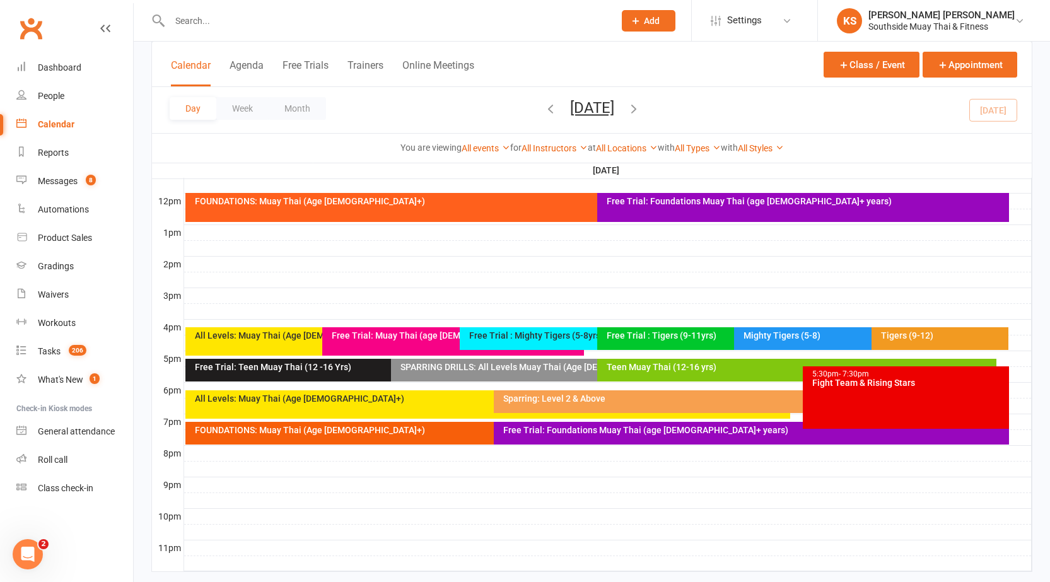
click at [218, 20] on input "text" at bounding box center [386, 21] width 440 height 18
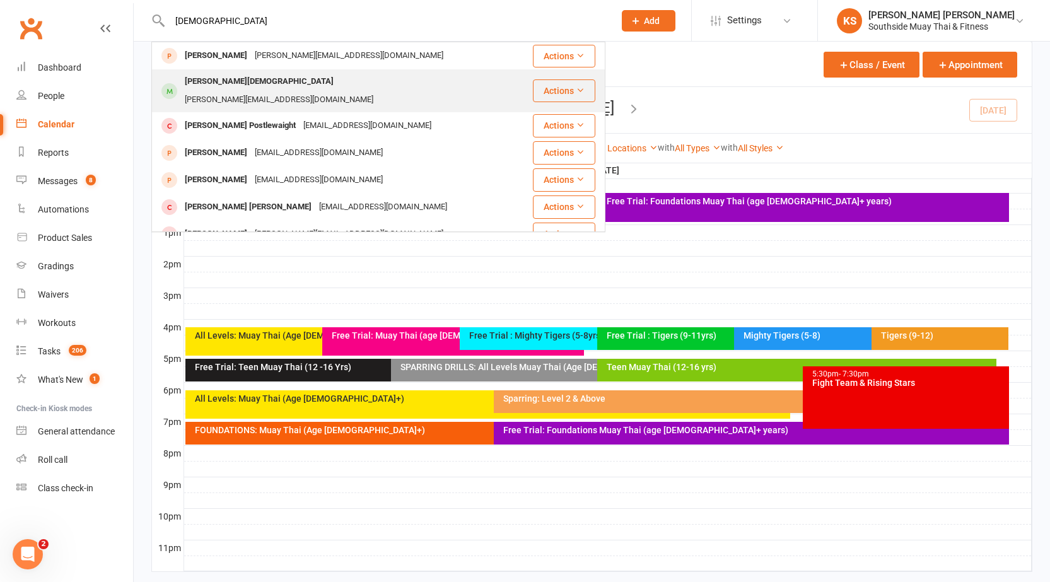
type input "apostle"
click at [201, 84] on div "[PERSON_NAME][DEMOGRAPHIC_DATA]" at bounding box center [259, 82] width 156 height 18
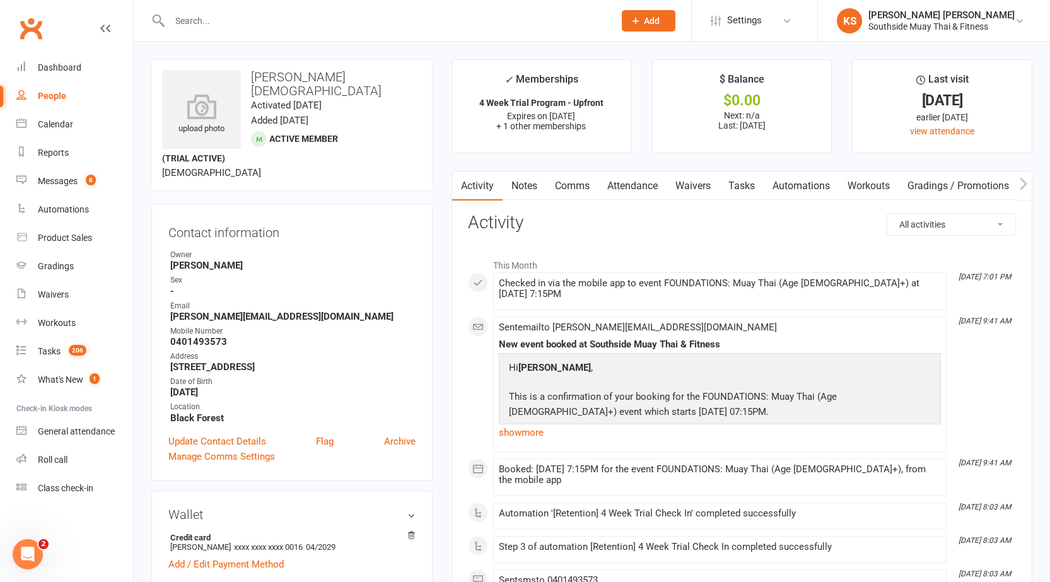
click at [642, 181] on link "Attendance" at bounding box center [632, 186] width 68 height 29
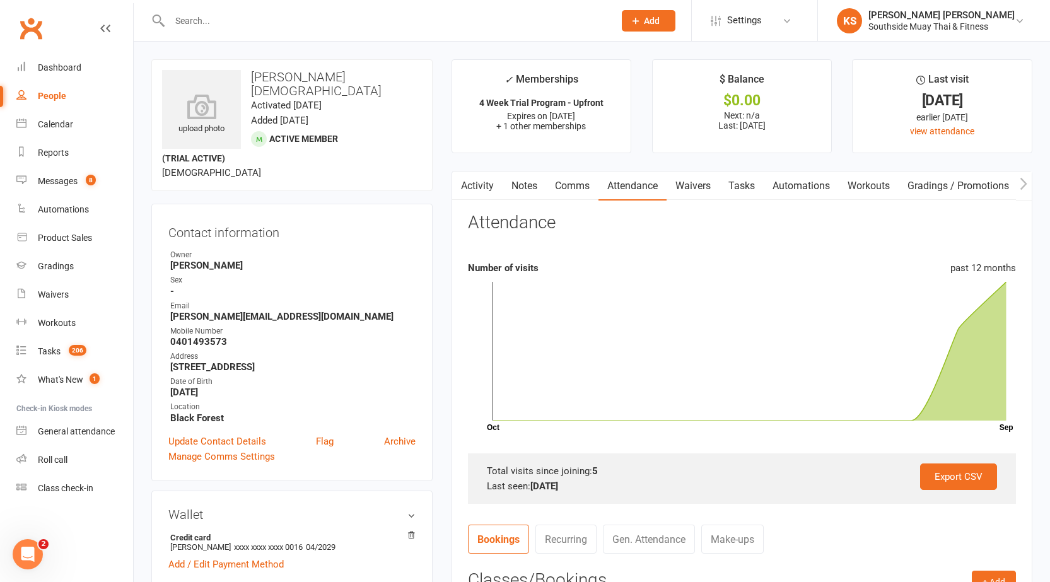
click at [484, 185] on link "Activity" at bounding box center [477, 186] width 50 height 29
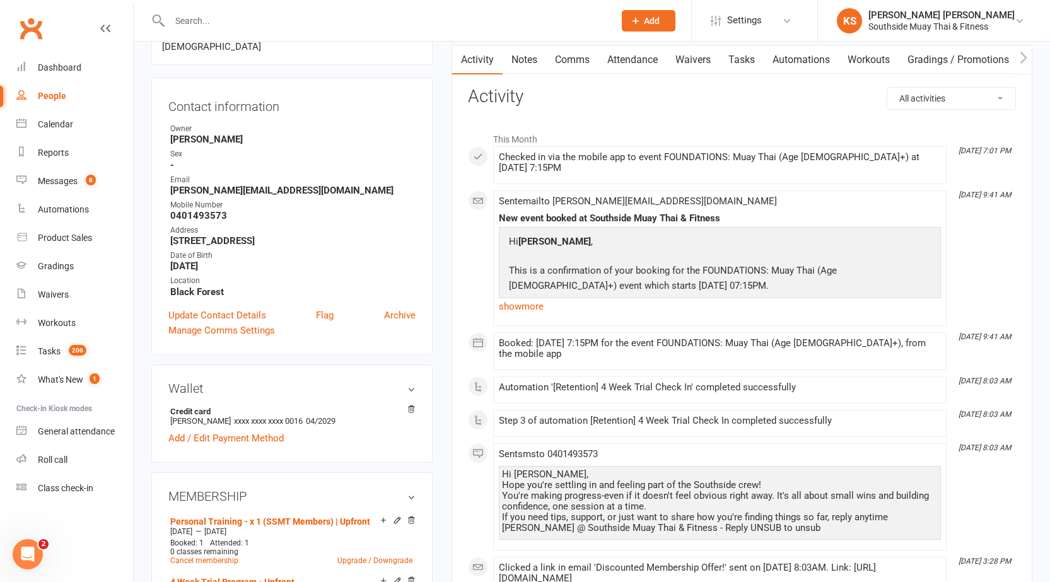
scroll to position [315, 0]
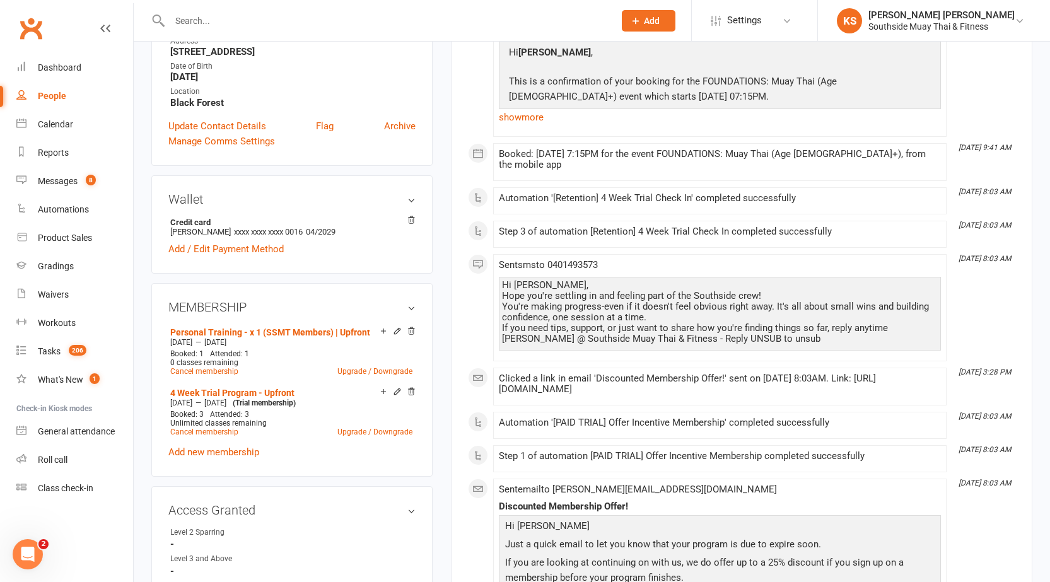
click at [438, 266] on div "upload photo jesse Apostle Activated 25 August, 2025 Added 5 August, 2025 Activ…" at bounding box center [292, 581] width 300 height 1674
click at [143, 87] on div "upload photo jesse Apostle Activated 25 August, 2025 Added 5 August, 2025 Activ…" at bounding box center [292, 581] width 300 height 1674
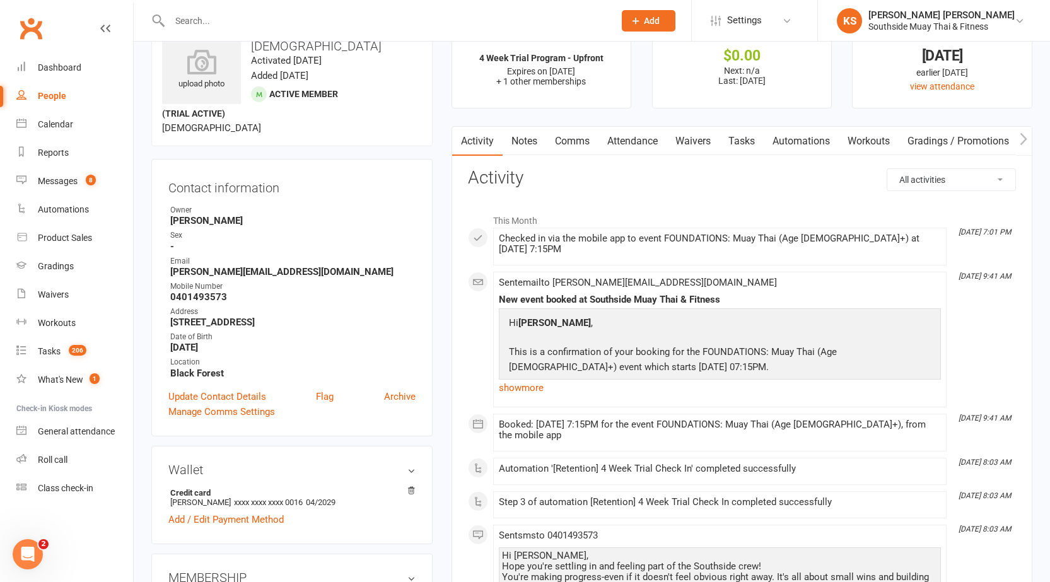
scroll to position [0, 0]
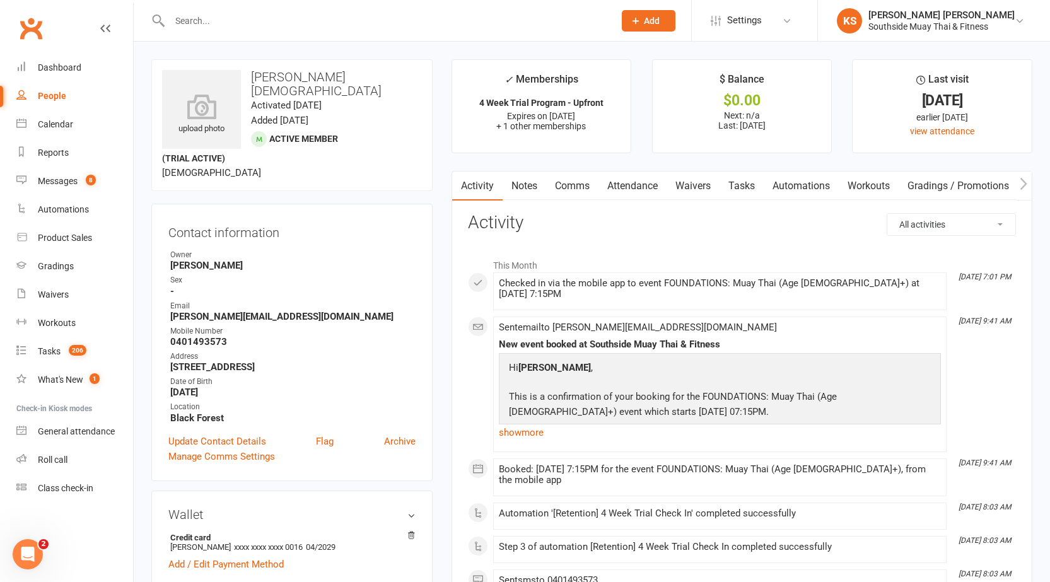
click at [427, 27] on input "text" at bounding box center [386, 21] width 440 height 18
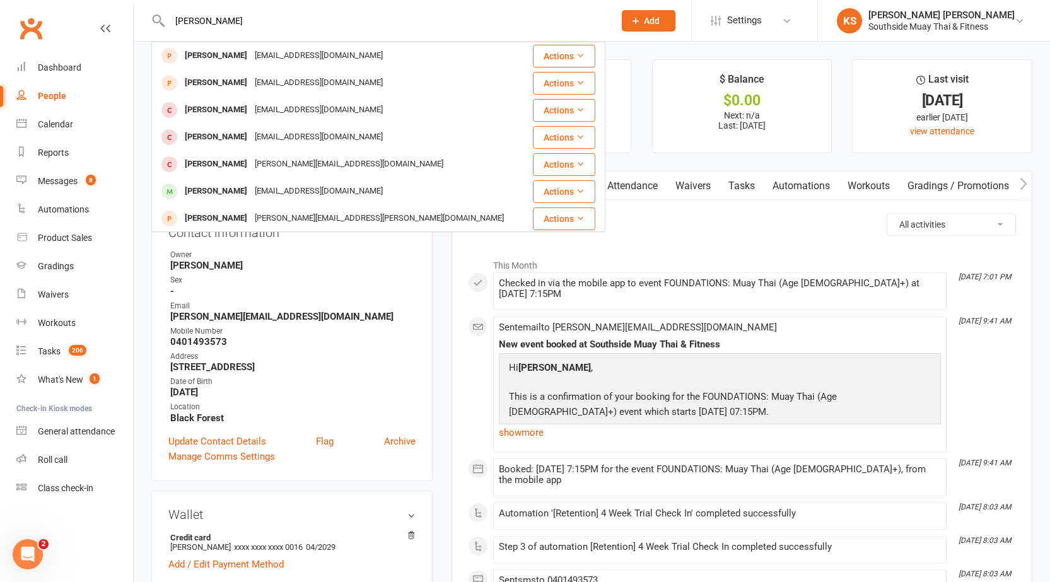
type input "david os"
click at [252, 66] on div "David Osborn dave88oz@gmail.com" at bounding box center [341, 56] width 376 height 26
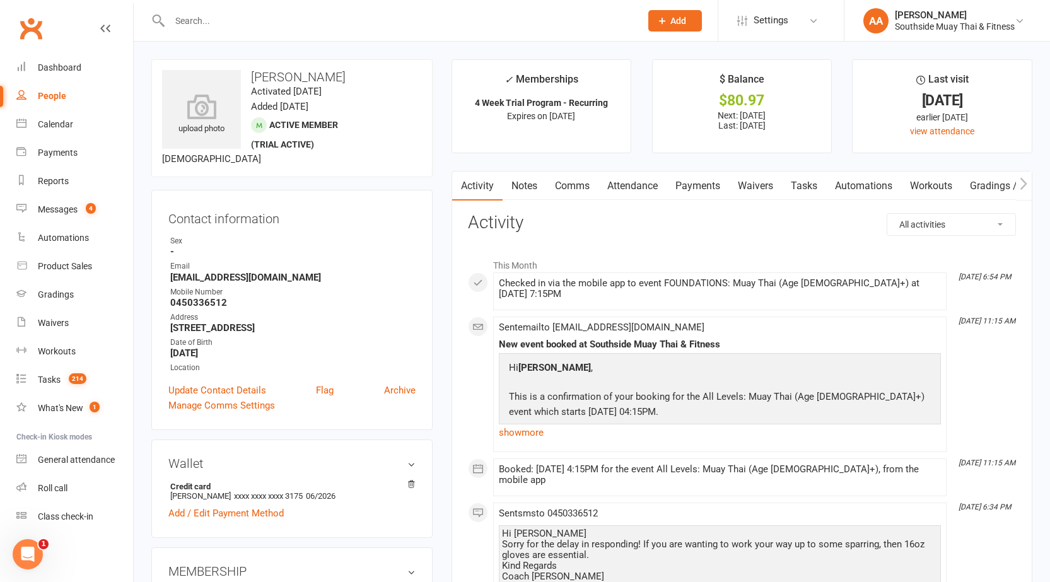
click at [406, 22] on input "text" at bounding box center [399, 21] width 466 height 18
